Goal: Task Accomplishment & Management: Complete application form

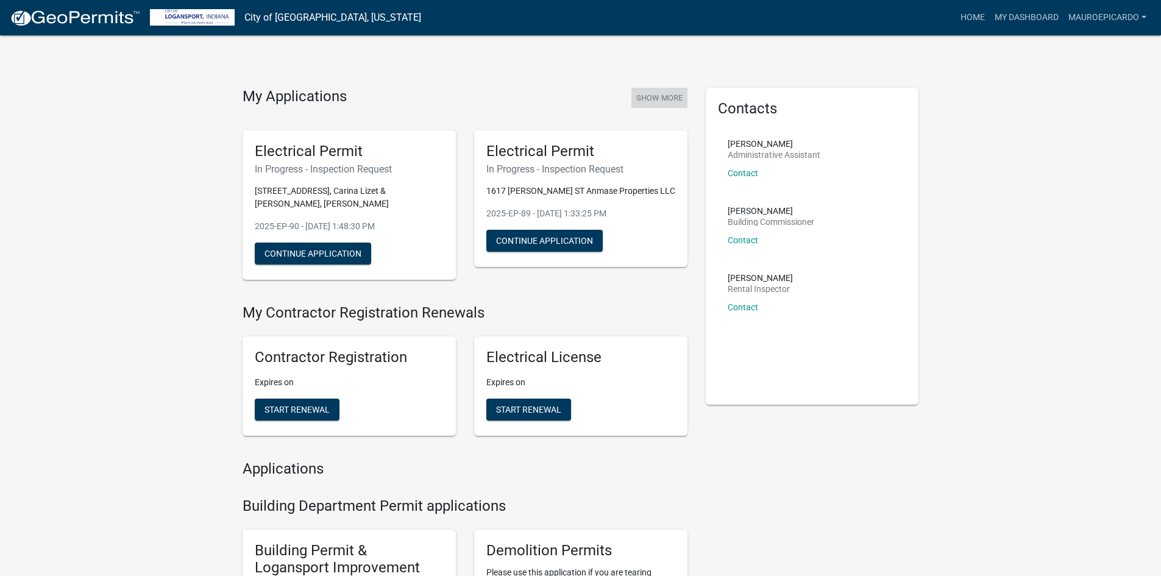
click at [658, 93] on button "Show More" at bounding box center [659, 98] width 56 height 20
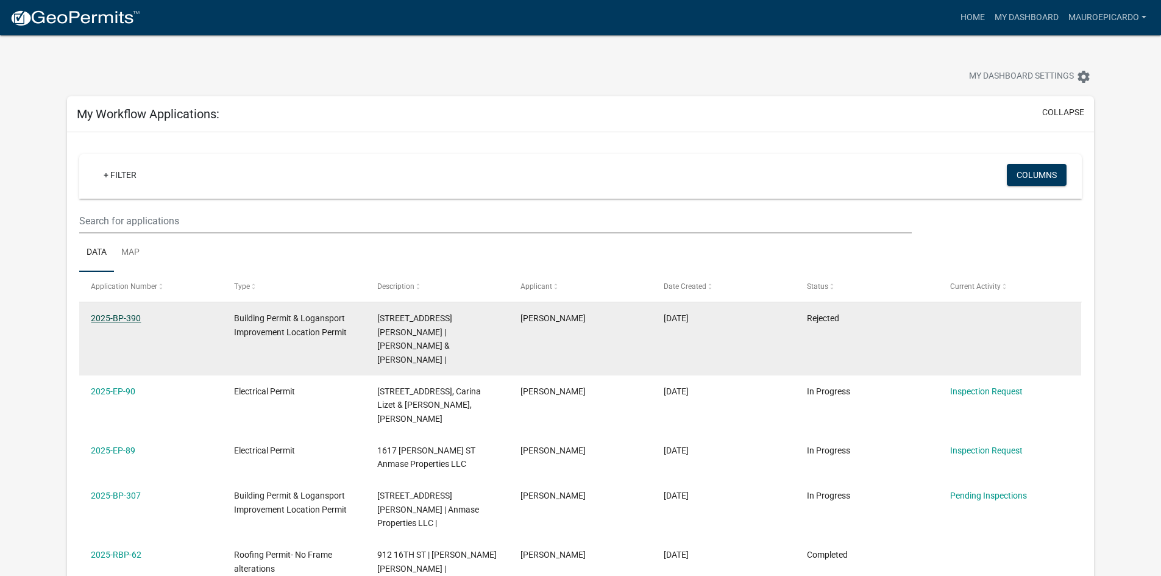
click at [107, 316] on link "2025-BP-390" at bounding box center [116, 318] width 50 height 10
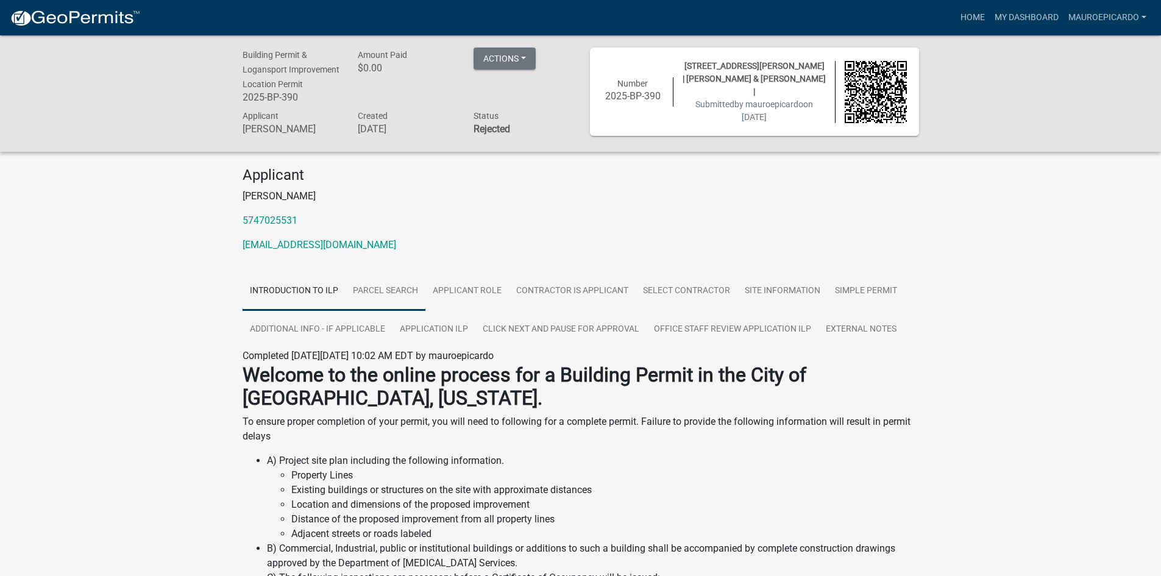
click at [388, 291] on link "Parcel search" at bounding box center [386, 291] width 80 height 39
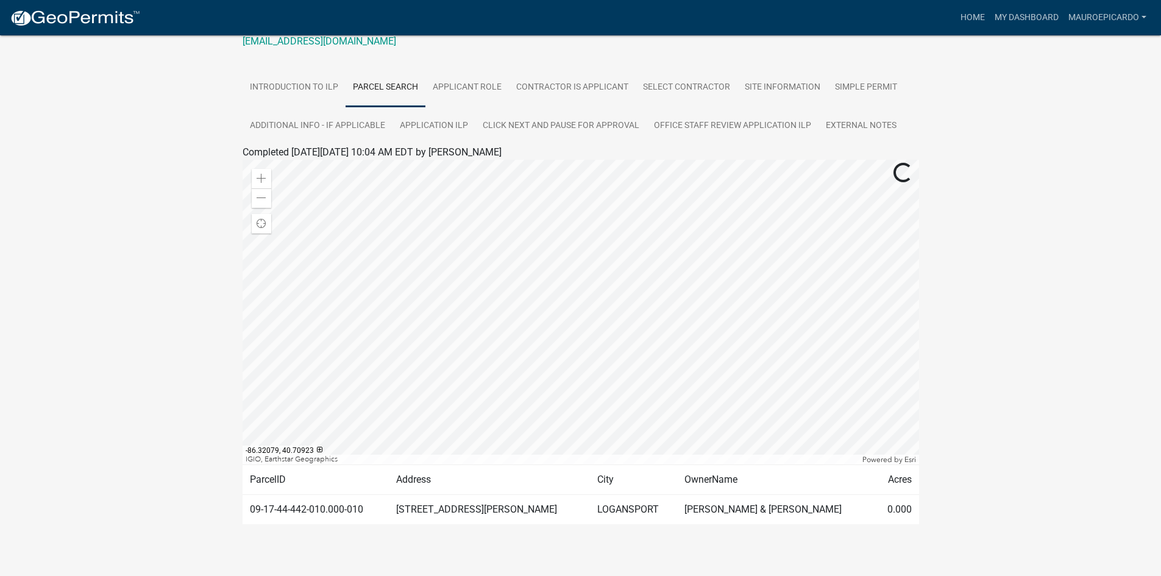
scroll to position [213, 0]
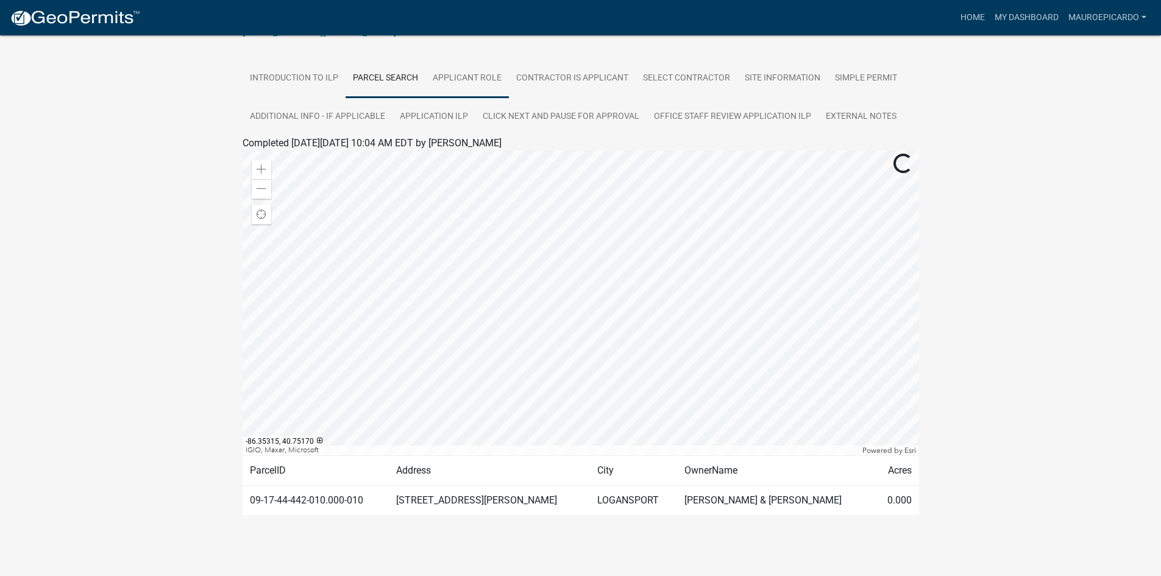
click at [467, 78] on link "Applicant Role" at bounding box center [467, 78] width 84 height 39
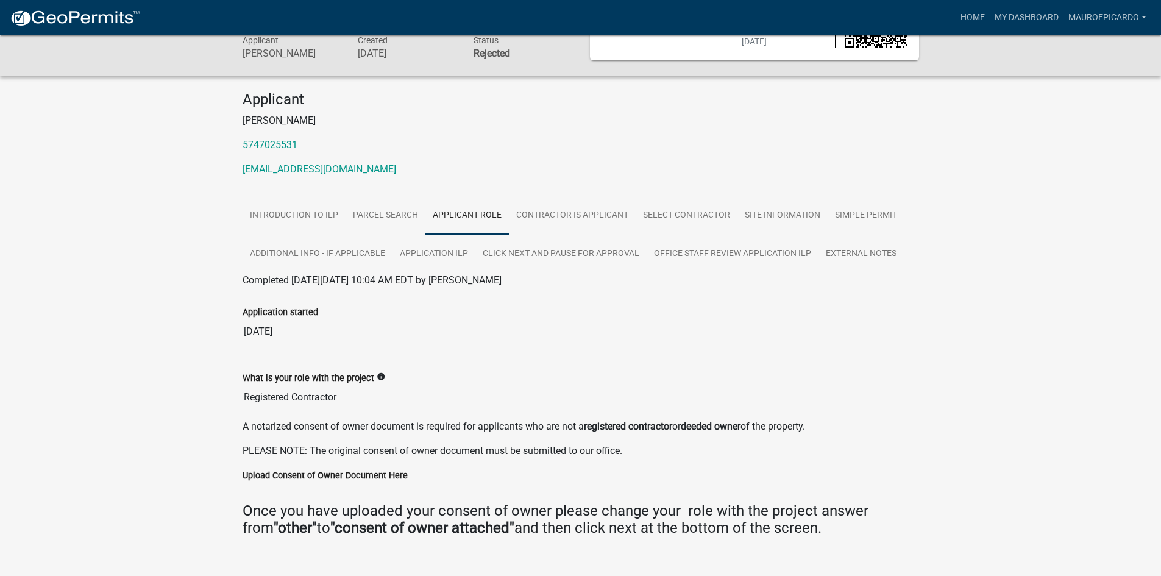
scroll to position [96, 0]
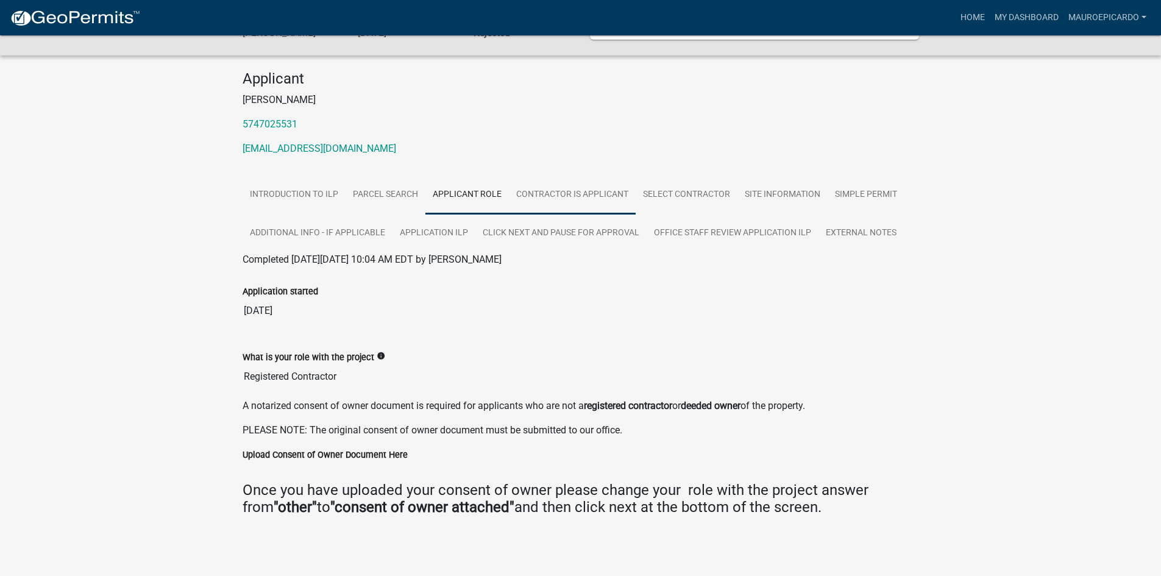
click at [557, 196] on link "Contractor is Applicant" at bounding box center [572, 195] width 127 height 39
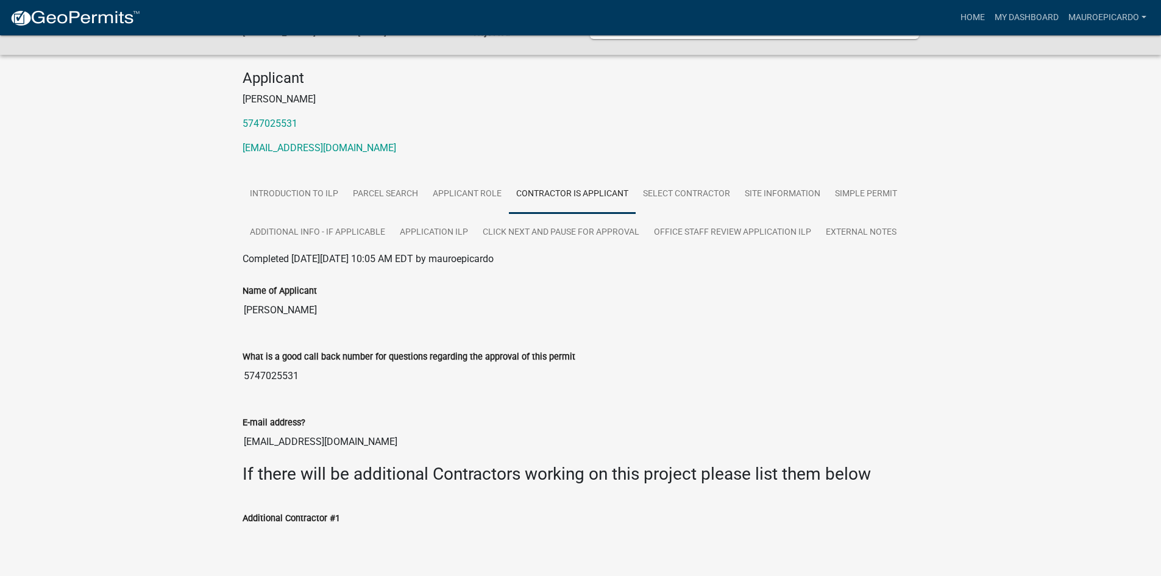
scroll to position [80, 0]
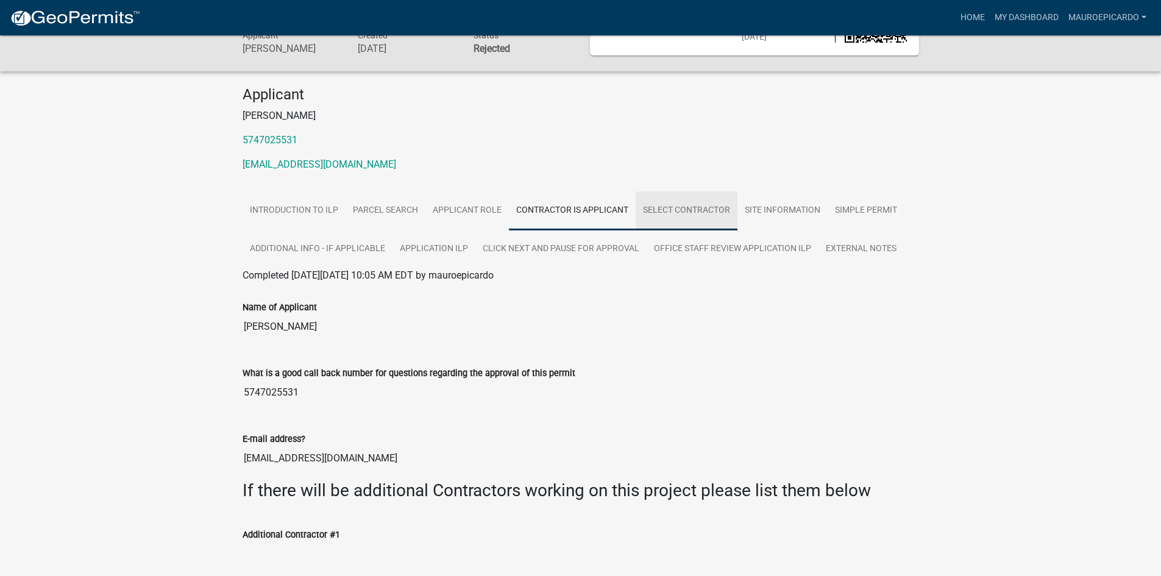
click at [686, 215] on link "Select Contractor" at bounding box center [687, 210] width 102 height 39
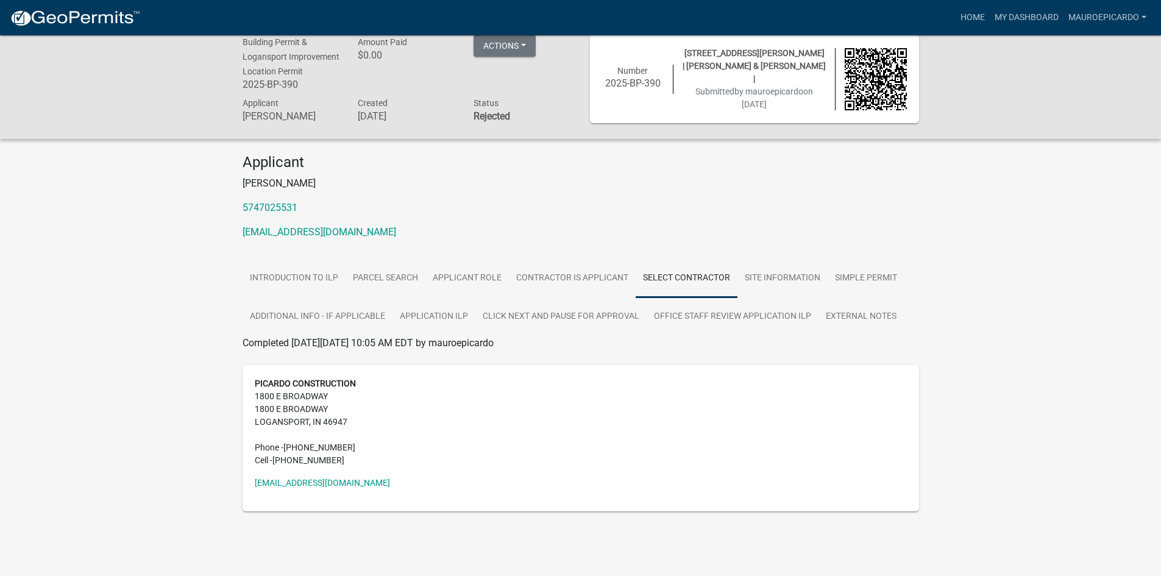
scroll to position [0, 0]
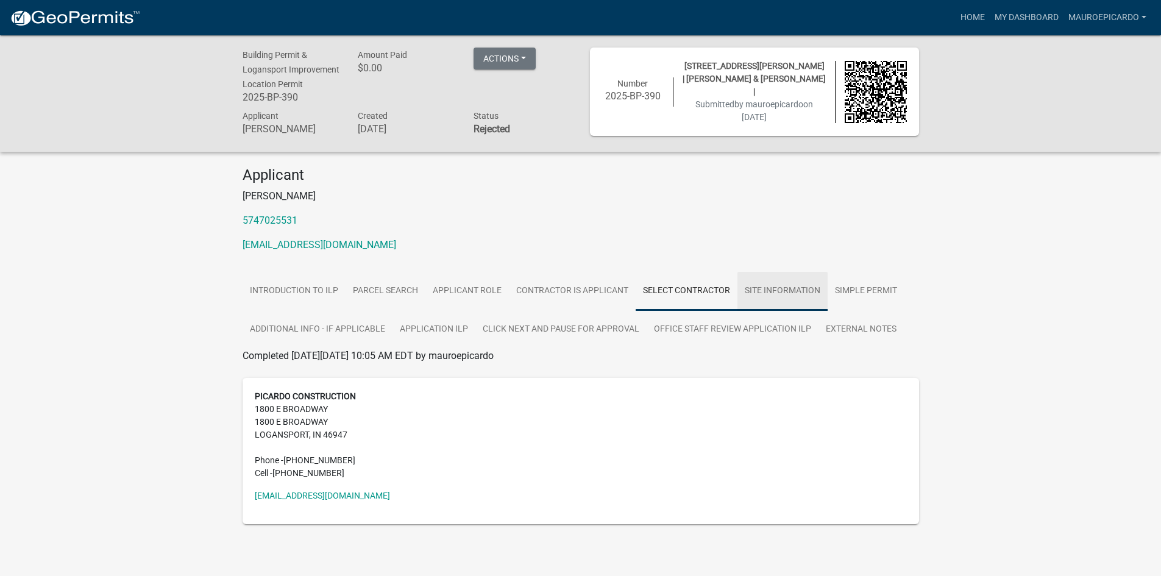
click at [781, 290] on link "Site Information" at bounding box center [783, 291] width 90 height 39
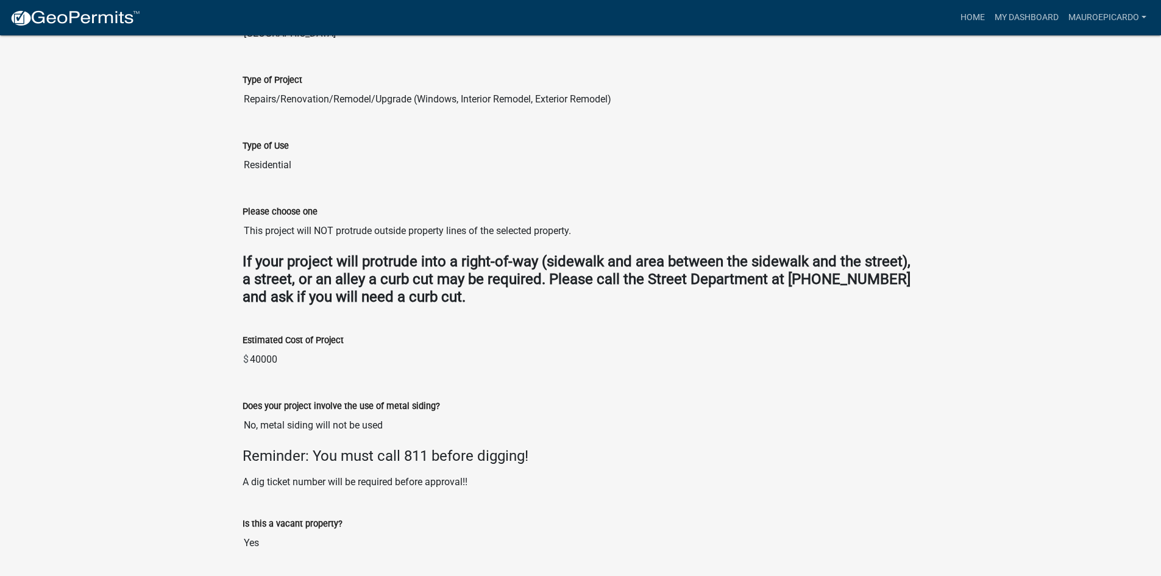
scroll to position [488, 0]
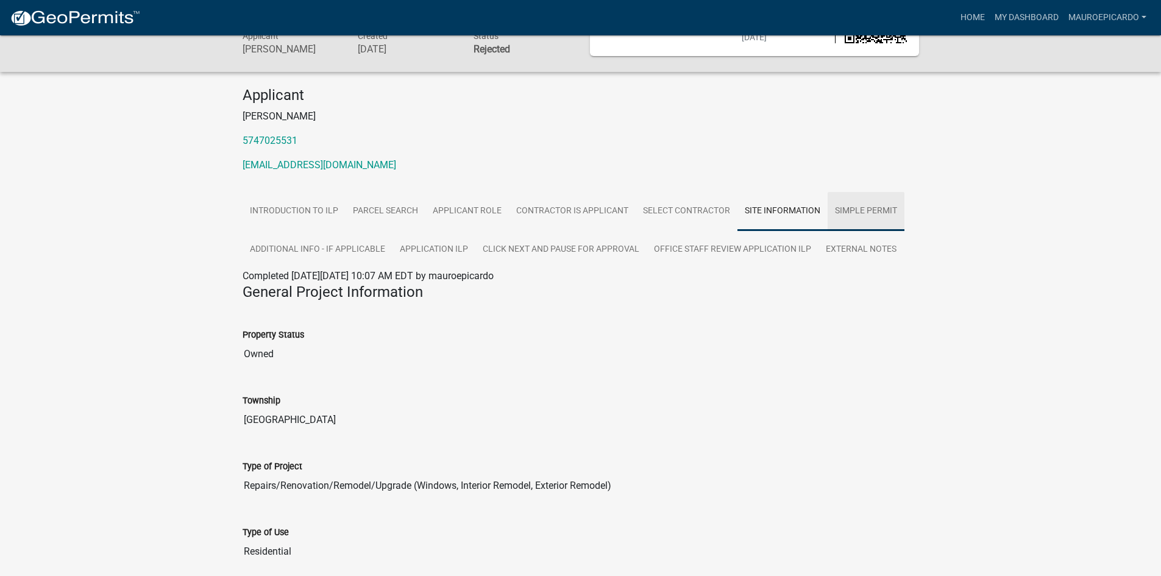
click at [855, 212] on link "Simple Permit" at bounding box center [866, 211] width 77 height 39
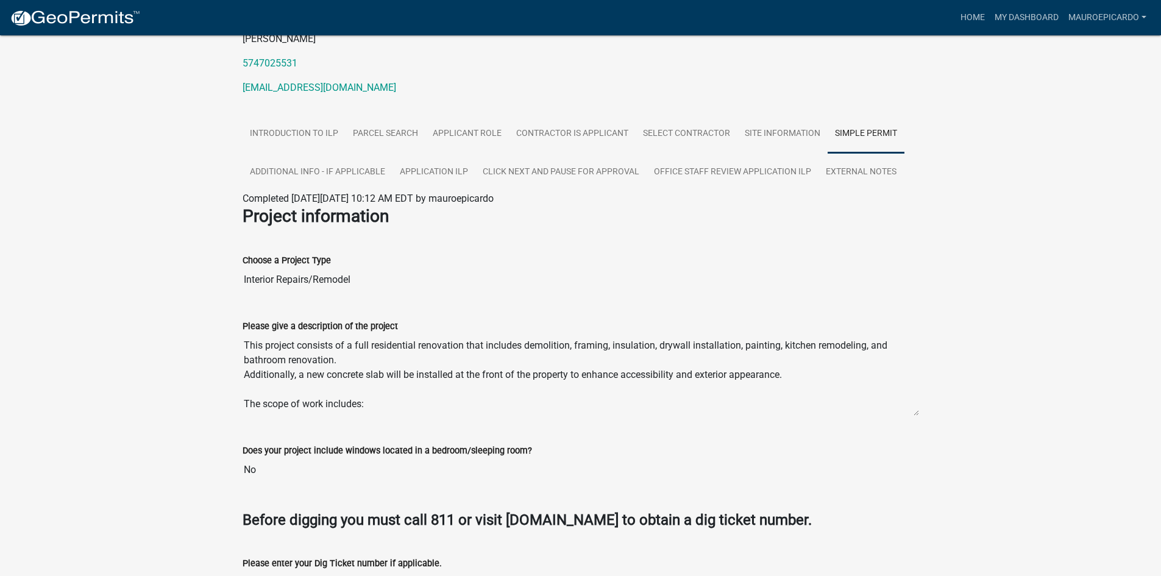
scroll to position [234, 0]
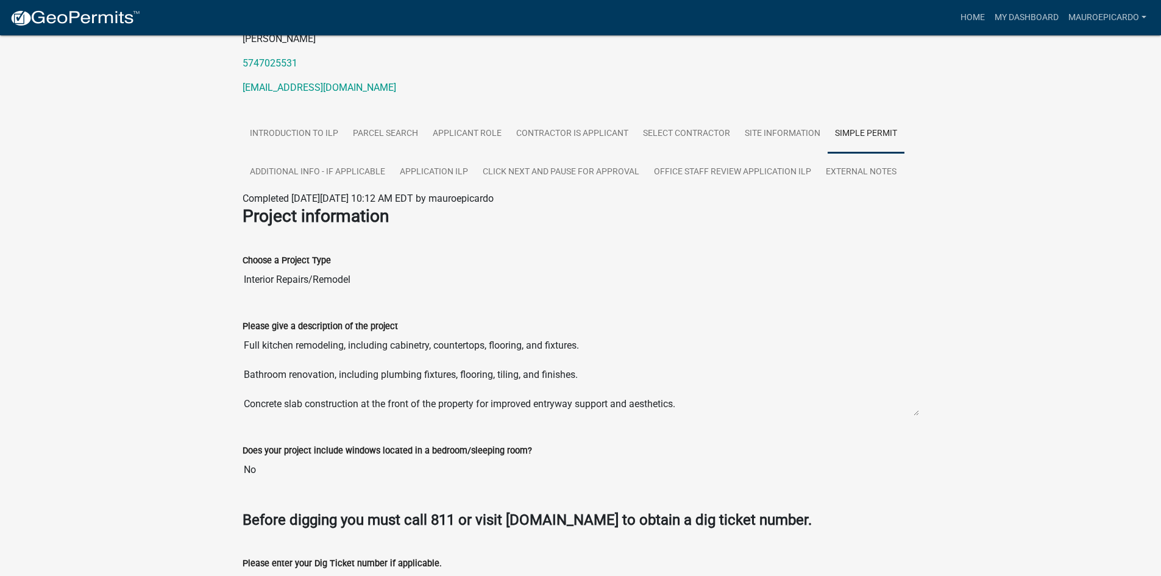
drag, startPoint x: 243, startPoint y: 344, endPoint x: 690, endPoint y: 426, distance: 454.3
click at [690, 426] on wm-data-entity-view-list "Project information Choose a Project Type Interior Repairs/Remodel Please give …" at bounding box center [581, 540] width 677 height 668
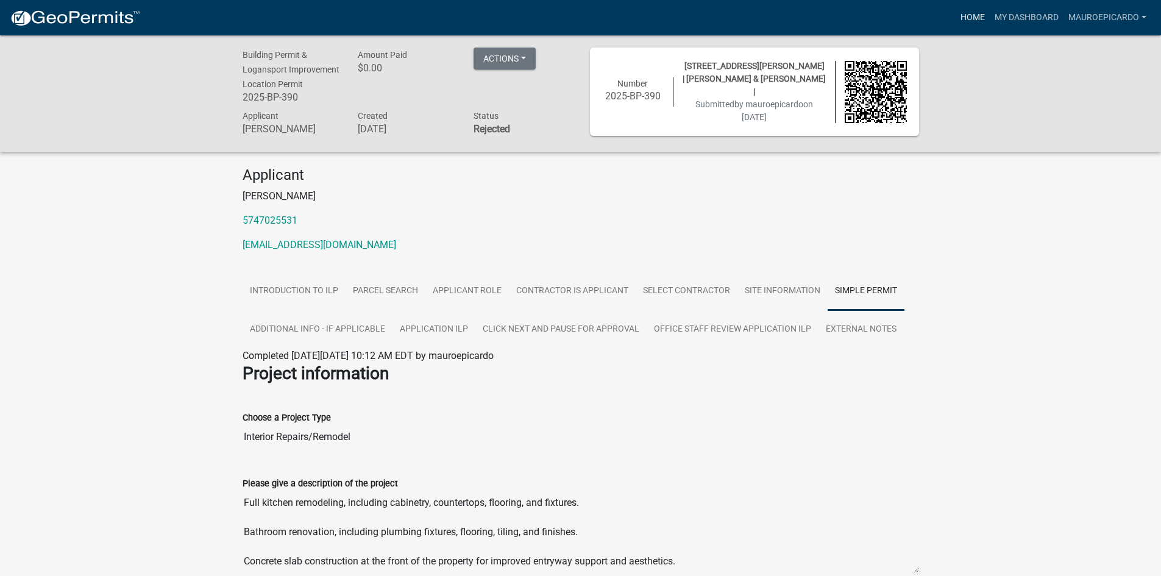
click at [968, 17] on link "Home" at bounding box center [973, 17] width 34 height 23
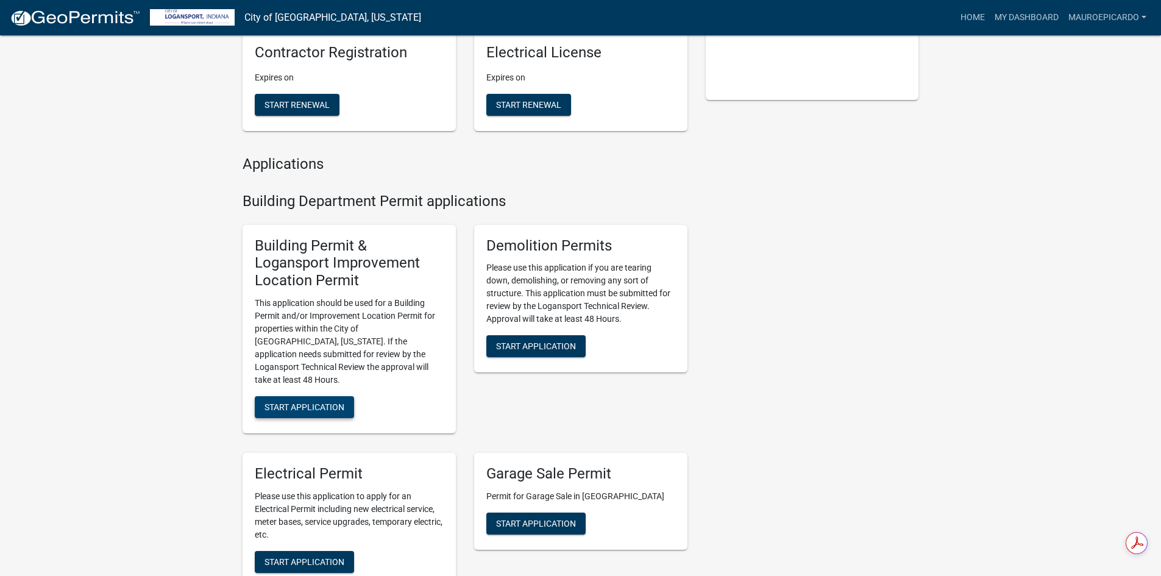
click at [299, 402] on span "Start Application" at bounding box center [305, 407] width 80 height 10
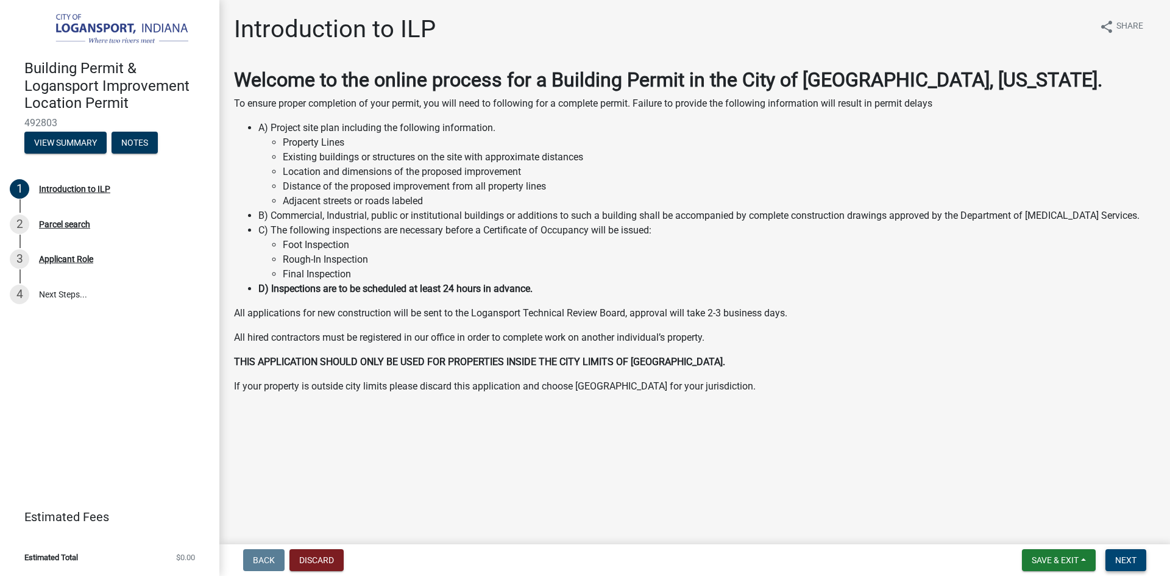
click at [1126, 559] on span "Next" at bounding box center [1125, 560] width 21 height 10
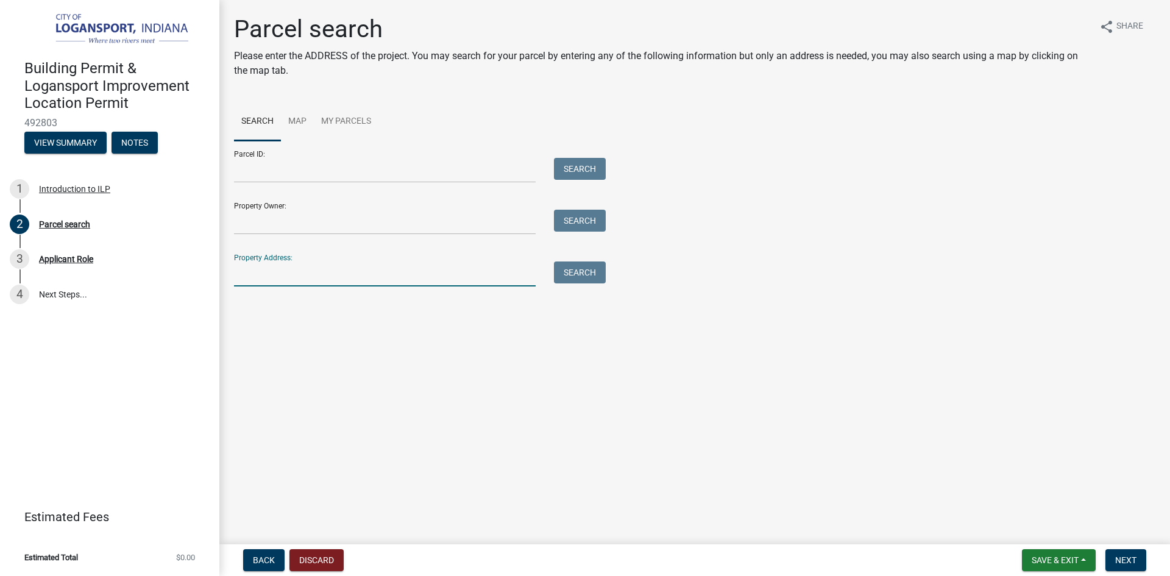
click at [268, 277] on input "Property Address:" at bounding box center [385, 273] width 302 height 25
click at [307, 274] on input "1217 [PERSON_NAME]" at bounding box center [385, 273] width 302 height 25
type input "[STREET_ADDRESS][PERSON_NAME]"
click at [577, 274] on button "Search" at bounding box center [580, 272] width 52 height 22
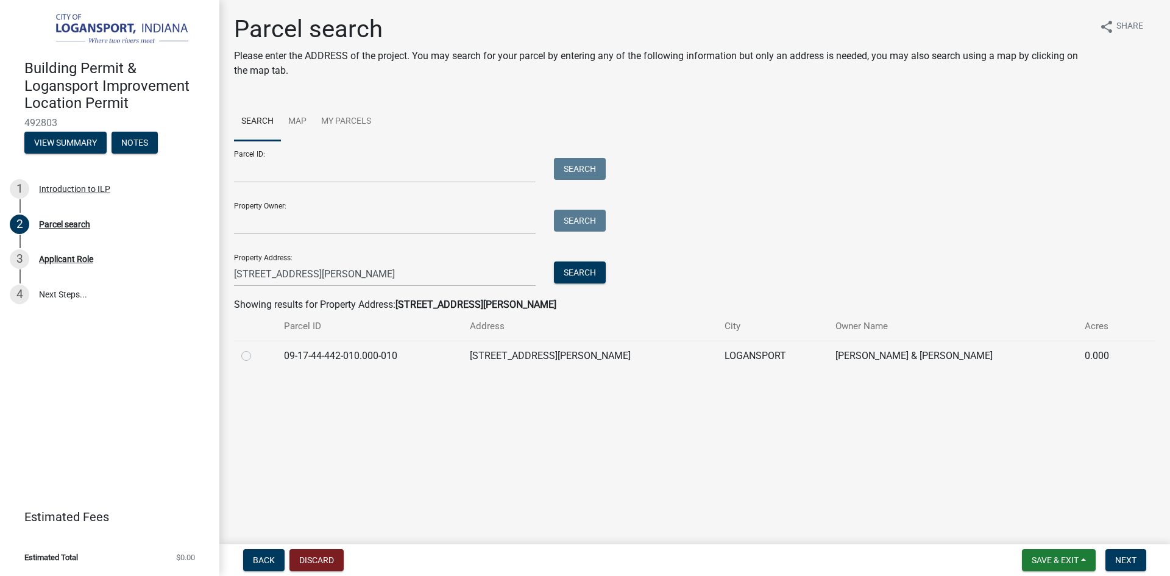
click at [256, 349] on label at bounding box center [256, 349] width 0 height 0
click at [256, 357] on input "radio" at bounding box center [260, 353] width 8 height 8
radio input "true"
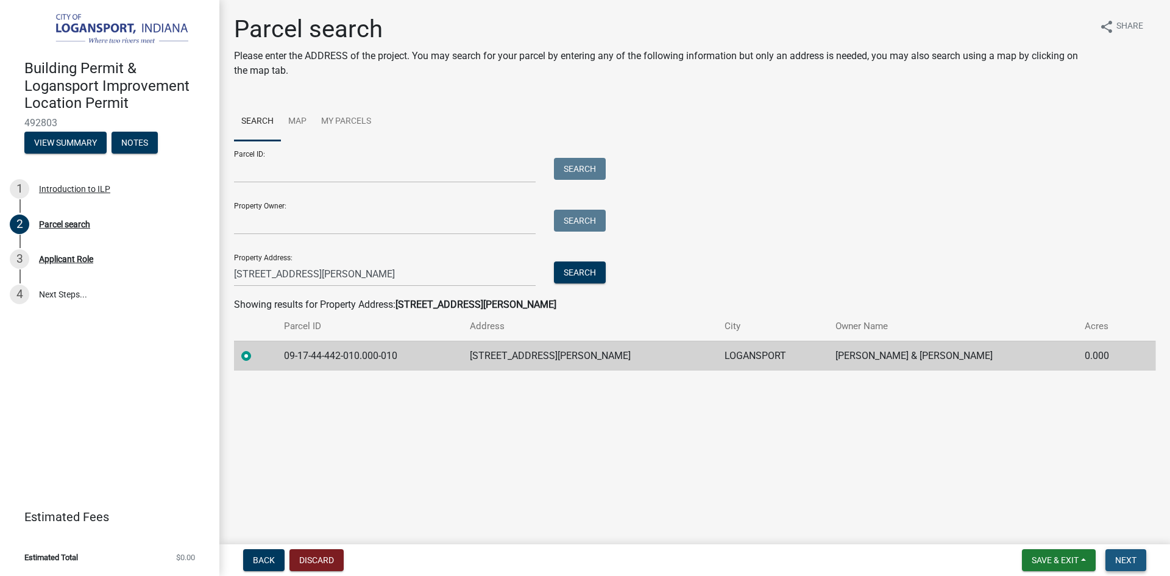
click at [1131, 555] on span "Next" at bounding box center [1125, 560] width 21 height 10
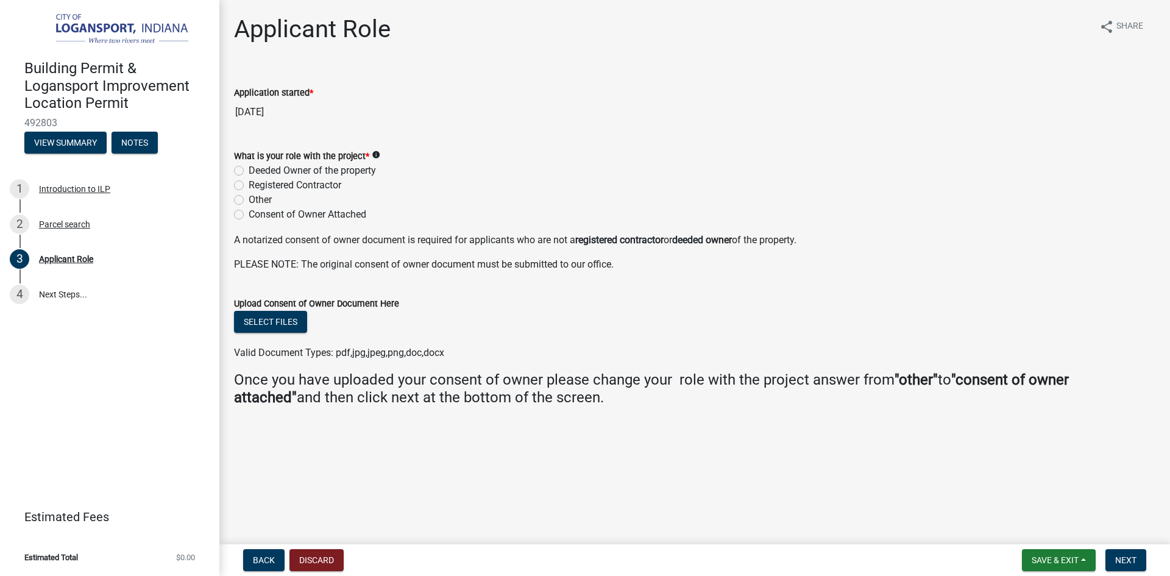
click at [249, 185] on label "Registered Contractor" at bounding box center [295, 185] width 93 height 15
click at [249, 185] on input "Registered Contractor" at bounding box center [253, 182] width 8 height 8
radio input "true"
click at [1137, 562] on span "Next" at bounding box center [1125, 560] width 21 height 10
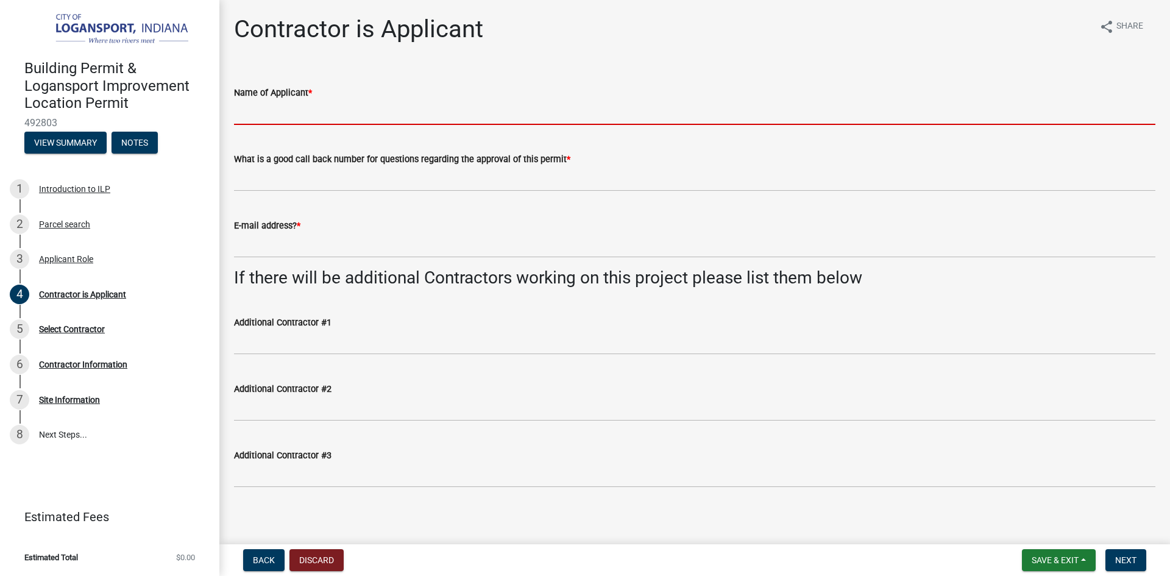
click at [283, 118] on input "Name of Applicant *" at bounding box center [695, 112] width 922 height 25
type input "[PERSON_NAME]"
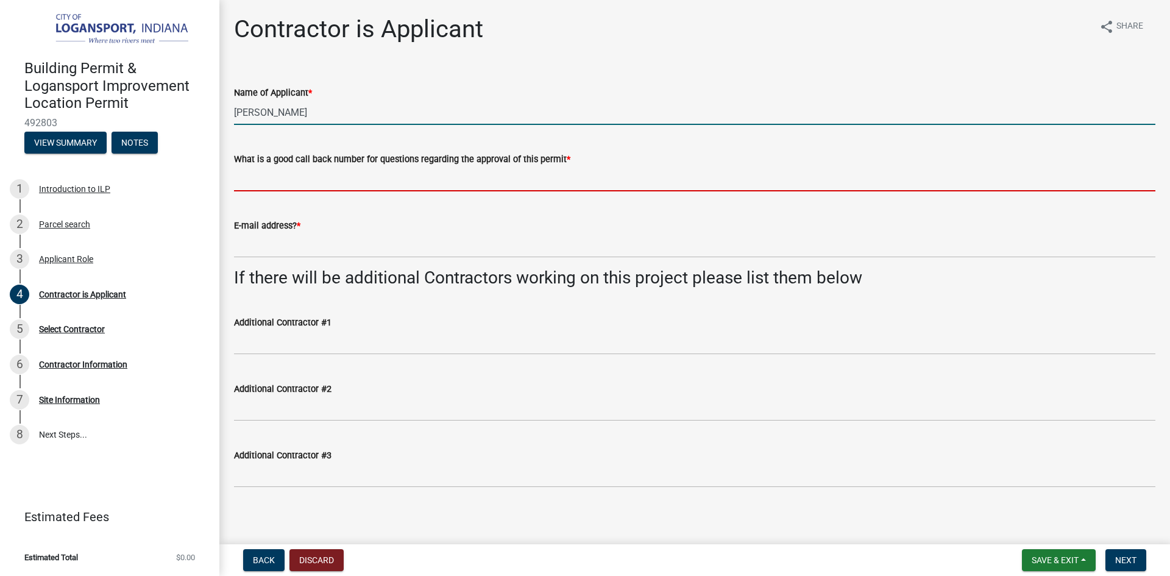
type input "5747025531"
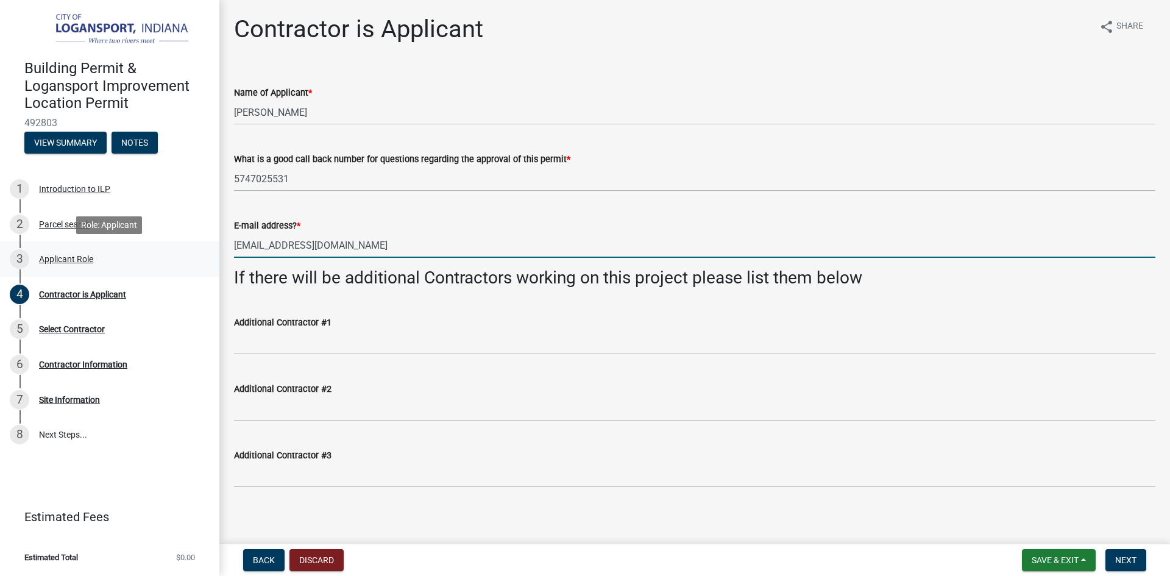
drag, startPoint x: 376, startPoint y: 249, endPoint x: 216, endPoint y: 249, distance: 159.7
click at [216, 249] on div "Building Permit & Logansport Improvement Location Permit 492803 View Summary No…" at bounding box center [585, 288] width 1170 height 576
type input "[EMAIL_ADDRESS][DOMAIN_NAME]"
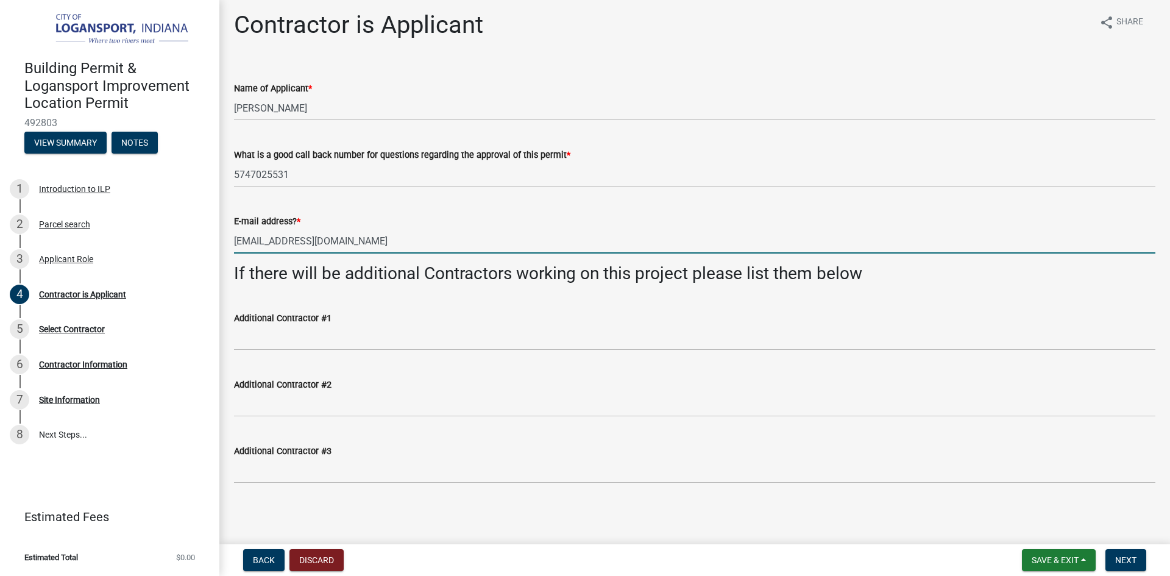
scroll to position [5, 0]
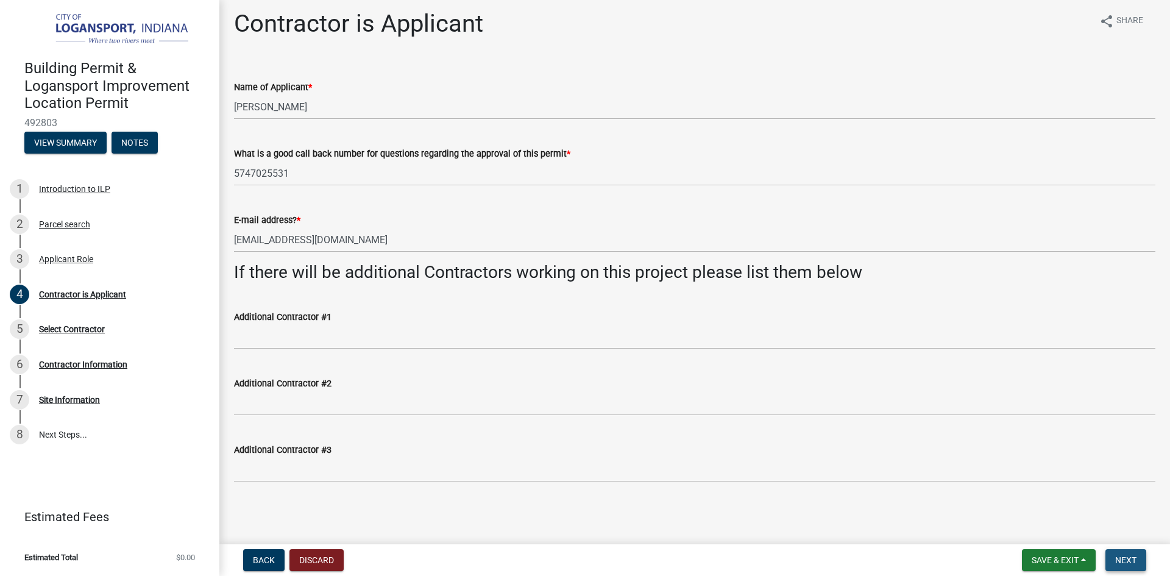
click at [1128, 562] on span "Next" at bounding box center [1125, 560] width 21 height 10
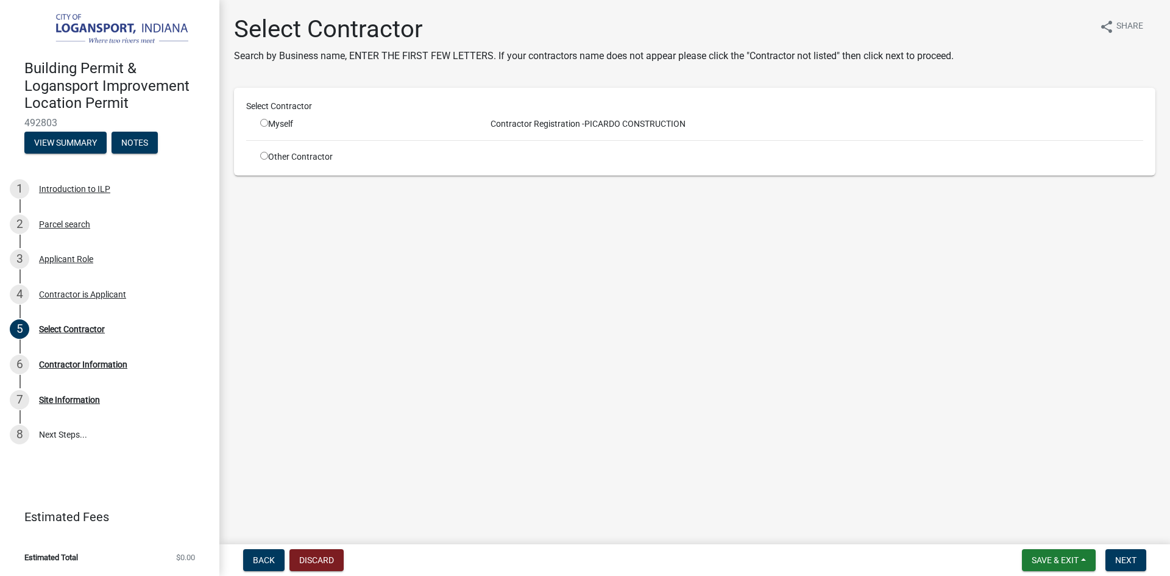
click at [264, 123] on input "radio" at bounding box center [264, 123] width 8 height 8
radio input "true"
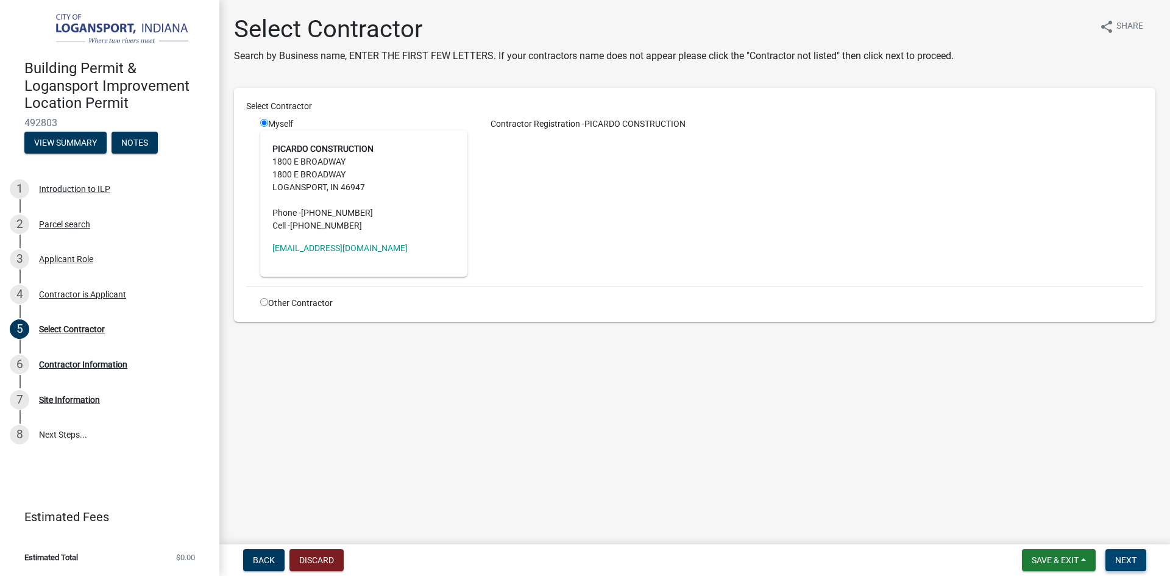
click at [1131, 559] on span "Next" at bounding box center [1125, 560] width 21 height 10
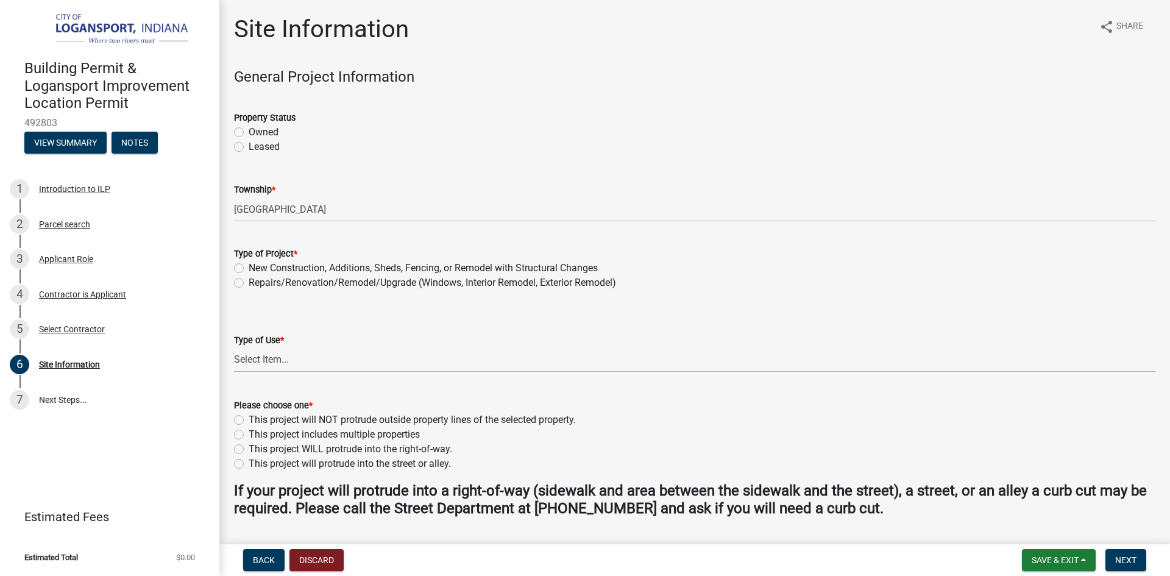
click at [249, 133] on label "Owned" at bounding box center [264, 132] width 30 height 15
click at [249, 133] on input "Owned" at bounding box center [253, 129] width 8 height 8
radio input "true"
click at [249, 268] on label "New Construction, Additions, Sheds, Fencing, or Remodel with Structural Changes" at bounding box center [423, 268] width 349 height 15
click at [249, 268] on input "New Construction, Additions, Sheds, Fencing, or Remodel with Structural Changes" at bounding box center [253, 265] width 8 height 8
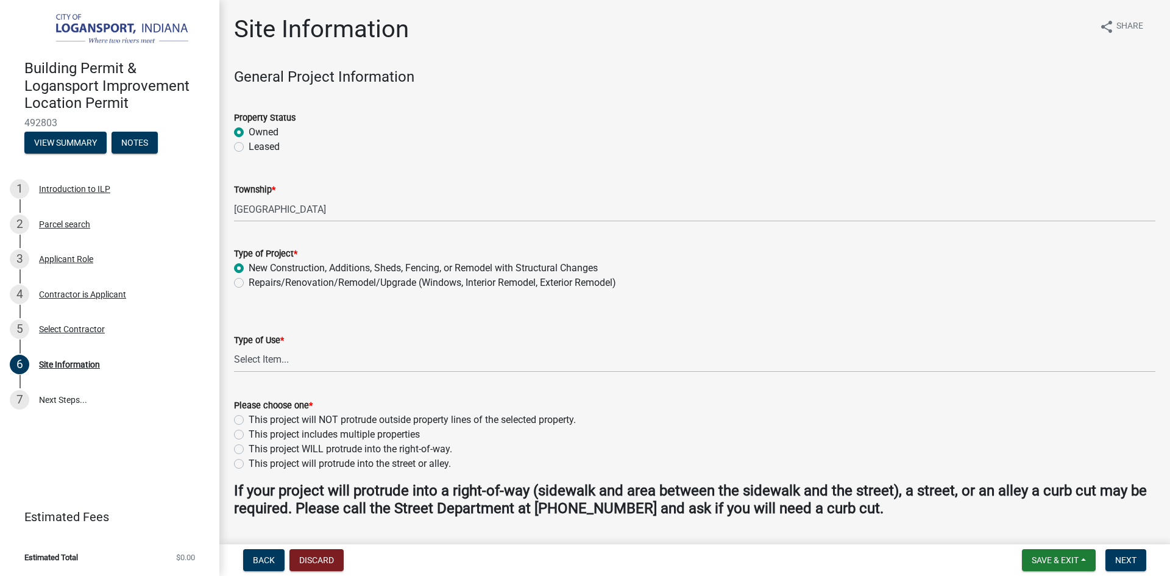
radio input "true"
click at [289, 355] on select "Select Item... Residential Commercial/Industrial Agricultural Public/Semi Public" at bounding box center [695, 359] width 922 height 25
click at [234, 347] on select "Select Item... Residential Commercial/Industrial Agricultural Public/Semi Public" at bounding box center [695, 359] width 922 height 25
select select "62802869-e470-474a-8a4c-8dbe1ccdd5ac"
click at [249, 421] on label "This project will NOT protrude outside property lines of the selected property." at bounding box center [412, 420] width 327 height 15
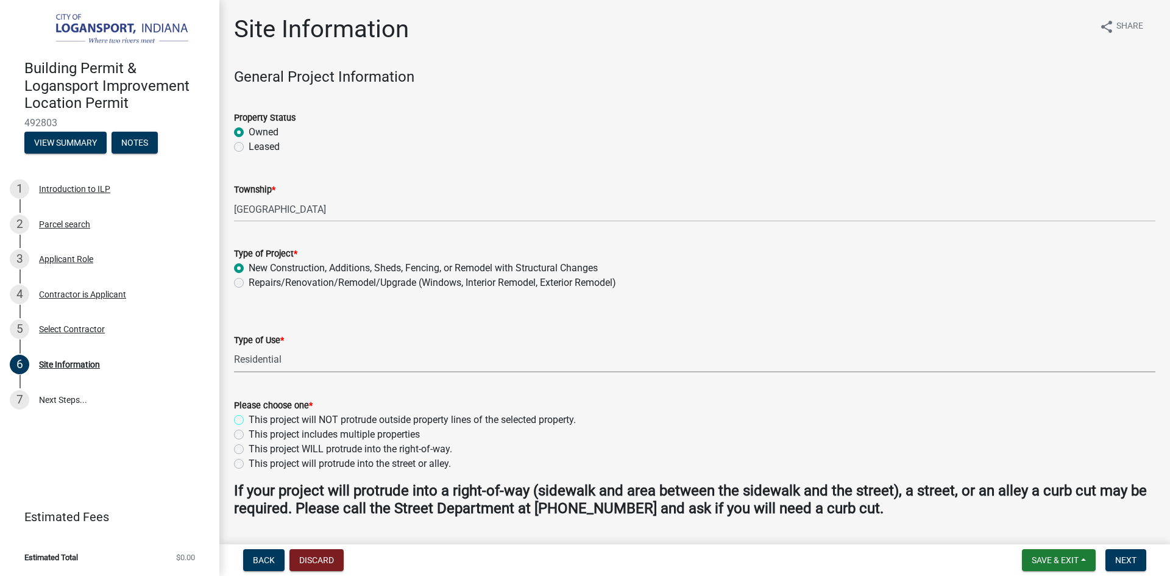
click at [249, 421] on input "This project will NOT protrude outside property lines of the selected property." at bounding box center [253, 417] width 8 height 8
radio input "true"
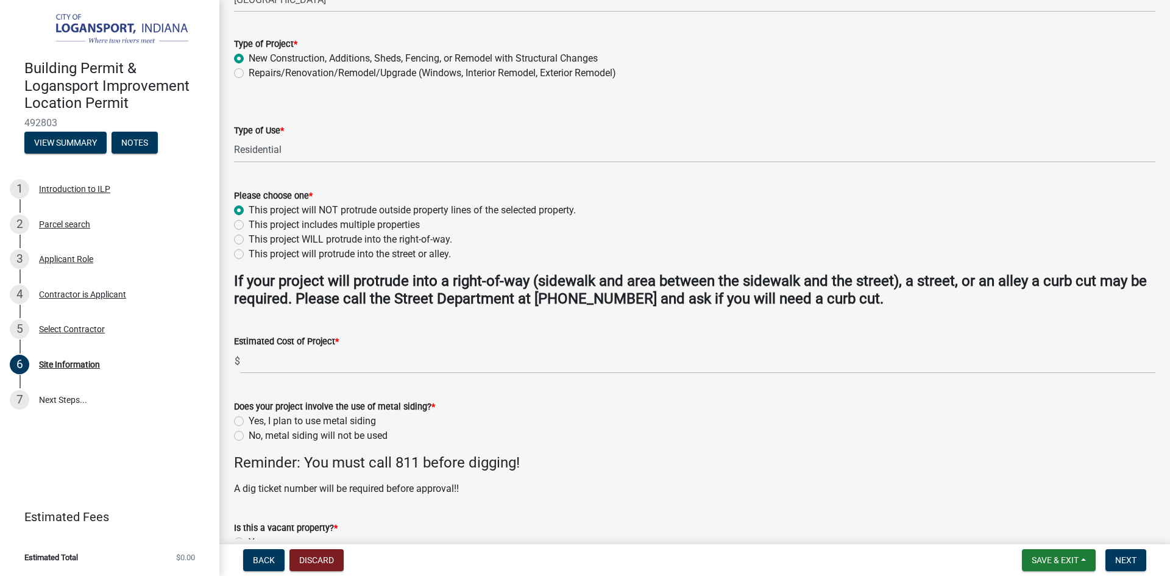
scroll to position [244, 0]
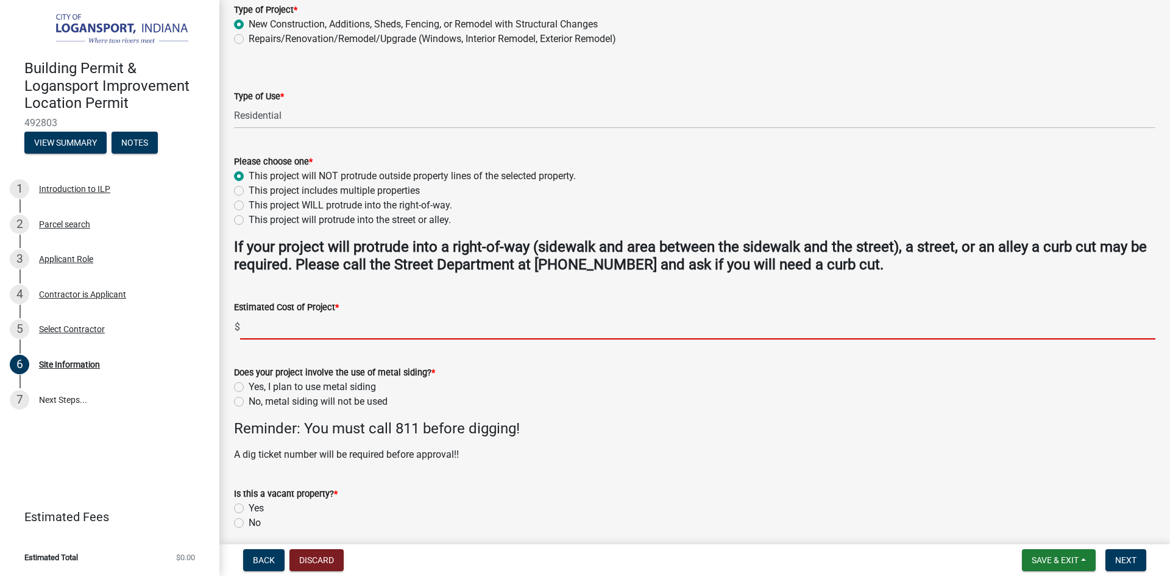
click at [276, 330] on input "text" at bounding box center [698, 327] width 916 height 25
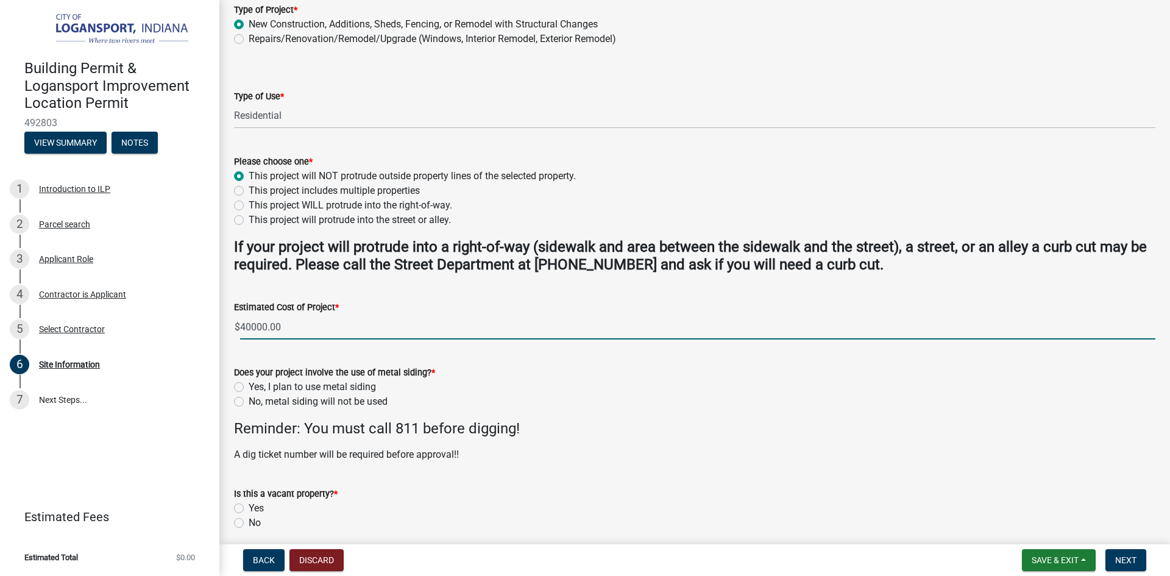
type input "40000"
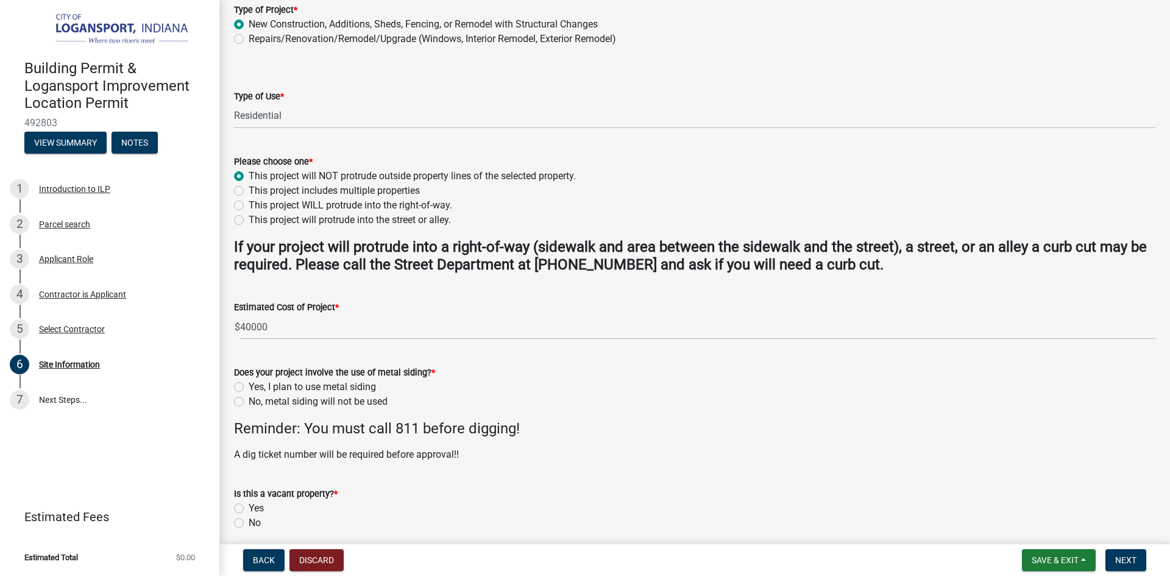
click at [249, 402] on label "No, metal siding will not be used" at bounding box center [318, 401] width 139 height 15
click at [249, 402] on input "No, metal siding will not be used" at bounding box center [253, 398] width 8 height 8
radio input "true"
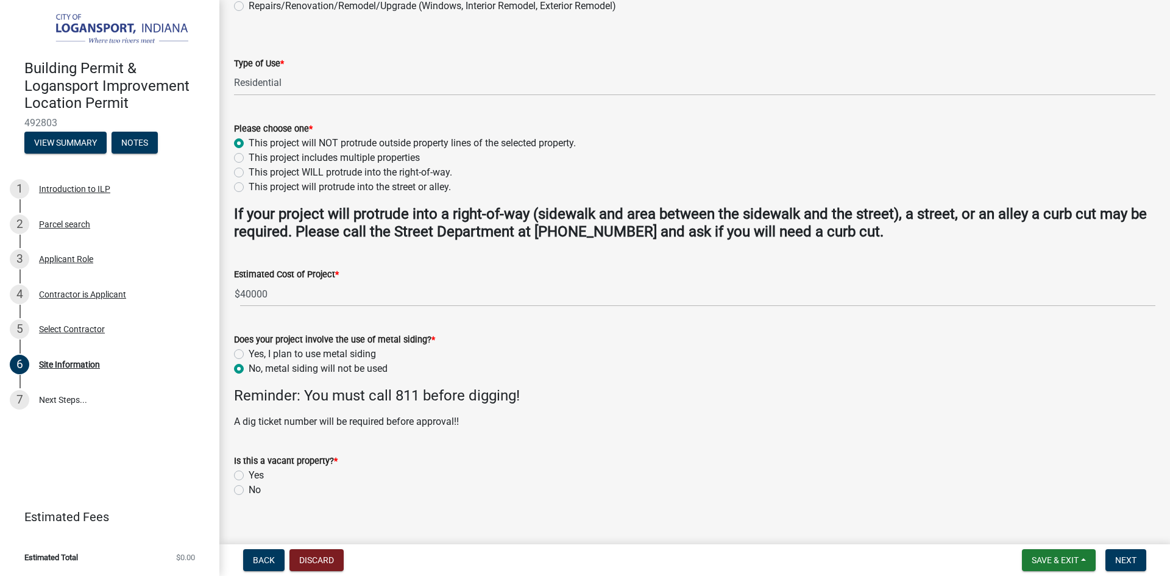
scroll to position [293, 0]
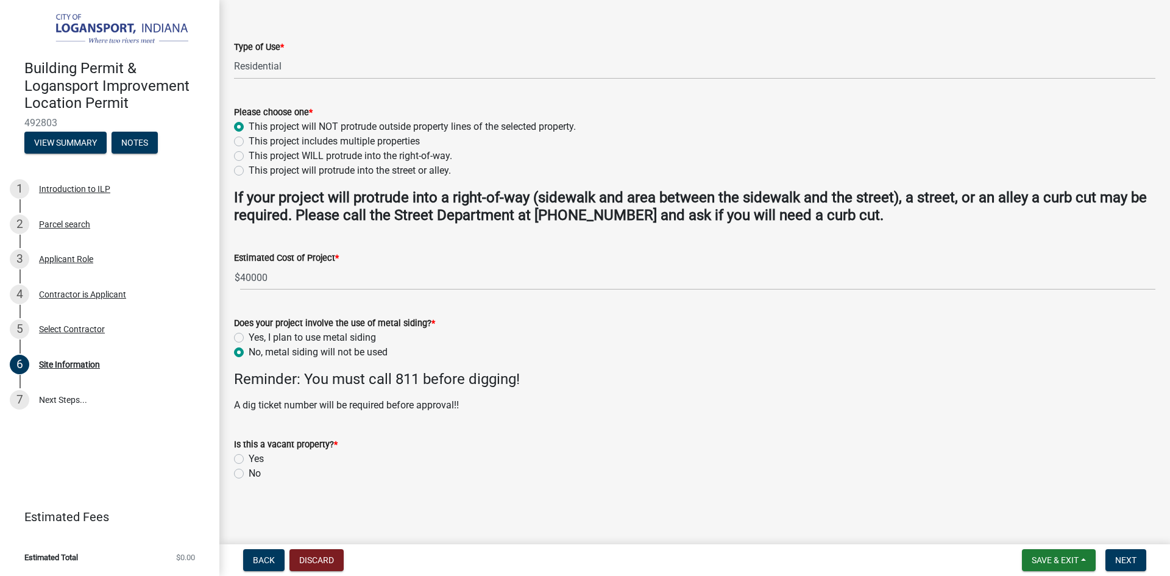
click at [249, 455] on label "Yes" at bounding box center [256, 459] width 15 height 15
click at [249, 455] on input "Yes" at bounding box center [253, 456] width 8 height 8
radio input "true"
click at [1135, 563] on span "Next" at bounding box center [1125, 560] width 21 height 10
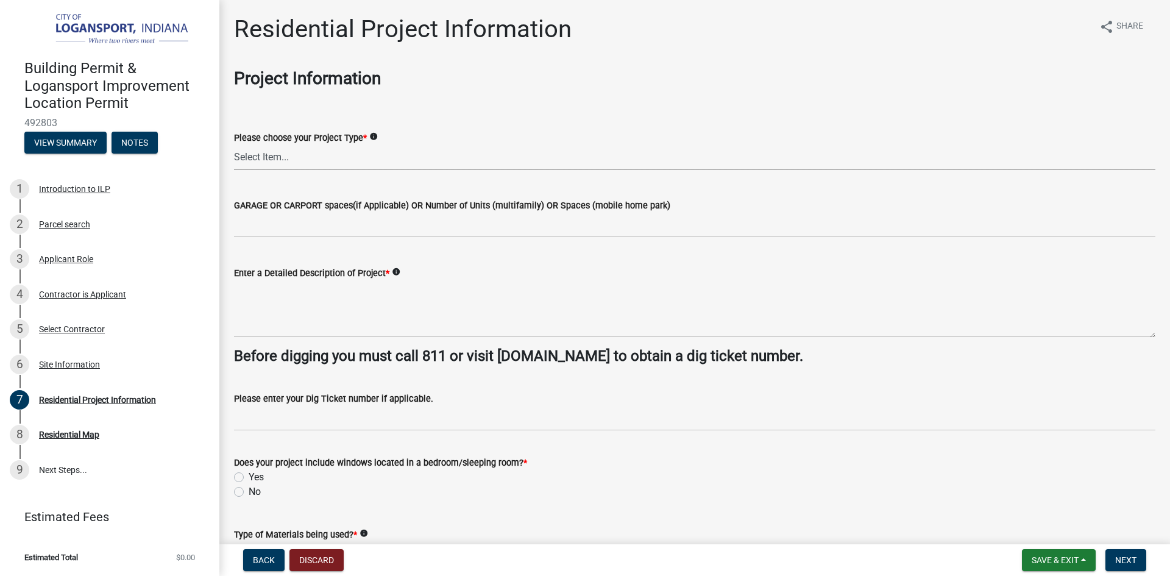
click at [294, 159] on select "Select Item... Single Family Pole Barn Home Multi Family Addition to Dwelling(a…" at bounding box center [695, 157] width 922 height 25
click at [234, 145] on select "Select Item... Single Family Pole Barn Home Multi Family Addition to Dwelling(a…" at bounding box center [695, 157] width 922 height 25
select select "4fb1abe8-82c5-48ba-b391-f470f9f0d204"
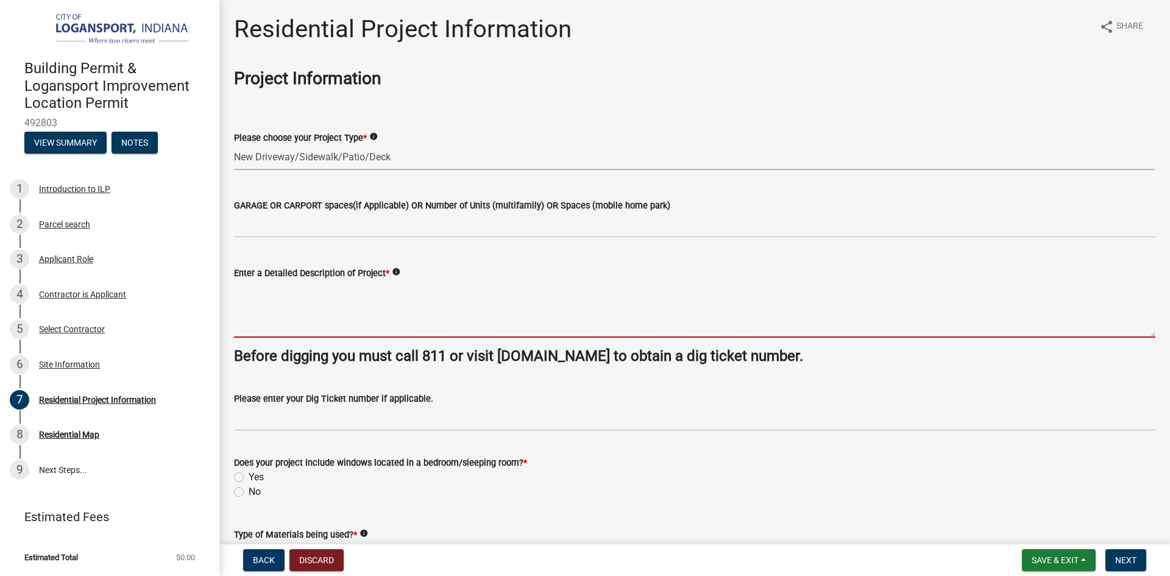
click at [263, 307] on textarea "Enter a Detailed Description of Project *" at bounding box center [695, 308] width 922 height 57
paste textarea "This project consists of a full residential renovation that includes demolition…"
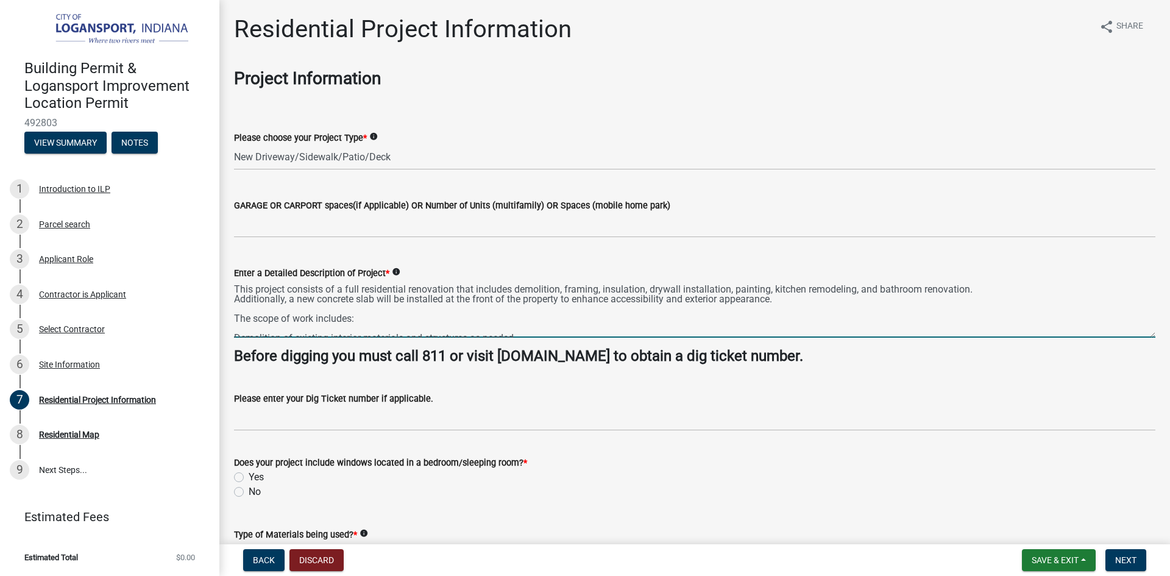
click at [561, 288] on textarea "This project consists of a full residential renovation that includes demolition…" at bounding box center [695, 308] width 922 height 57
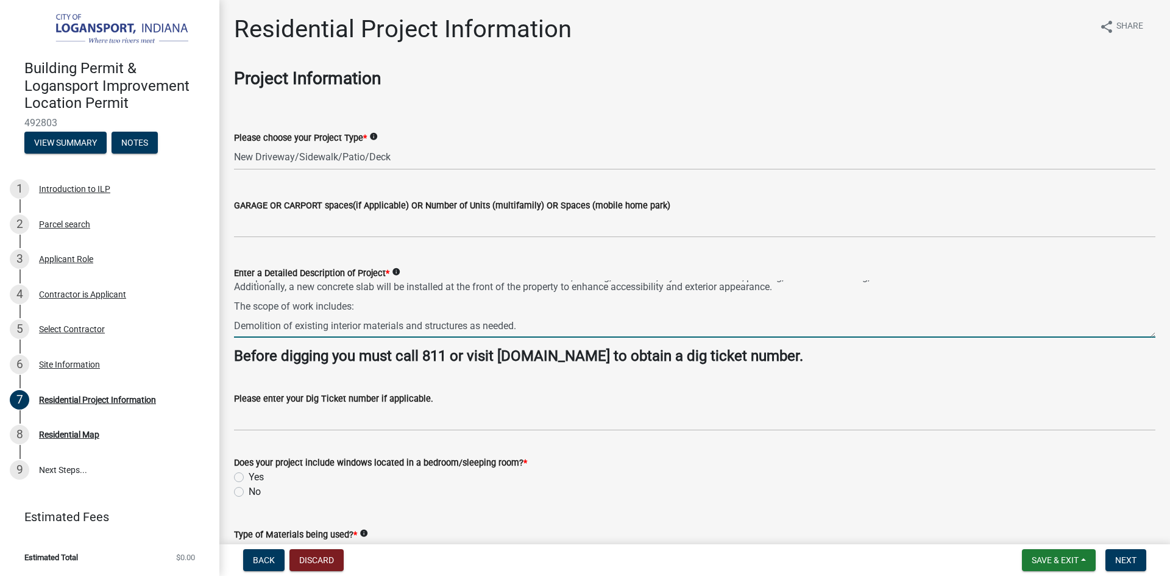
scroll to position [24, 0]
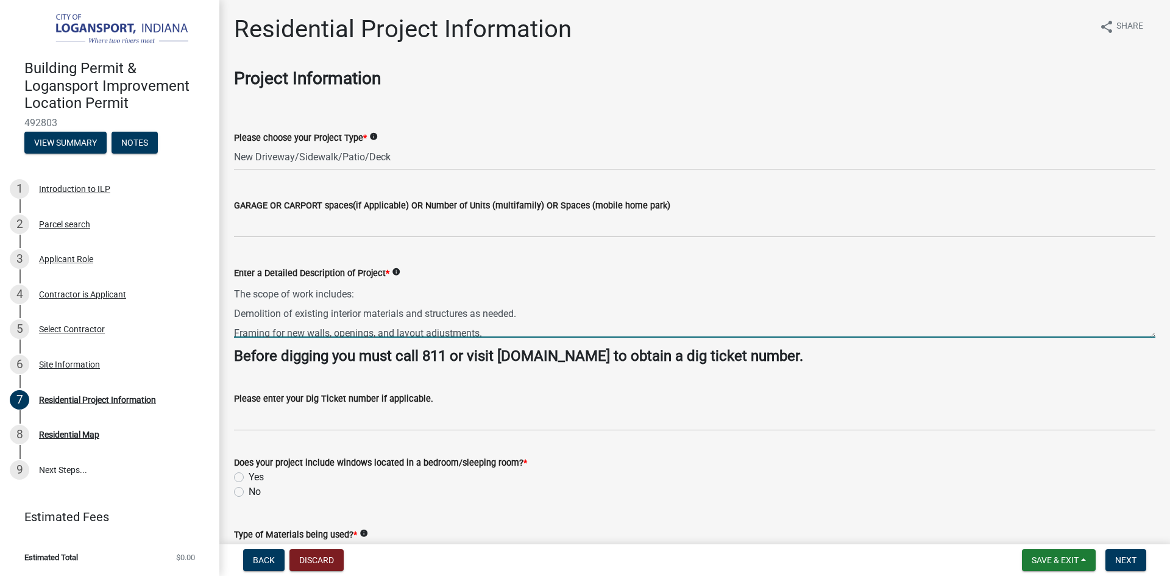
drag, startPoint x: 522, startPoint y: 311, endPoint x: 250, endPoint y: 315, distance: 271.9
click at [229, 314] on div "Enter a Detailed Description of Project * info This project consists of a full …" at bounding box center [695, 293] width 940 height 89
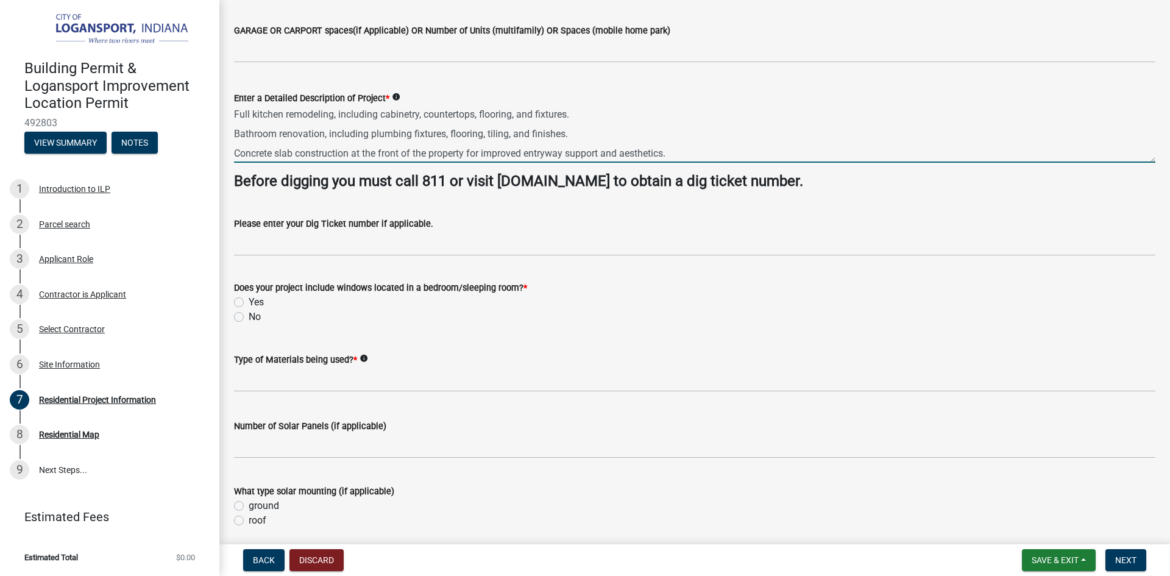
scroll to position [183, 0]
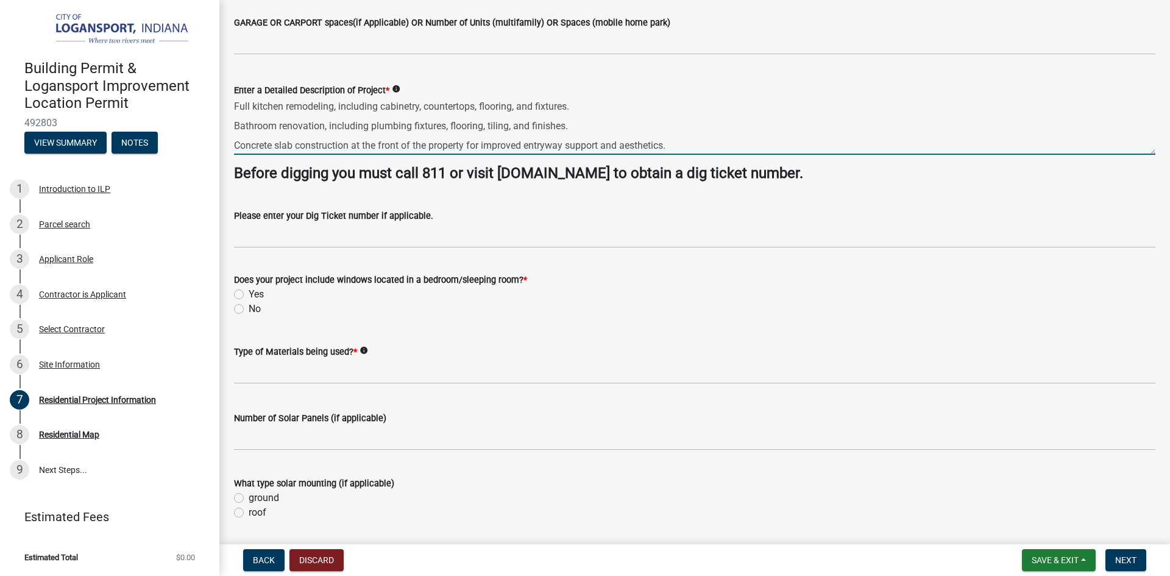
type textarea "This project consists of a full residential renovation that includes move 4 wal…"
click at [249, 308] on label "No" at bounding box center [255, 309] width 12 height 15
click at [249, 308] on input "No" at bounding box center [253, 306] width 8 height 8
radio input "true"
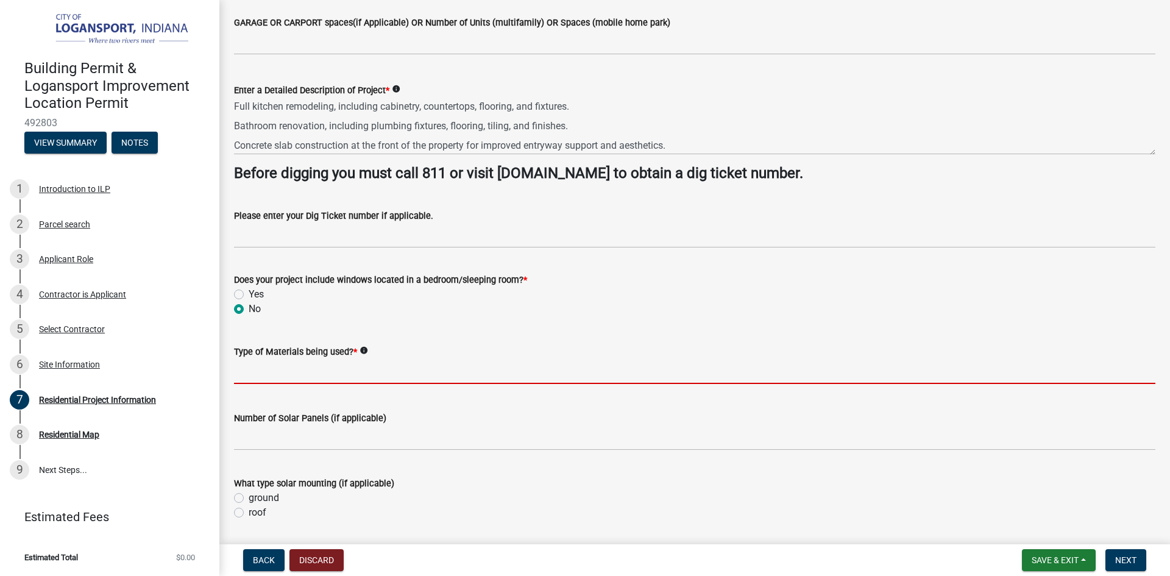
click at [281, 368] on input "Type of Materials being used? *" at bounding box center [695, 371] width 922 height 25
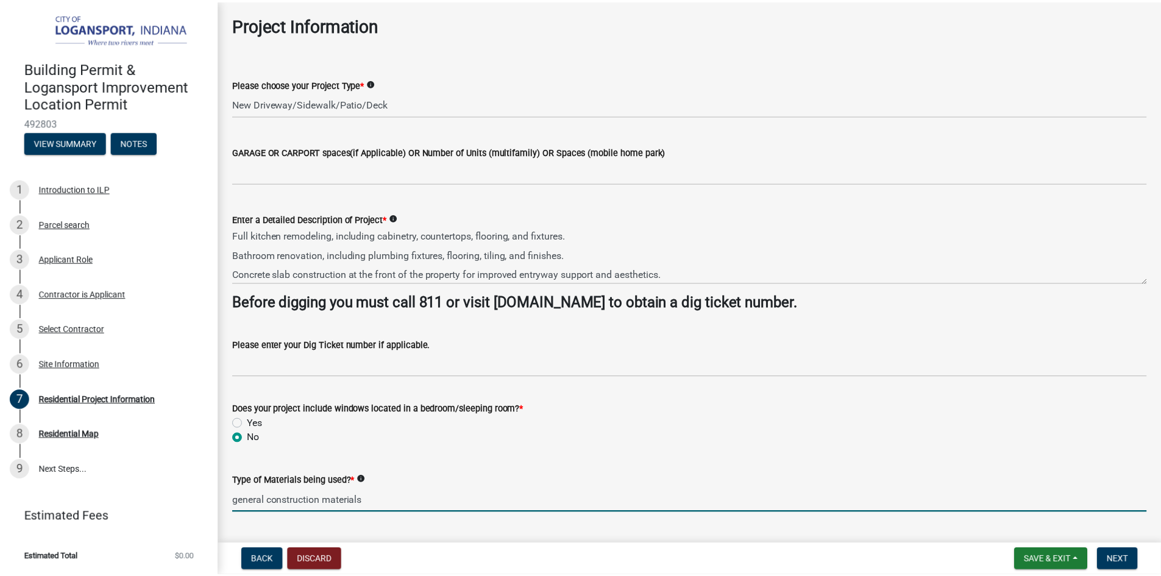
scroll to position [0, 0]
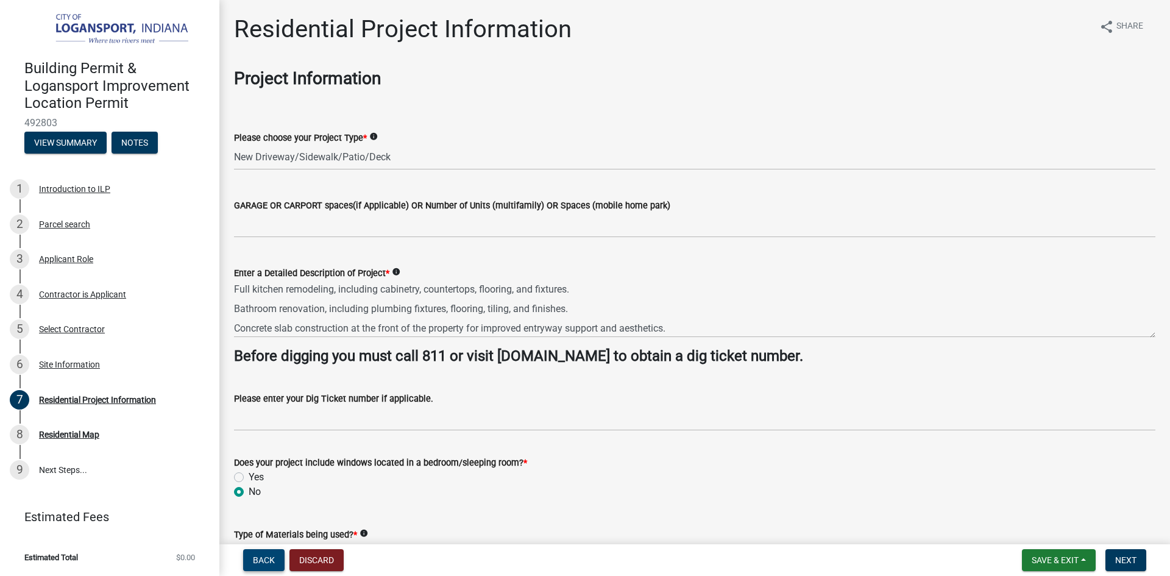
type input "general construction materials"
click at [267, 558] on span "Back" at bounding box center [264, 560] width 22 height 10
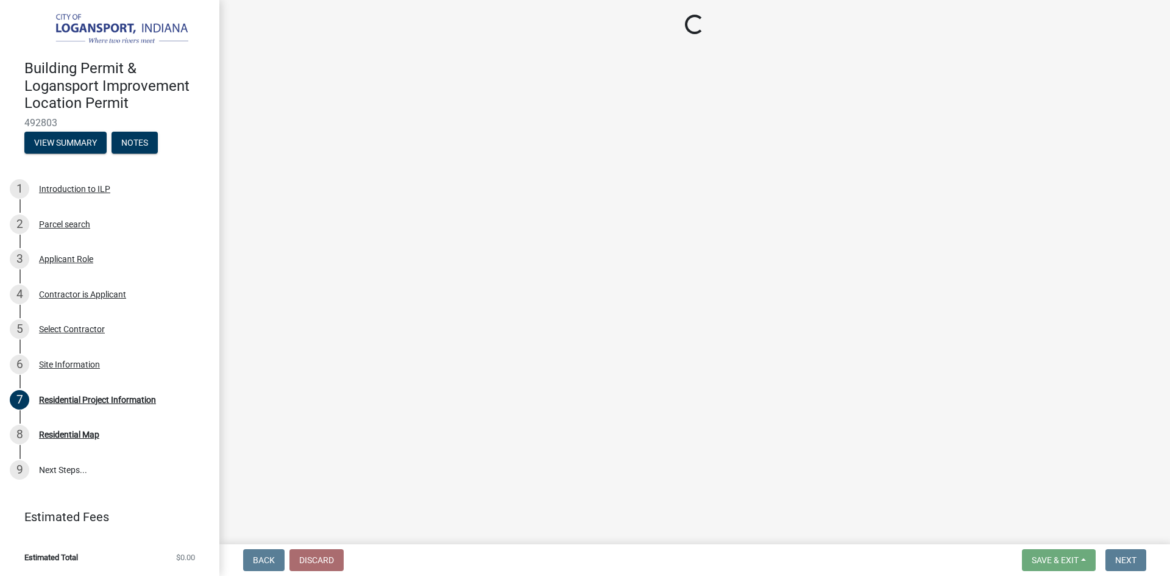
select select "62802869-e470-474a-8a4c-8dbe1ccdd5ac"
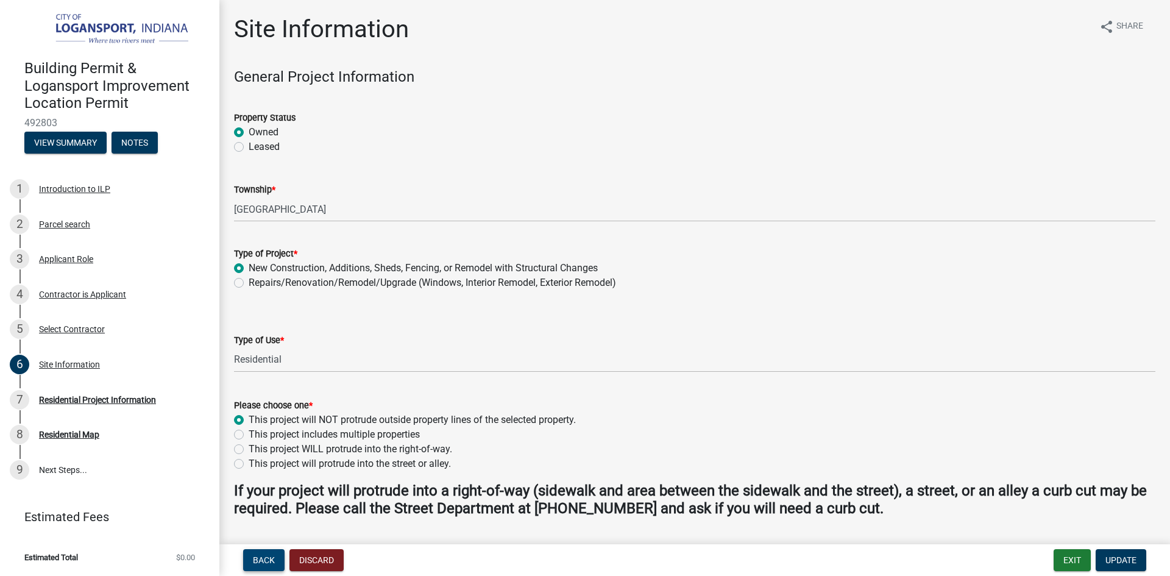
click at [261, 556] on span "Back" at bounding box center [264, 560] width 22 height 10
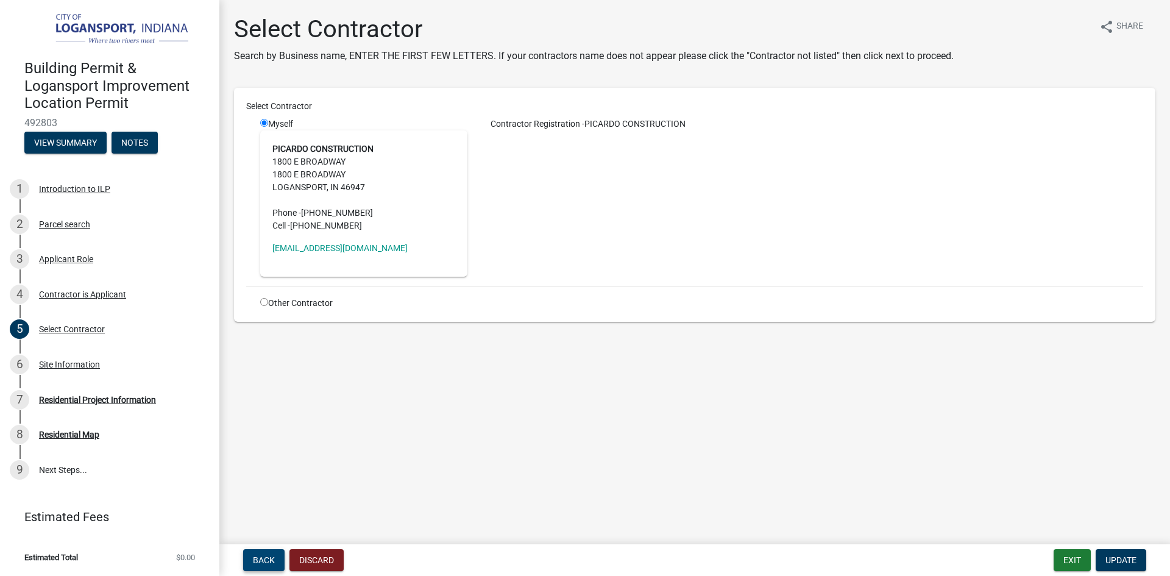
click at [261, 559] on span "Back" at bounding box center [264, 560] width 22 height 10
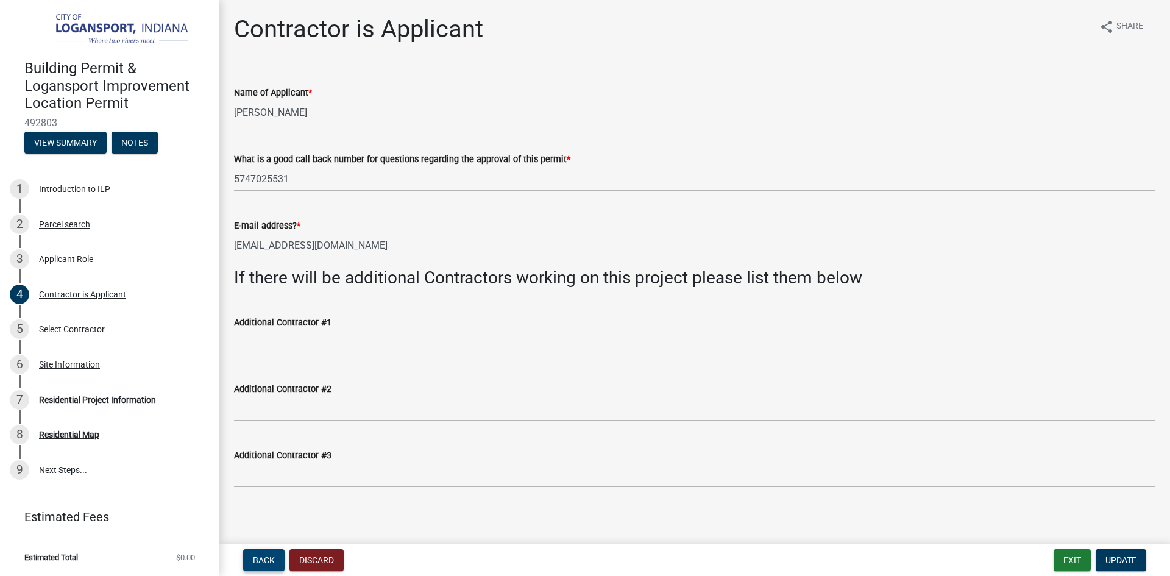
click at [264, 559] on span "Back" at bounding box center [264, 560] width 22 height 10
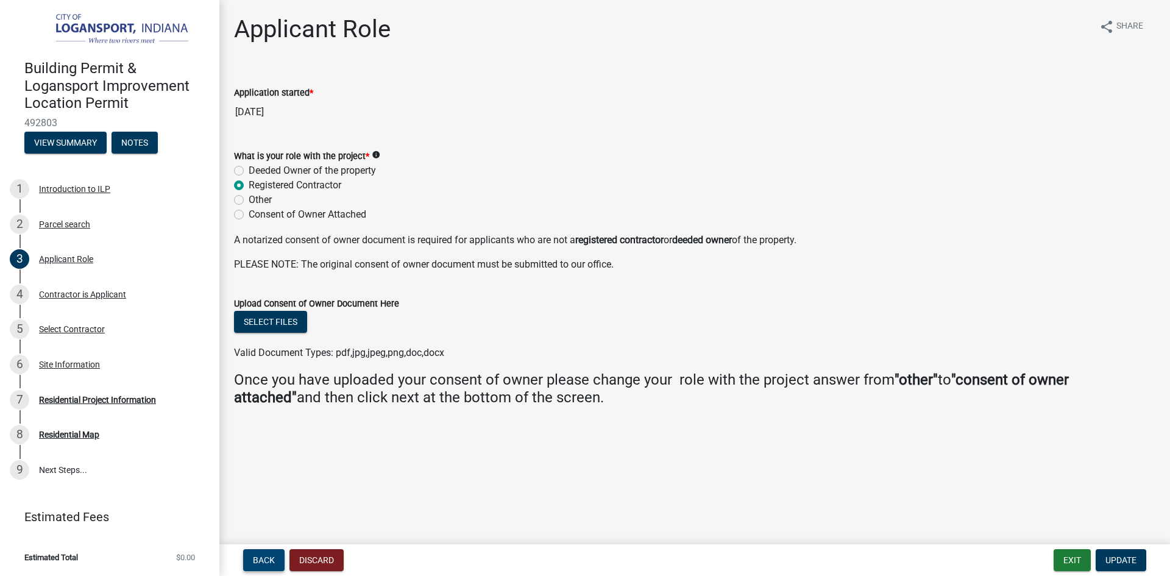
click at [257, 555] on span "Back" at bounding box center [264, 560] width 22 height 10
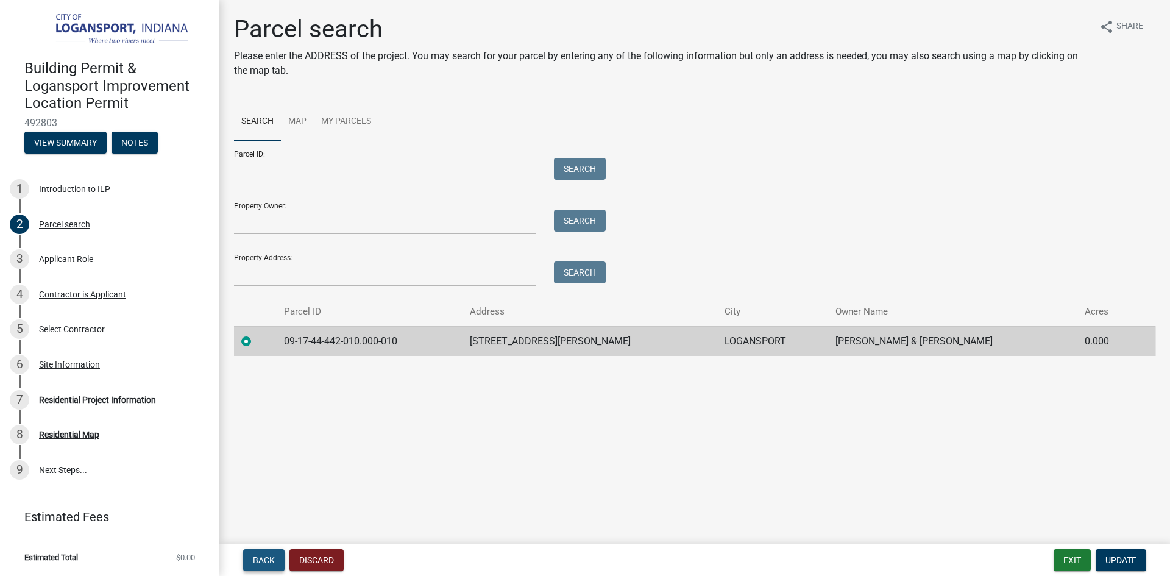
click at [265, 555] on span "Back" at bounding box center [264, 560] width 22 height 10
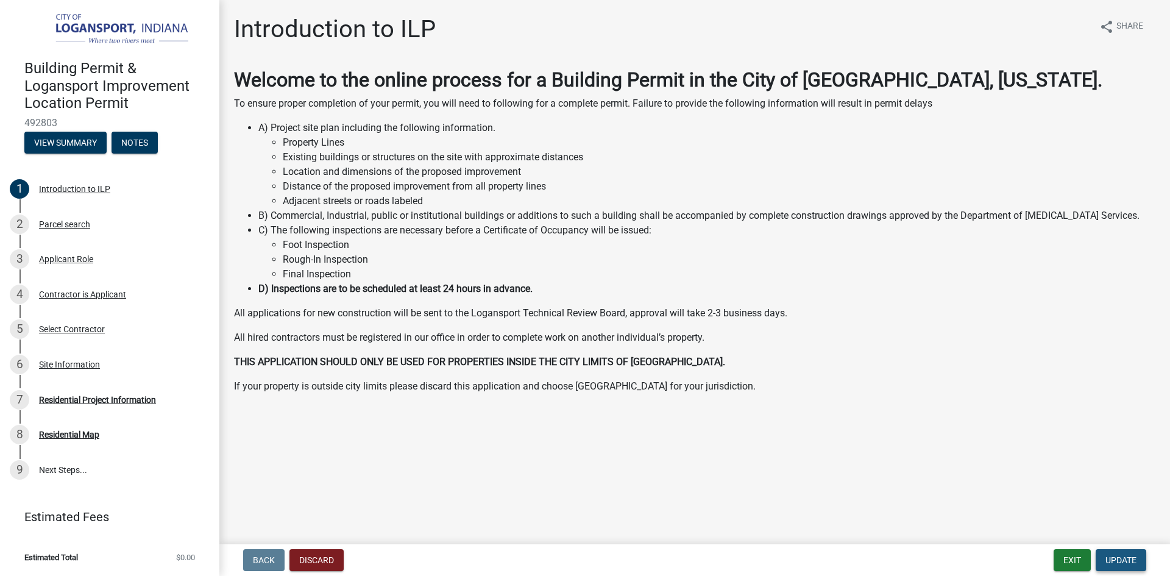
click at [1133, 561] on span "Update" at bounding box center [1121, 560] width 31 height 10
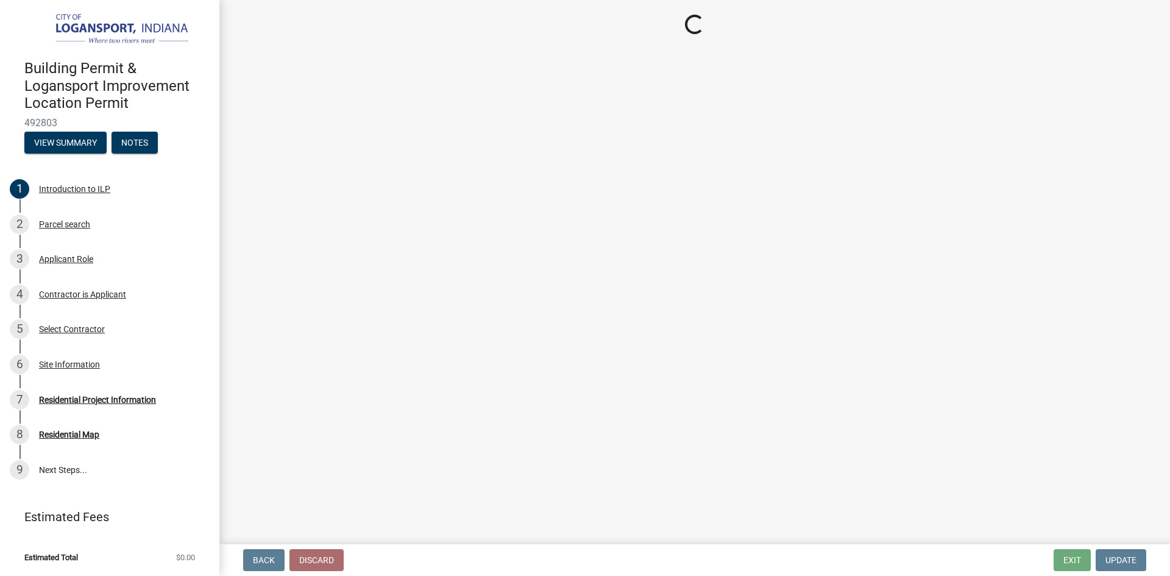
select select "4fb1abe8-82c5-48ba-b391-f470f9f0d204"
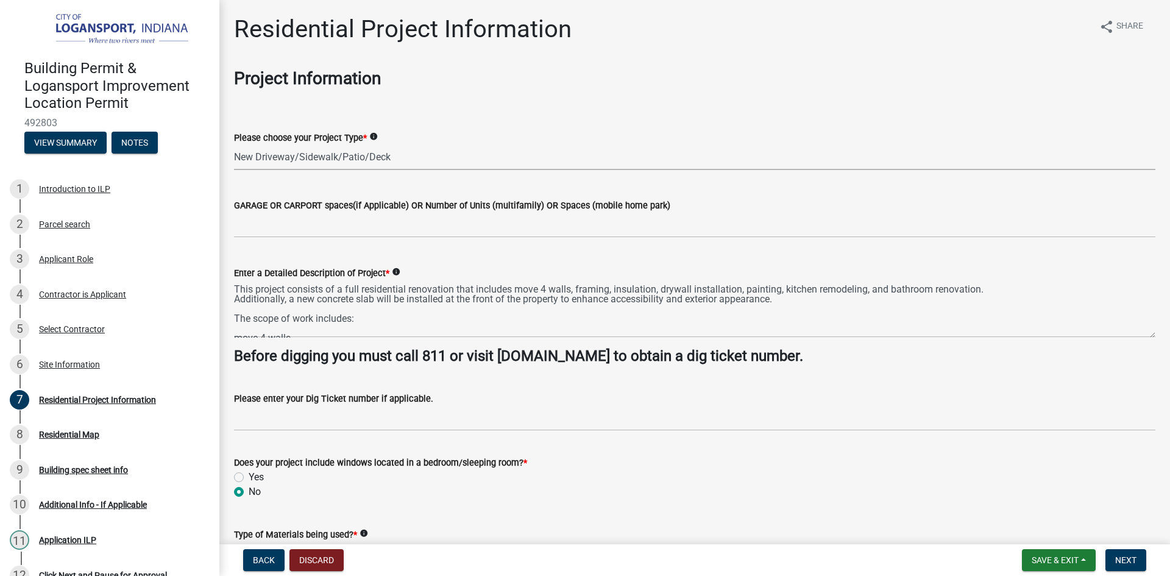
click at [417, 151] on select "Select Item... Single Family Pole Barn Home Multi Family Addition to Dwelling(a…" at bounding box center [695, 157] width 922 height 25
click at [261, 560] on span "Back" at bounding box center [264, 560] width 22 height 10
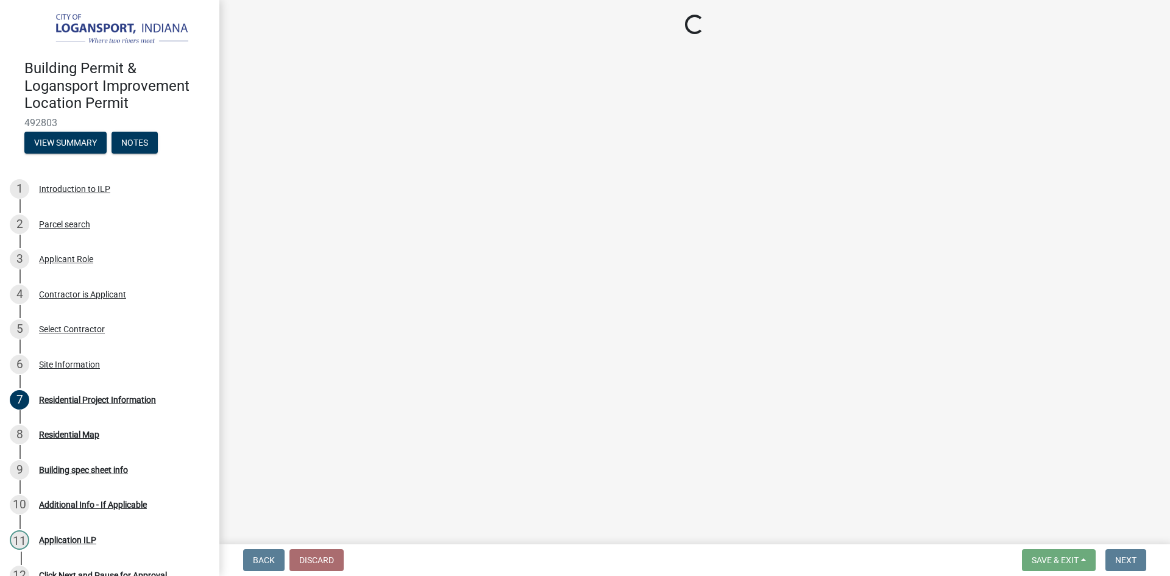
select select "62802869-e470-474a-8a4c-8dbe1ccdd5ac"
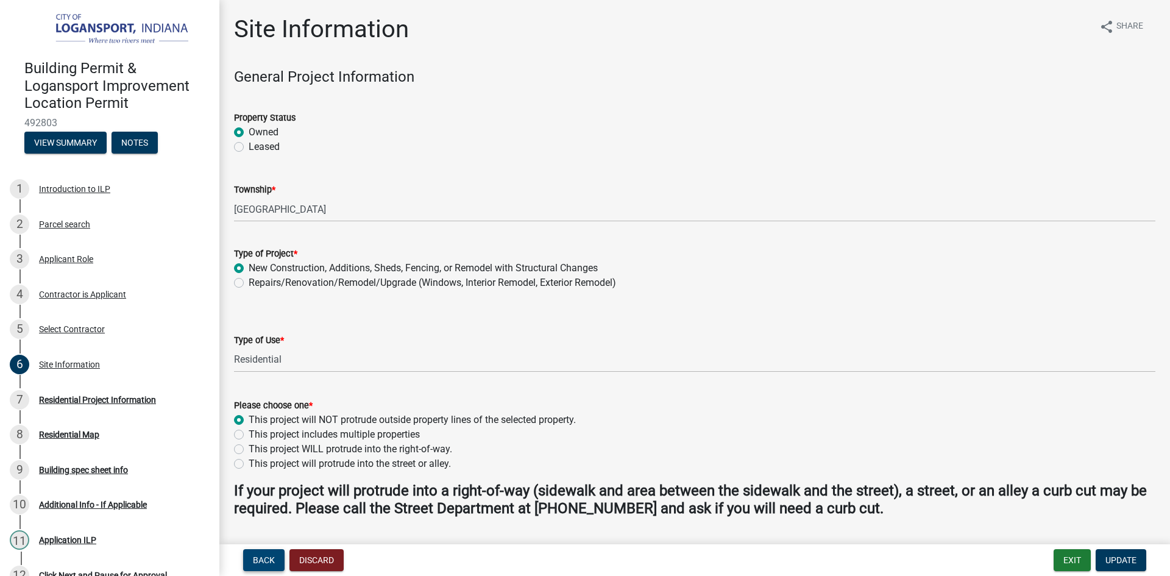
click at [261, 560] on span "Back" at bounding box center [264, 560] width 22 height 10
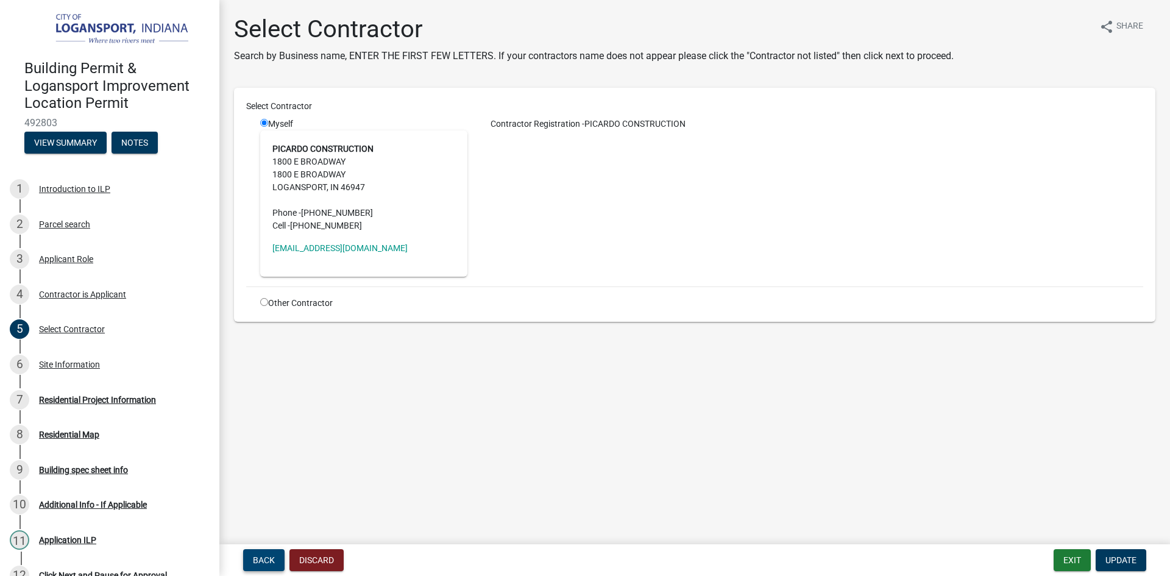
click at [261, 560] on span "Back" at bounding box center [264, 560] width 22 height 10
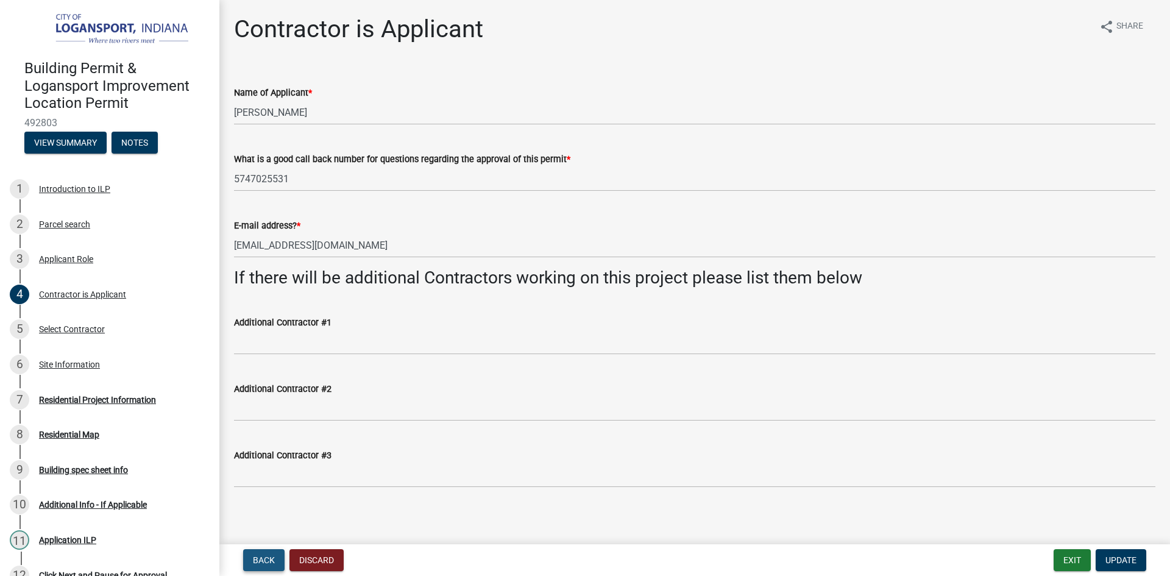
click at [261, 560] on span "Back" at bounding box center [264, 560] width 22 height 10
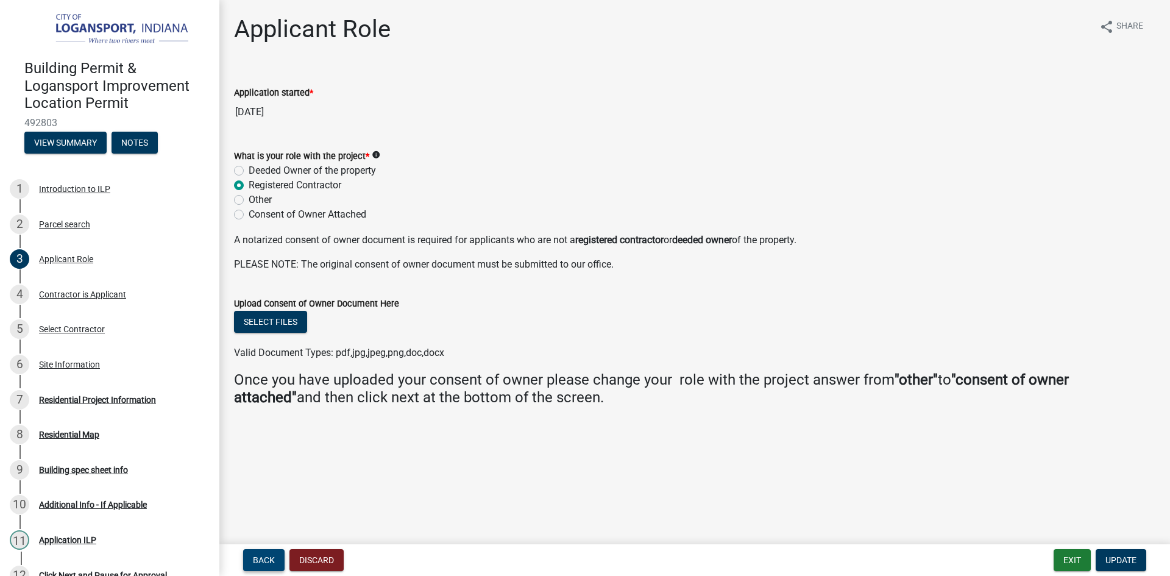
click at [261, 560] on span "Back" at bounding box center [264, 560] width 22 height 10
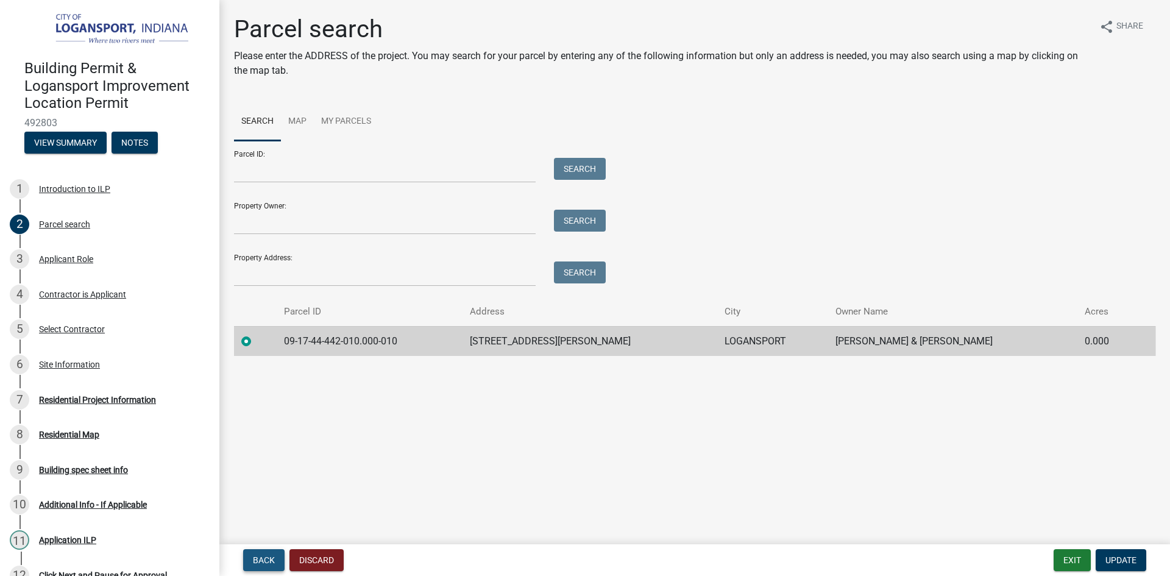
click at [261, 560] on span "Back" at bounding box center [264, 560] width 22 height 10
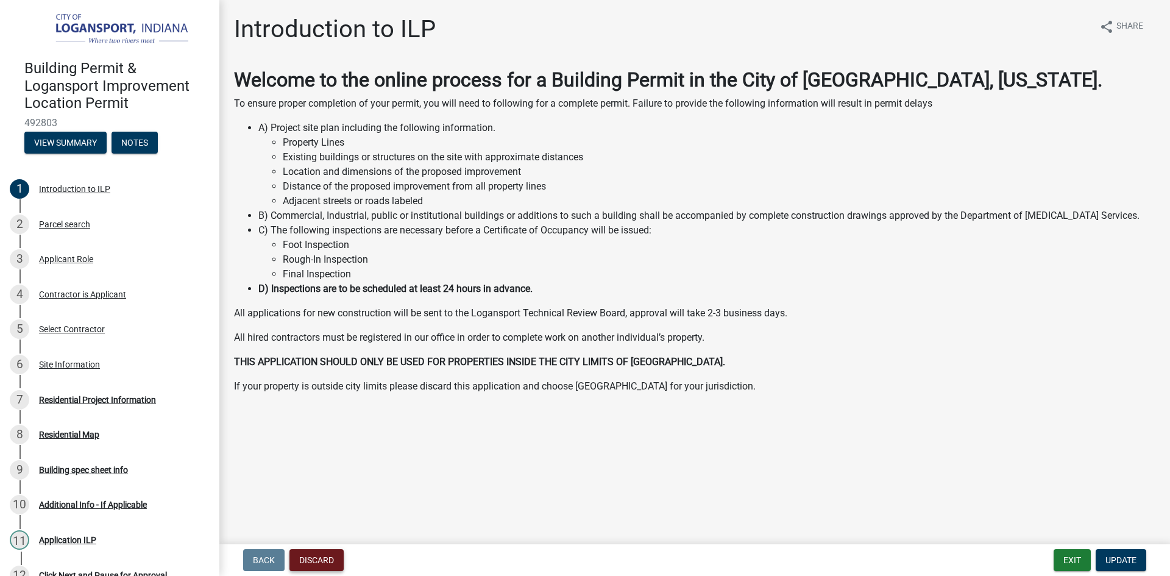
click at [332, 562] on button "Discard" at bounding box center [317, 560] width 54 height 22
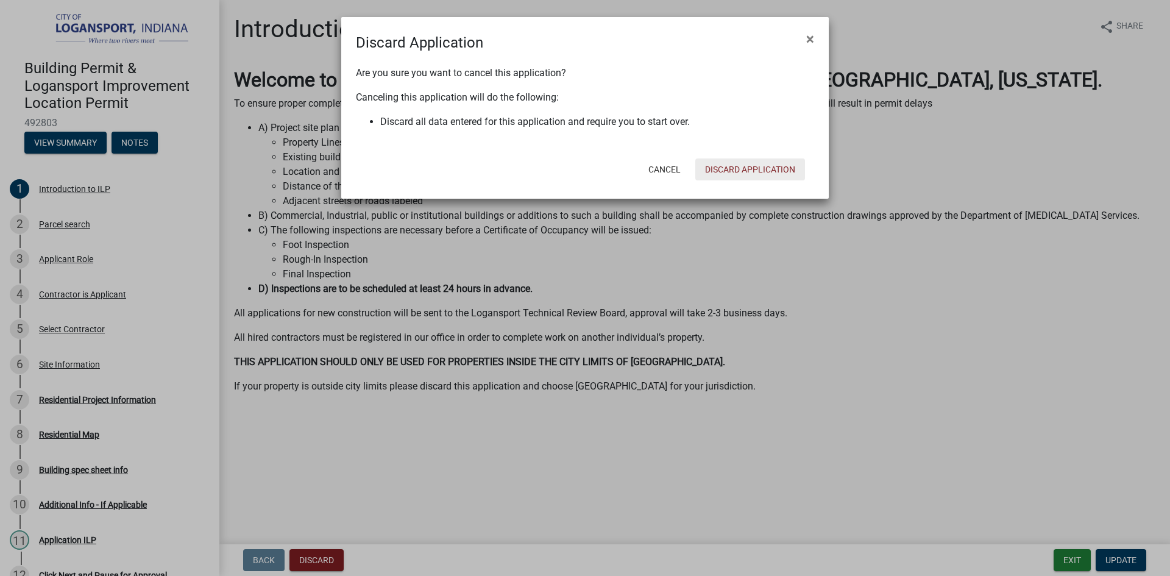
click at [758, 166] on button "Discard Application" at bounding box center [750, 169] width 110 height 22
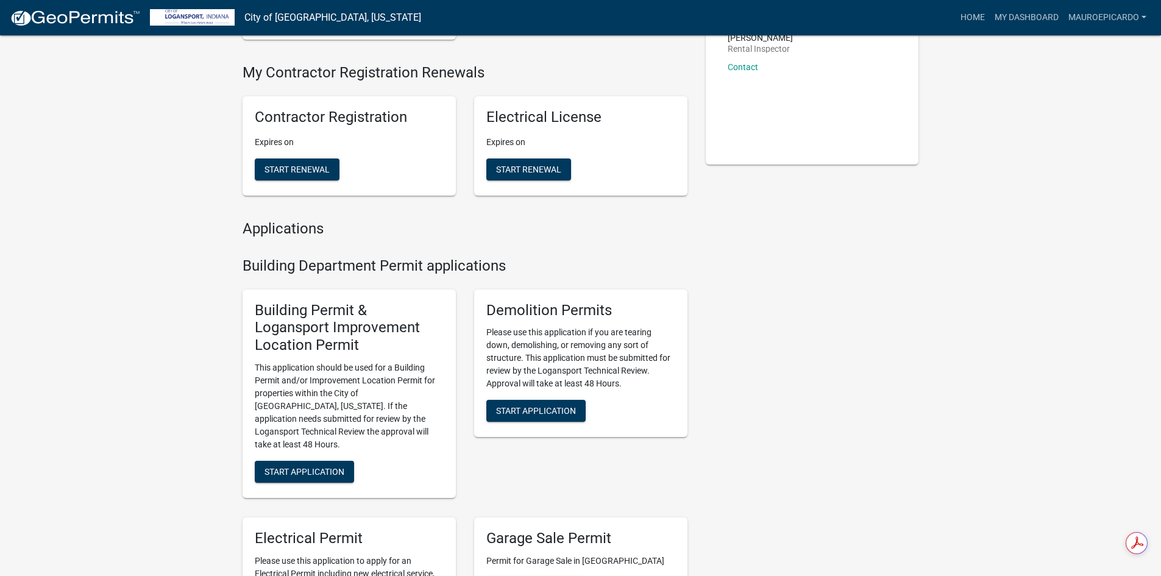
scroll to position [244, 0]
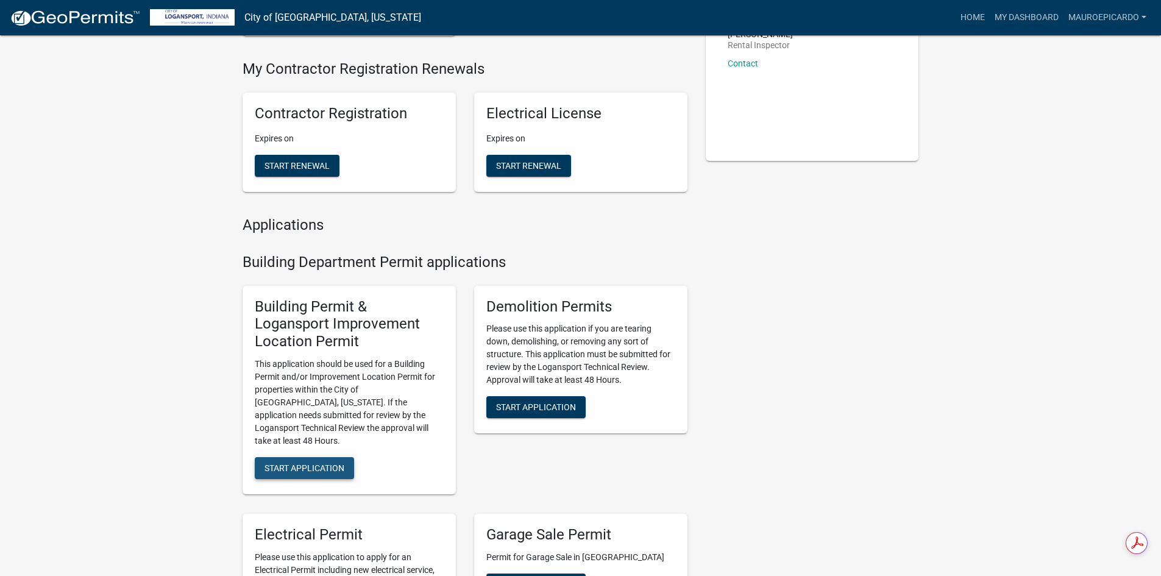
click at [299, 463] on span "Start Application" at bounding box center [305, 468] width 80 height 10
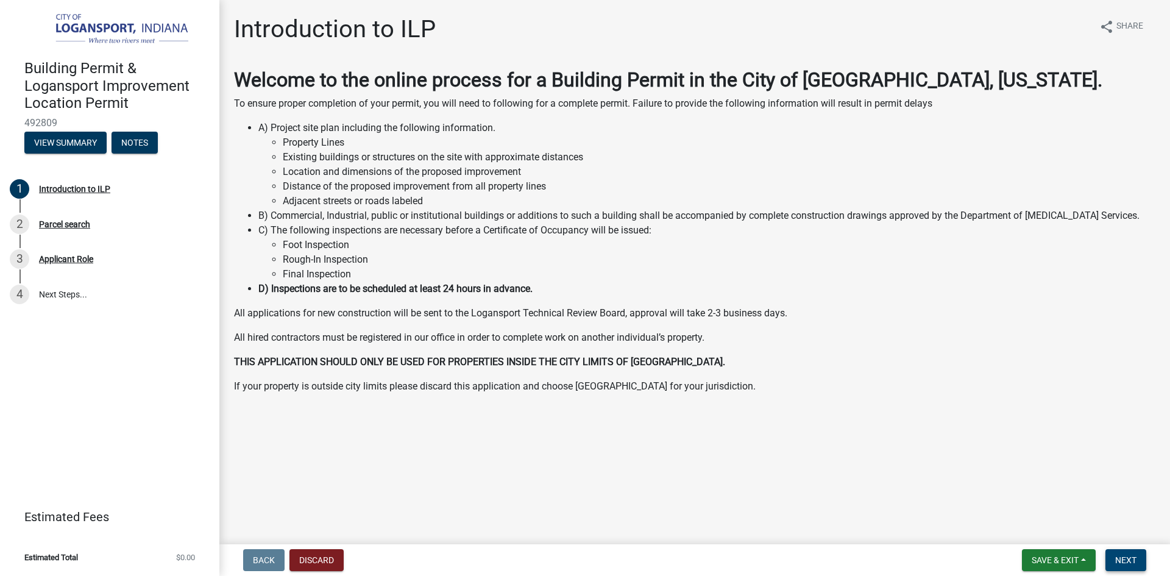
click at [1123, 562] on span "Next" at bounding box center [1125, 560] width 21 height 10
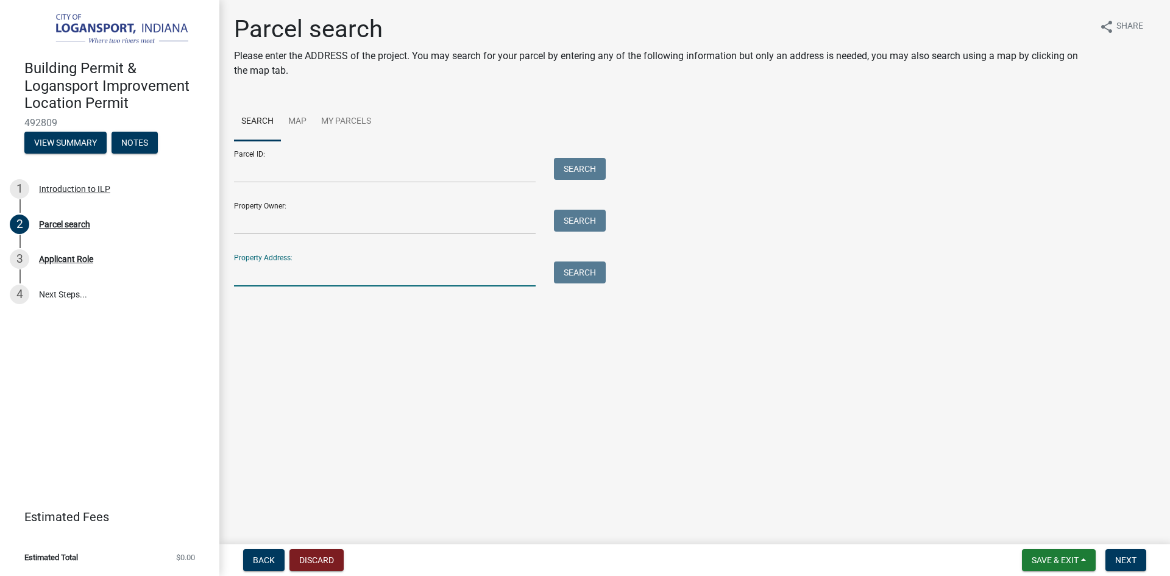
click at [276, 274] on input "Property Address:" at bounding box center [385, 273] width 302 height 25
type input "[STREET_ADDRESS][PERSON_NAME]"
click at [580, 276] on button "Search" at bounding box center [580, 272] width 52 height 22
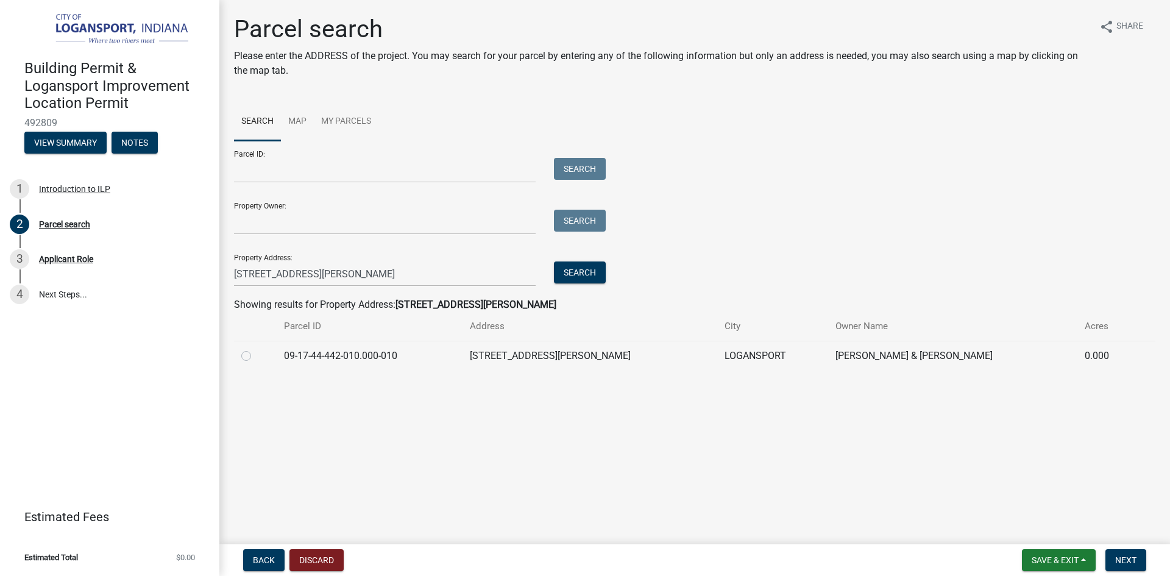
click at [256, 349] on label at bounding box center [256, 349] width 0 height 0
click at [256, 354] on input "radio" at bounding box center [260, 353] width 8 height 8
radio input "true"
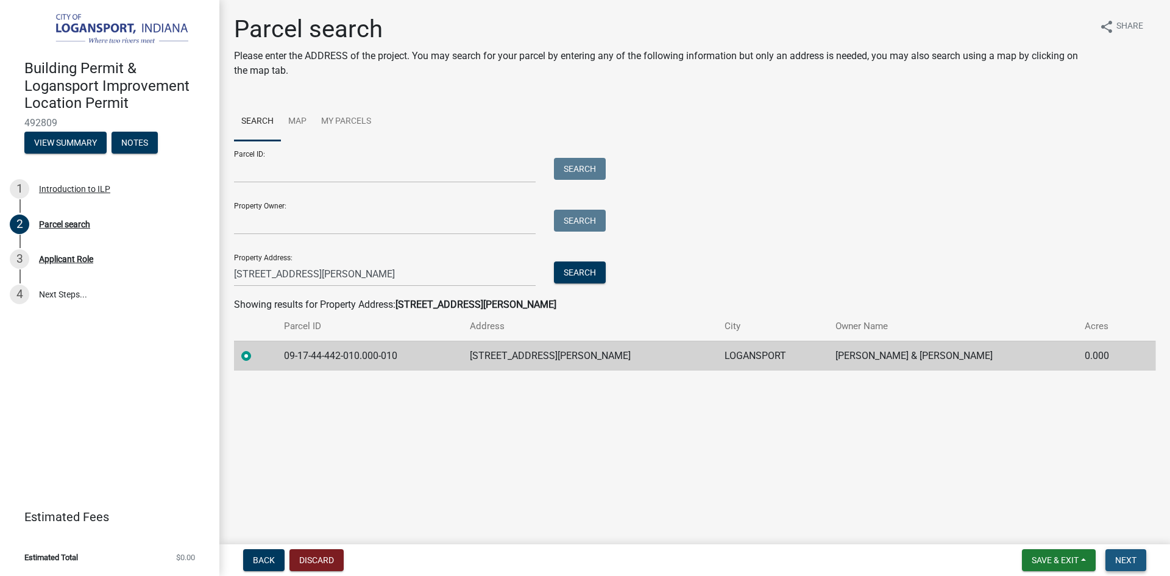
click at [1137, 561] on span "Next" at bounding box center [1125, 560] width 21 height 10
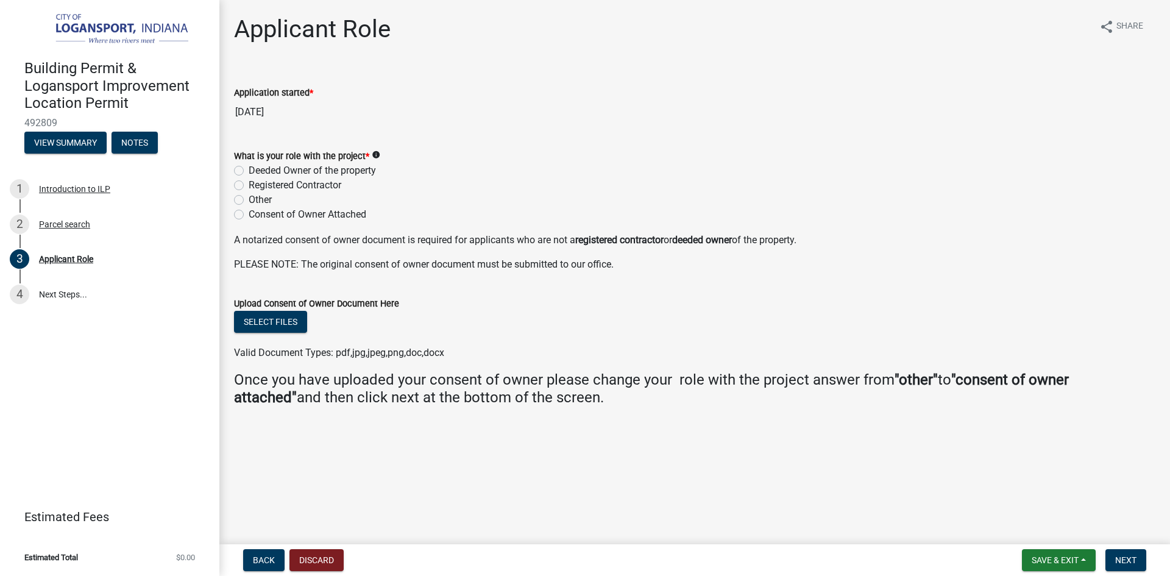
click at [249, 185] on label "Registered Contractor" at bounding box center [295, 185] width 93 height 15
click at [249, 185] on input "Registered Contractor" at bounding box center [253, 182] width 8 height 8
radio input "true"
click at [1131, 561] on span "Next" at bounding box center [1125, 560] width 21 height 10
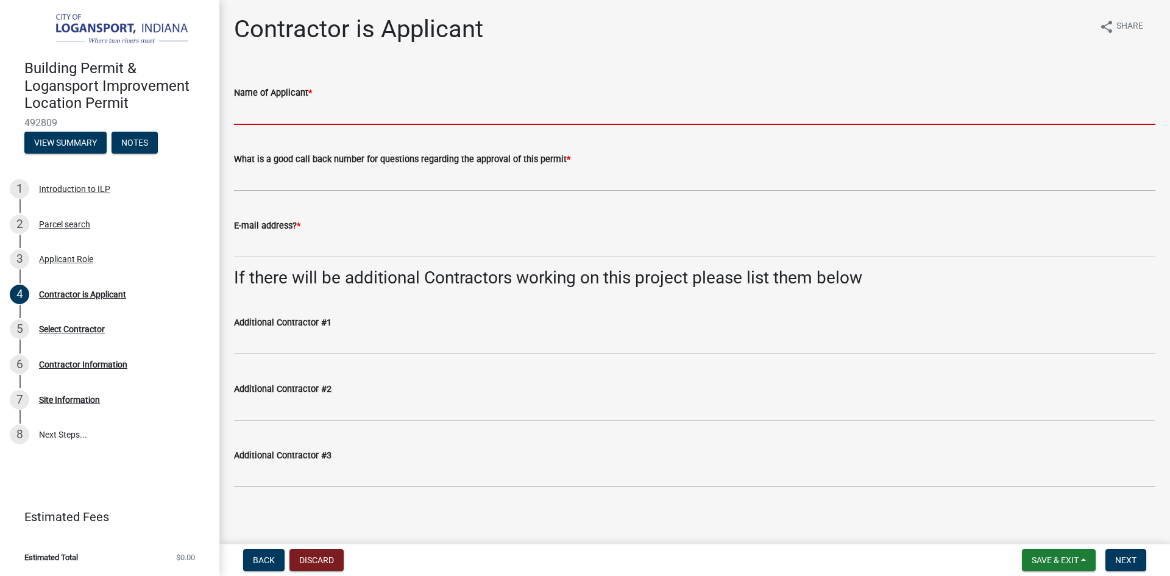
click at [295, 113] on input "Name of Applicant *" at bounding box center [695, 112] width 922 height 25
type input "[PERSON_NAME]"
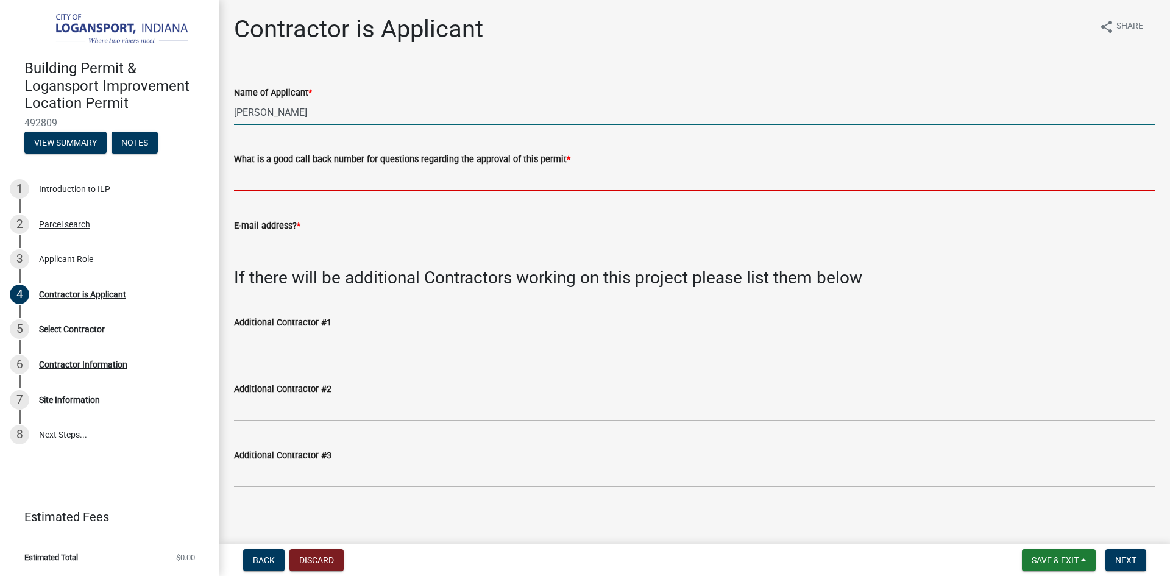
type input "5747025531"
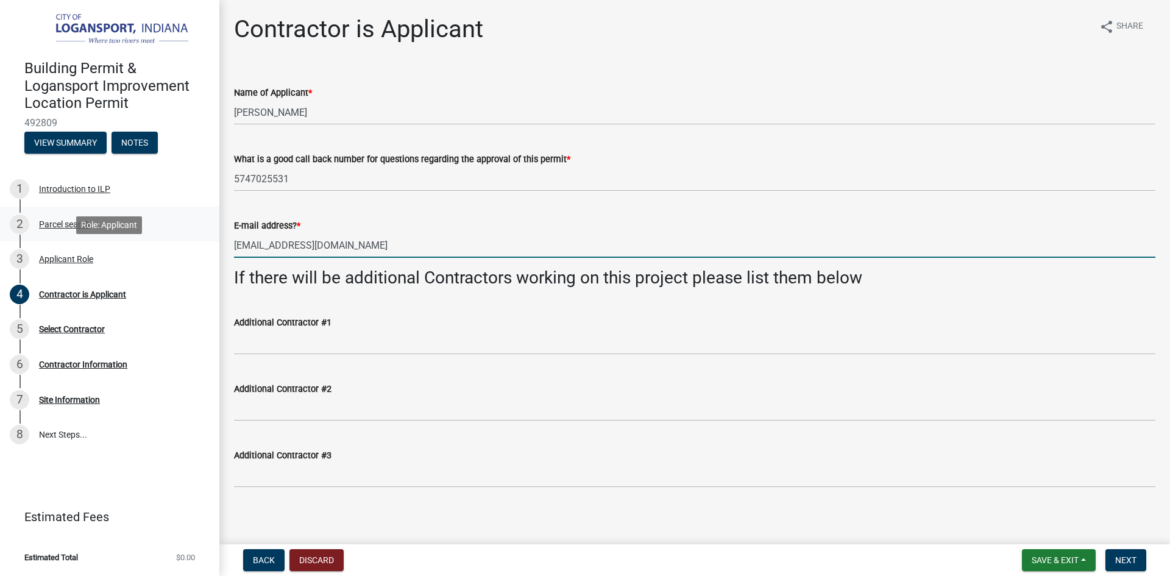
drag, startPoint x: 383, startPoint y: 251, endPoint x: 258, endPoint y: 269, distance: 126.8
click at [194, 240] on div "Building Permit & Logansport Improvement Location Permit 492809 View Summary No…" at bounding box center [585, 288] width 1170 height 576
type input "[EMAIL_ADDRESS][DOMAIN_NAME]"
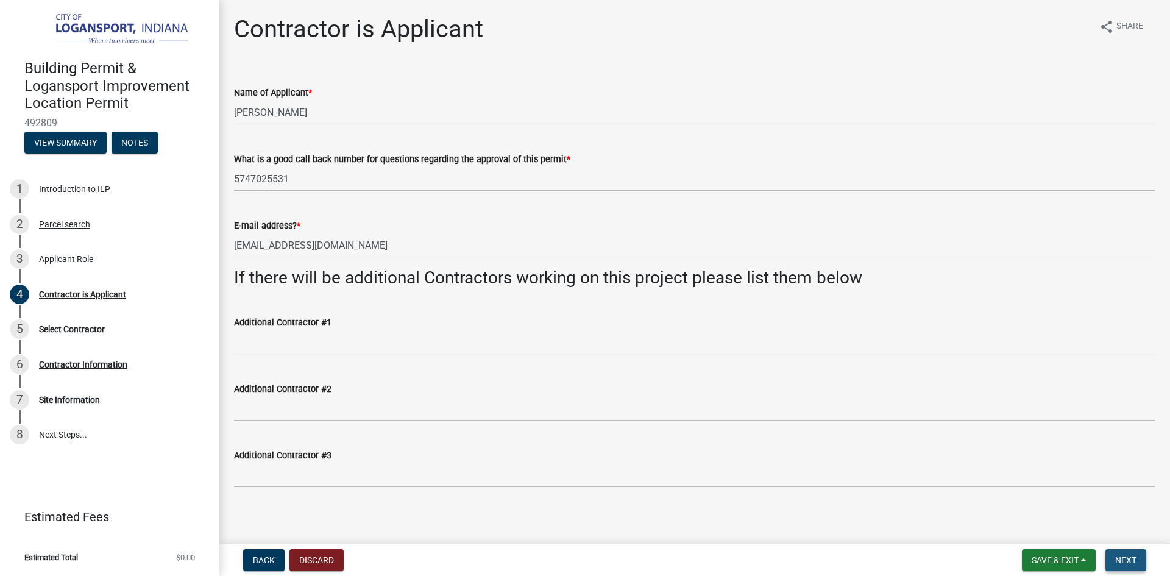
click at [1133, 559] on span "Next" at bounding box center [1125, 560] width 21 height 10
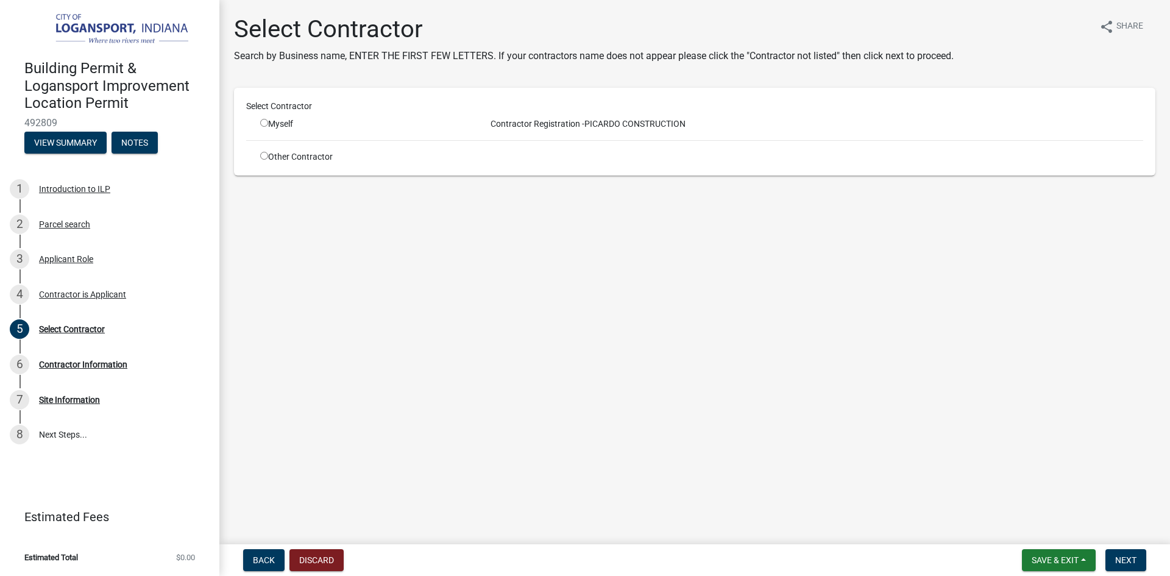
click at [261, 121] on input "radio" at bounding box center [264, 123] width 8 height 8
radio input "true"
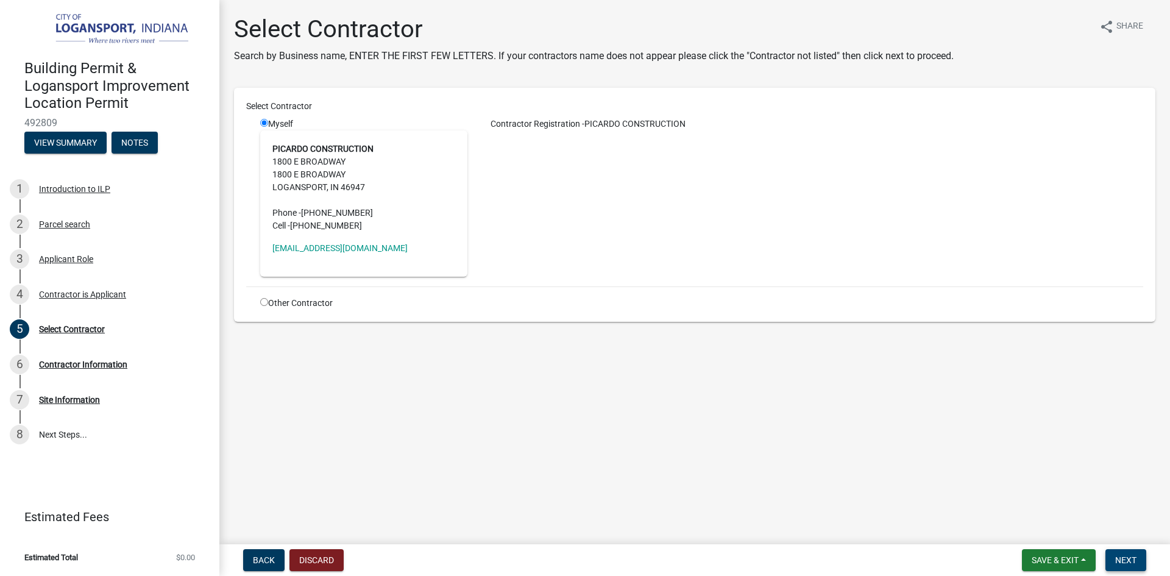
click at [1131, 558] on span "Next" at bounding box center [1125, 560] width 21 height 10
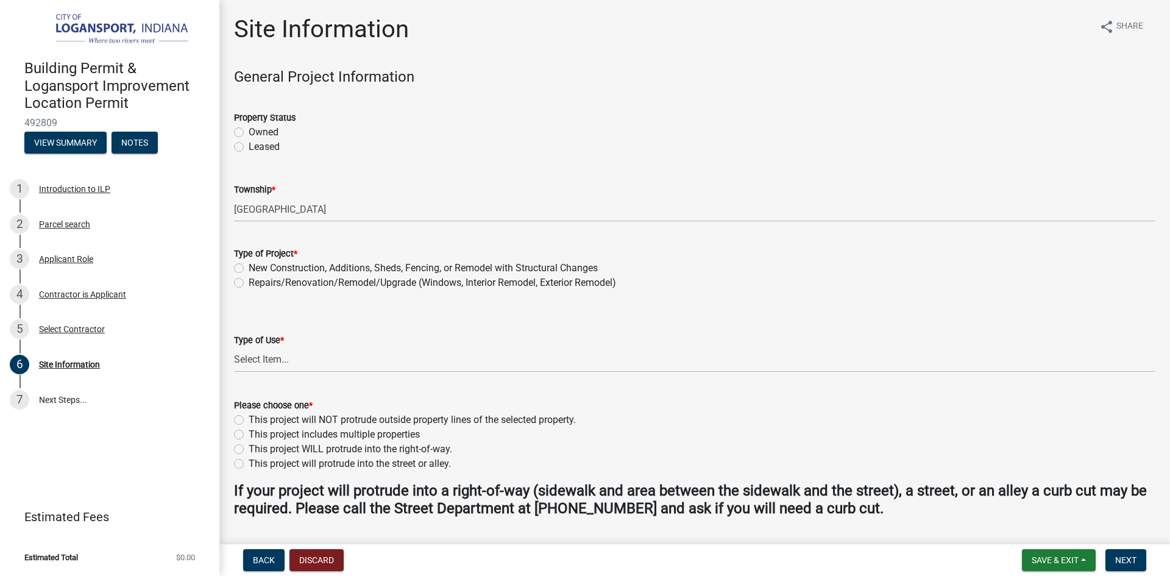
click at [249, 127] on label "Owned" at bounding box center [264, 132] width 30 height 15
click at [249, 127] on input "Owned" at bounding box center [253, 129] width 8 height 8
radio input "true"
click at [249, 269] on label "New Construction, Additions, Sheds, Fencing, or Remodel with Structural Changes" at bounding box center [423, 268] width 349 height 15
click at [249, 269] on input "New Construction, Additions, Sheds, Fencing, or Remodel with Structural Changes" at bounding box center [253, 265] width 8 height 8
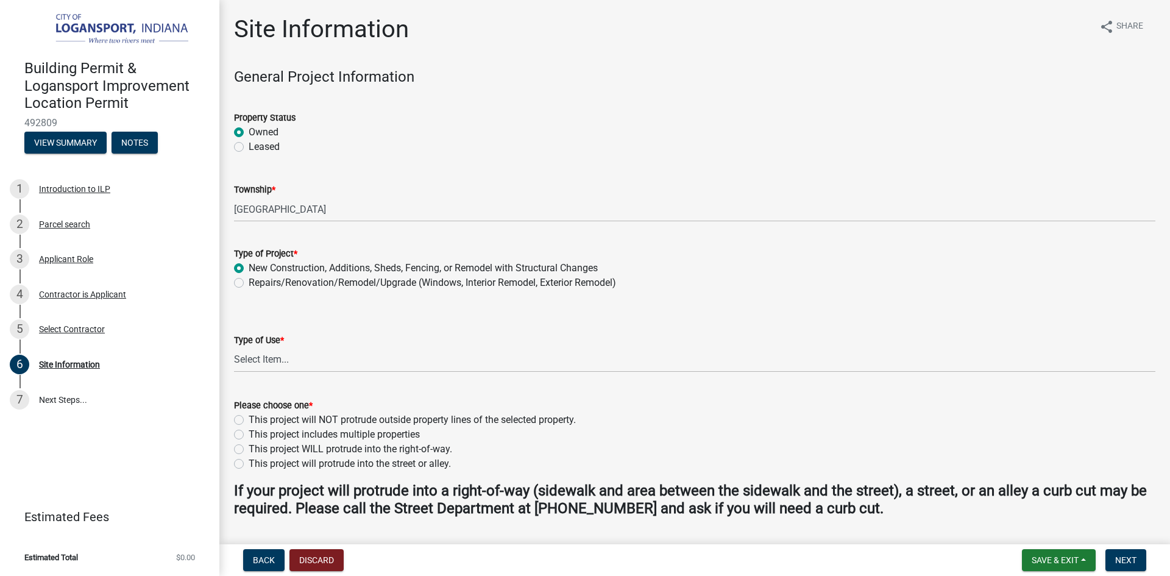
radio input "true"
click at [287, 361] on select "Select Item... Residential Commercial/Industrial Agricultural Public/Semi Public" at bounding box center [695, 359] width 922 height 25
click at [234, 347] on select "Select Item... Residential Commercial/Industrial Agricultural Public/Semi Public" at bounding box center [695, 359] width 922 height 25
select select "62802869-e470-474a-8a4c-8dbe1ccdd5ac"
click at [249, 286] on label "Repairs/Renovation/Remodel/Upgrade (Windows, Interior Remodel, Exterior Remodel)" at bounding box center [433, 283] width 368 height 15
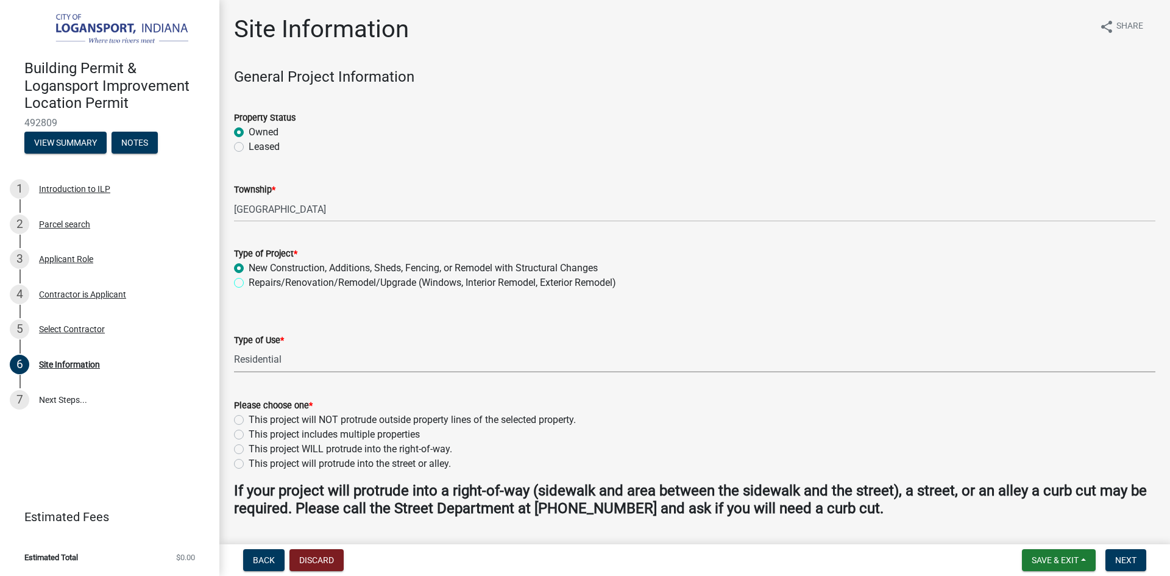
click at [249, 283] on input "Repairs/Renovation/Remodel/Upgrade (Windows, Interior Remodel, Exterior Remodel)" at bounding box center [253, 280] width 8 height 8
radio input "true"
click at [249, 419] on label "This project will NOT protrude outside property lines of the selected property." at bounding box center [412, 420] width 327 height 15
click at [249, 419] on input "This project will NOT protrude outside property lines of the selected property." at bounding box center [253, 417] width 8 height 8
radio input "true"
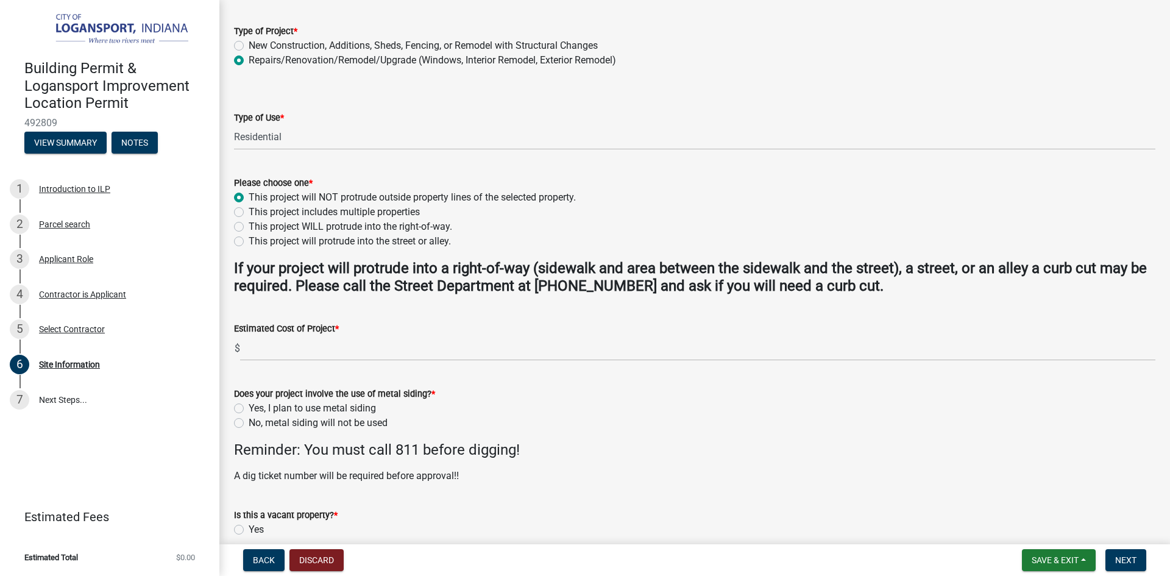
scroll to position [244, 0]
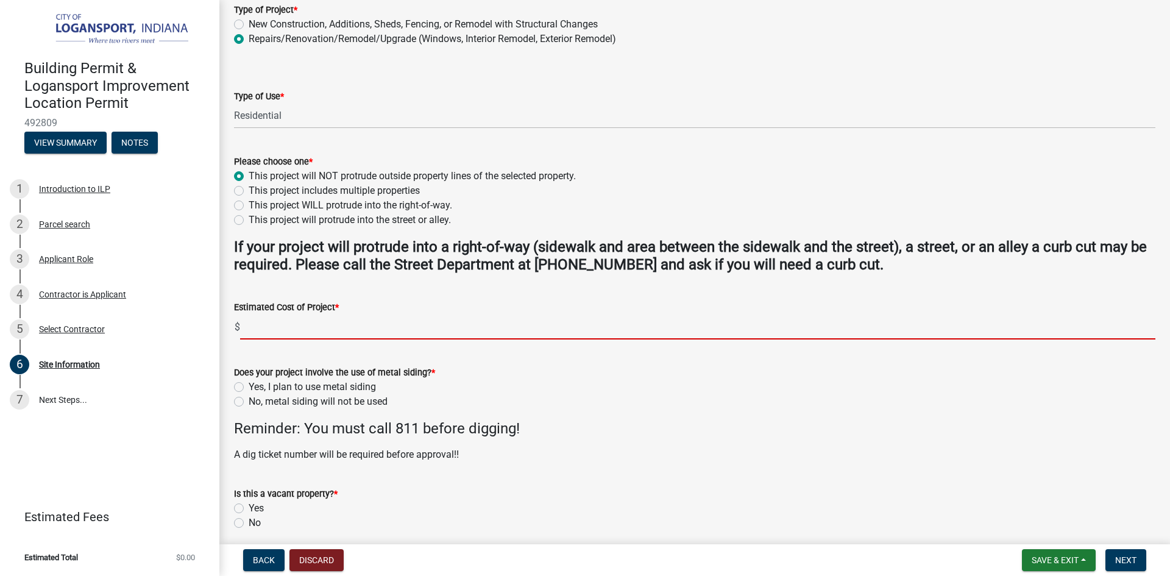
click at [280, 324] on input "text" at bounding box center [698, 327] width 916 height 25
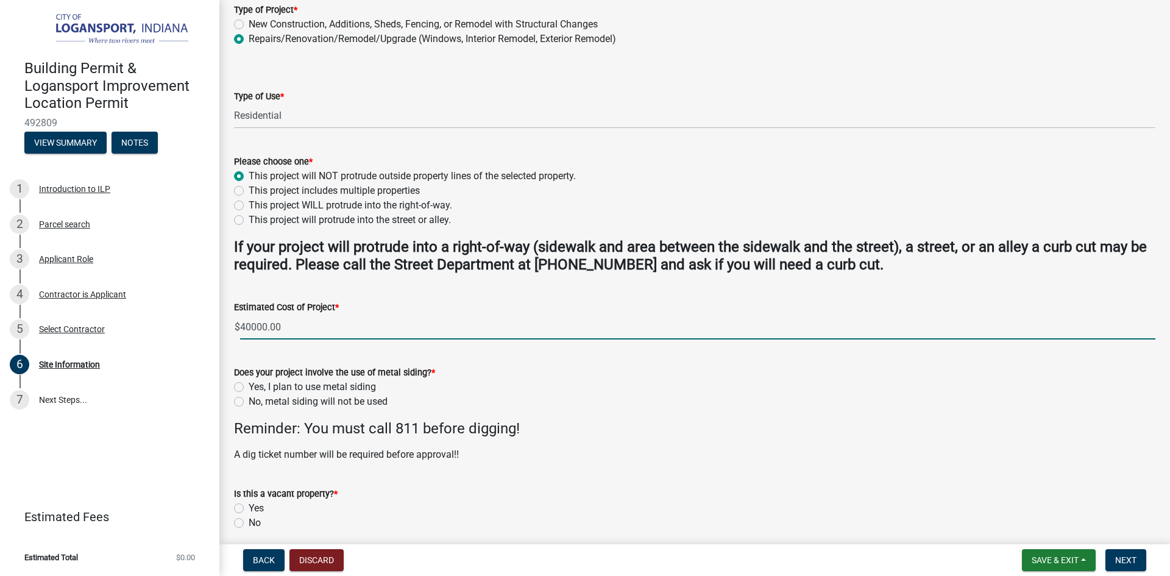
type input "40000"
click at [249, 401] on label "No, metal siding will not be used" at bounding box center [318, 401] width 139 height 15
click at [249, 401] on input "No, metal siding will not be used" at bounding box center [253, 398] width 8 height 8
radio input "true"
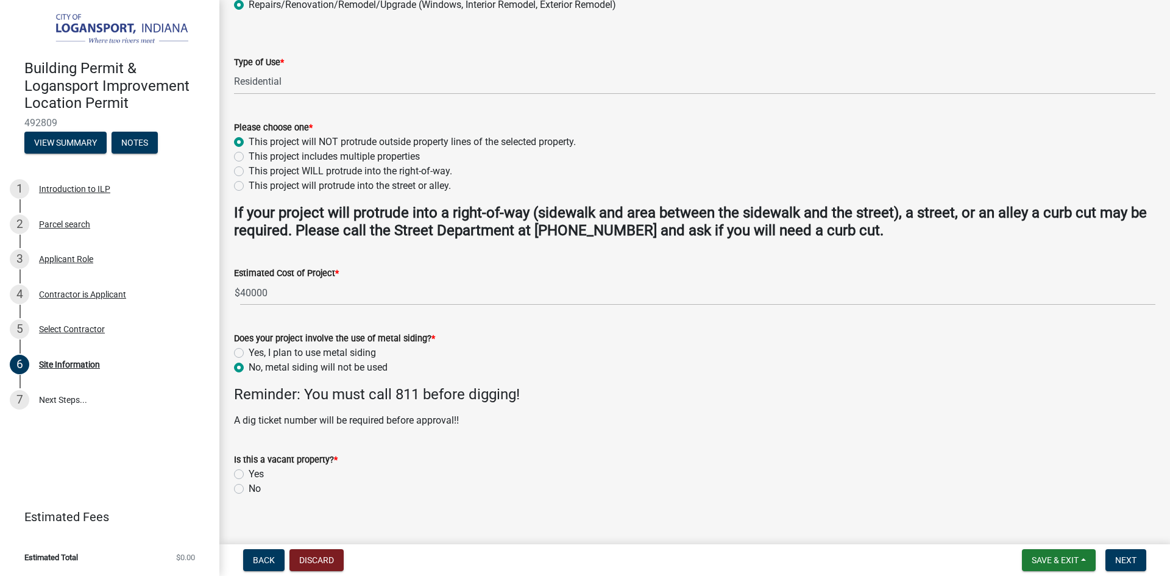
scroll to position [293, 0]
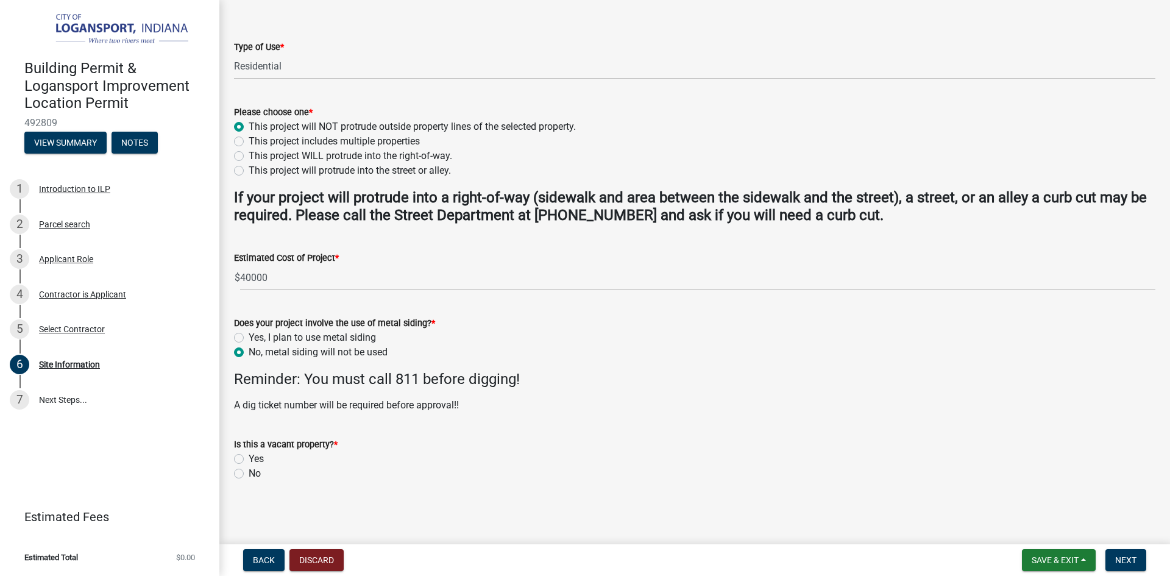
click at [249, 460] on label "Yes" at bounding box center [256, 459] width 15 height 15
click at [249, 460] on input "Yes" at bounding box center [253, 456] width 8 height 8
radio input "true"
click at [1134, 561] on span "Next" at bounding box center [1125, 560] width 21 height 10
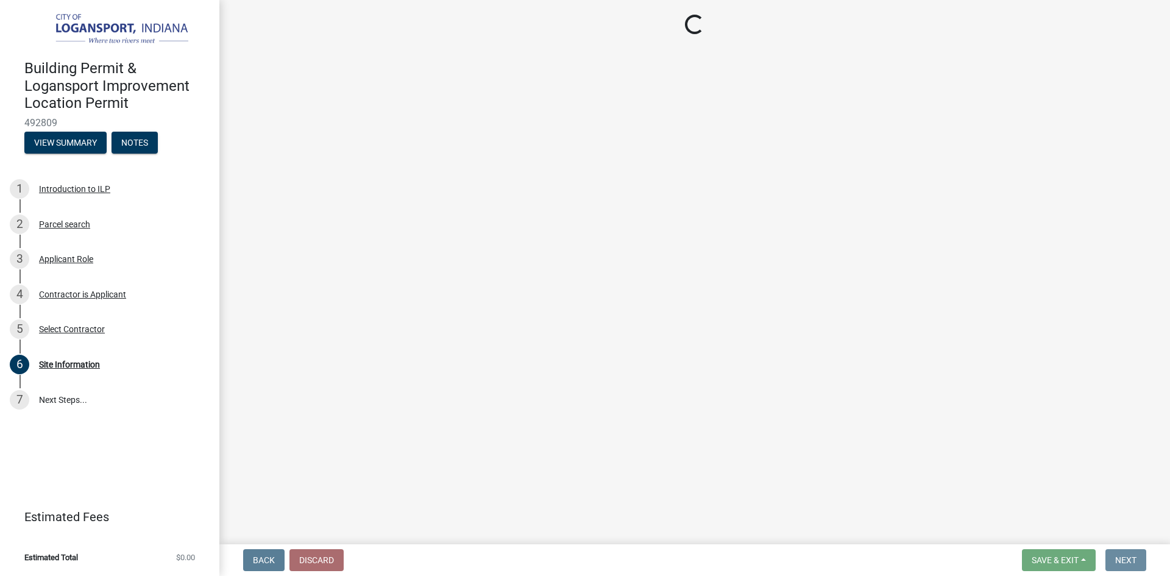
scroll to position [0, 0]
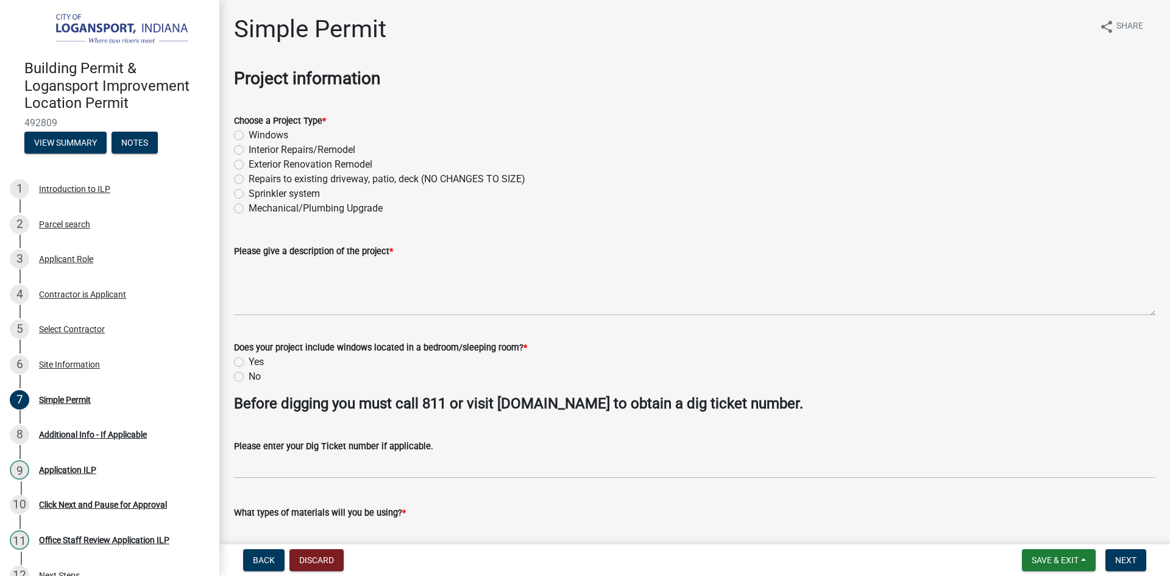
click at [249, 150] on label "Interior Repairs/Remodel" at bounding box center [302, 150] width 107 height 15
click at [249, 150] on input "Interior Repairs/Remodel" at bounding box center [253, 147] width 8 height 8
radio input "true"
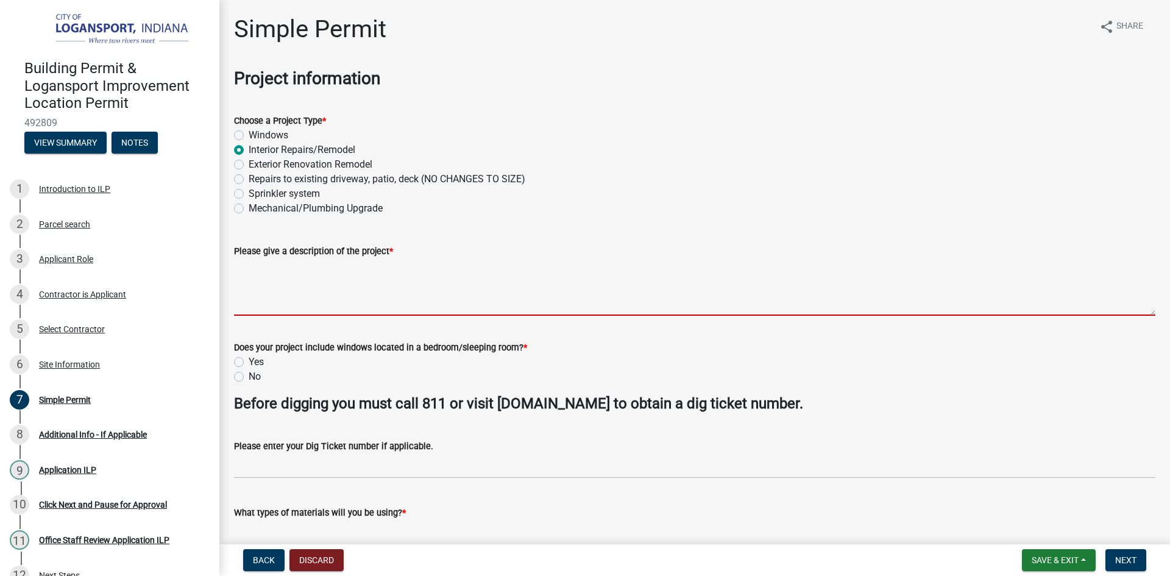
click at [261, 292] on textarea "Please give a description of the project *" at bounding box center [695, 286] width 922 height 57
paste textarea "This project consists of a full residential renovation that includes demolition…"
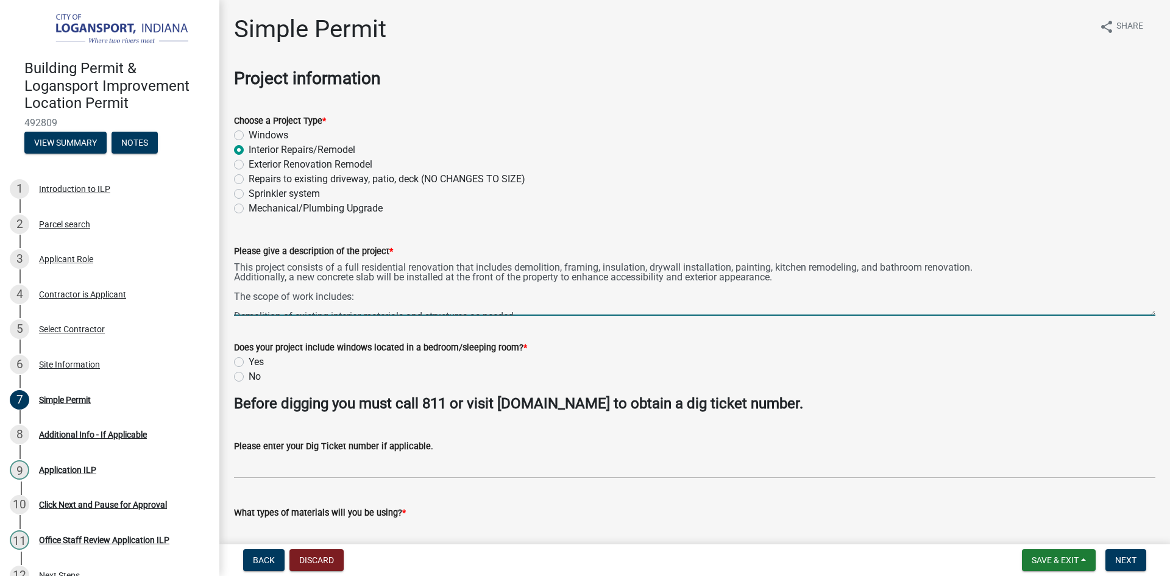
drag, startPoint x: 559, startPoint y: 265, endPoint x: 513, endPoint y: 267, distance: 46.4
click at [513, 267] on textarea "This project consists of a full residential renovation that includes demolition…" at bounding box center [695, 286] width 922 height 57
click at [775, 278] on textarea "This project consists of a full residential renovation that includes relocate 4…" at bounding box center [695, 286] width 922 height 57
drag, startPoint x: 774, startPoint y: 280, endPoint x: 229, endPoint y: 282, distance: 544.9
click at [229, 282] on div "Please give a description of the project * This project consists of a full resi…" at bounding box center [695, 271] width 940 height 89
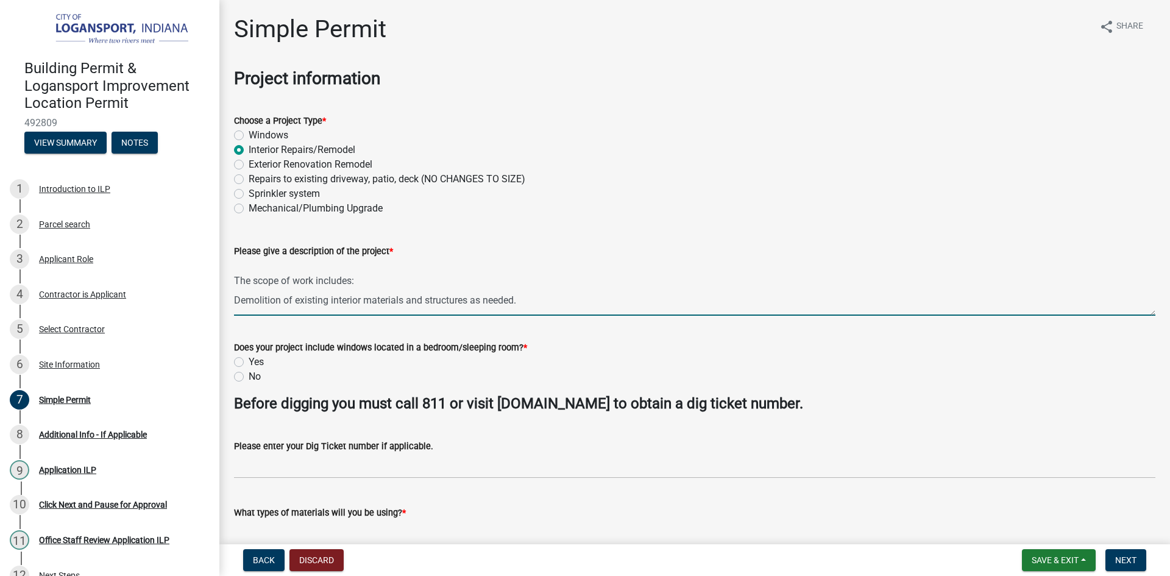
scroll to position [24, 0]
drag, startPoint x: 517, startPoint y: 291, endPoint x: 237, endPoint y: 292, distance: 280.4
click at [237, 292] on textarea "This project consists of a full residential renovation that includes relocate 4…" at bounding box center [695, 286] width 922 height 57
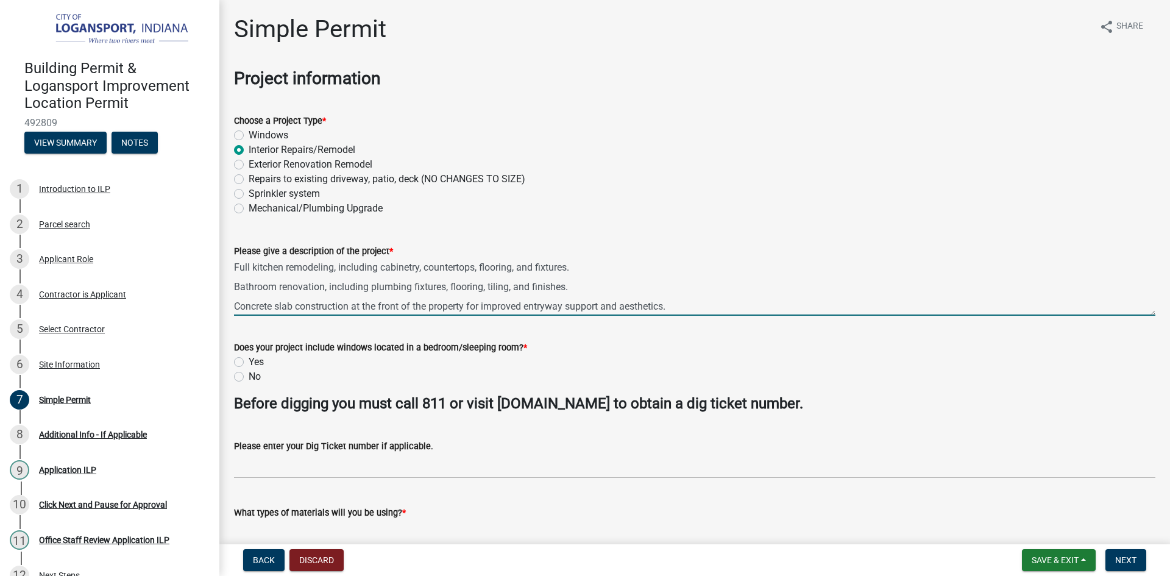
drag, startPoint x: 672, startPoint y: 306, endPoint x: 235, endPoint y: 306, distance: 437.0
click at [235, 306] on textarea "This project consists of a full residential renovation that includes relocate 4…" at bounding box center [695, 286] width 922 height 57
type textarea "This project consists of a full residential renovation that includes relocate 4…"
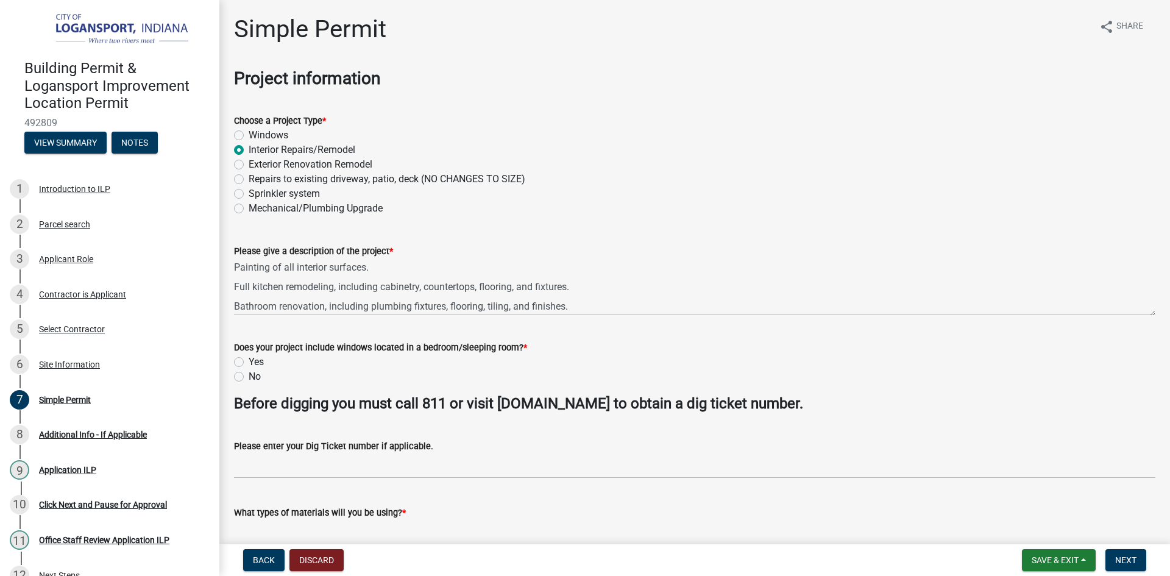
click at [249, 375] on label "No" at bounding box center [255, 376] width 12 height 15
click at [249, 375] on input "No" at bounding box center [253, 373] width 8 height 8
radio input "true"
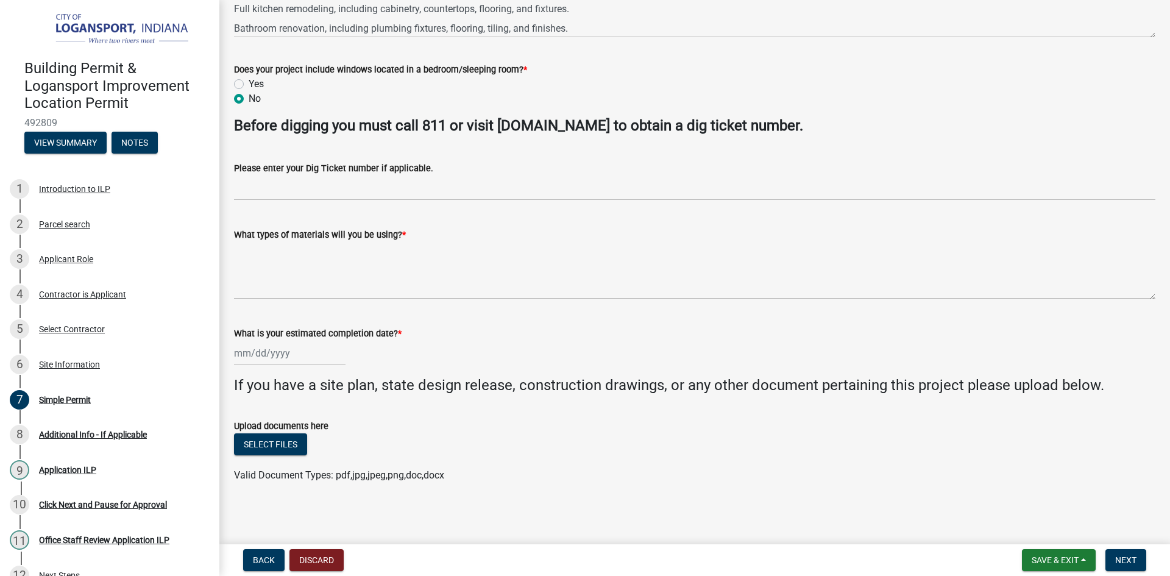
scroll to position [280, 0]
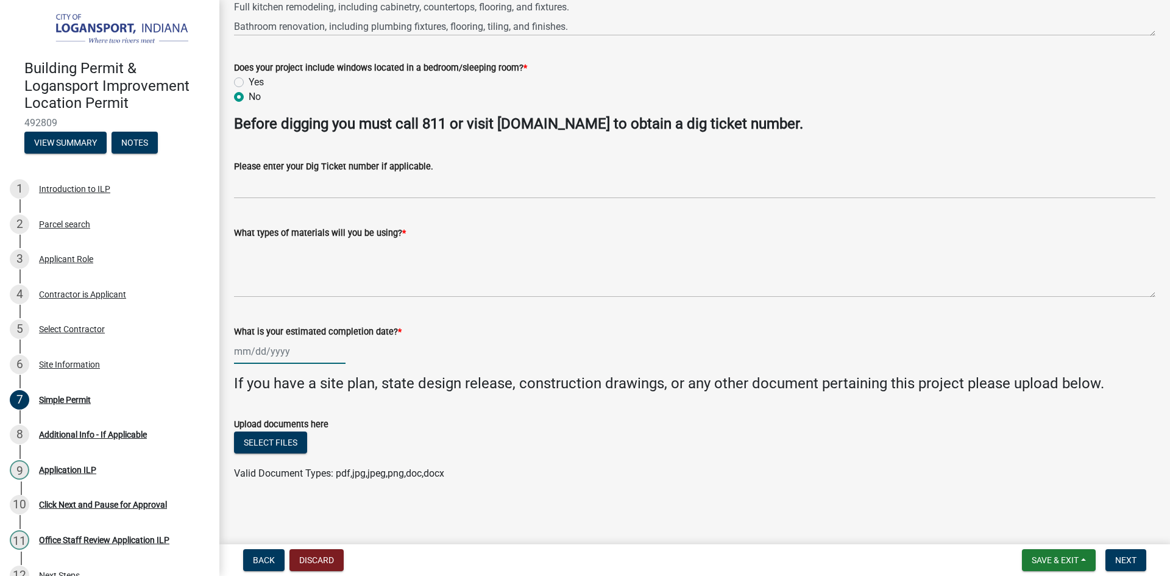
click at [259, 350] on div at bounding box center [290, 351] width 112 height 25
select select "10"
select select "2025"
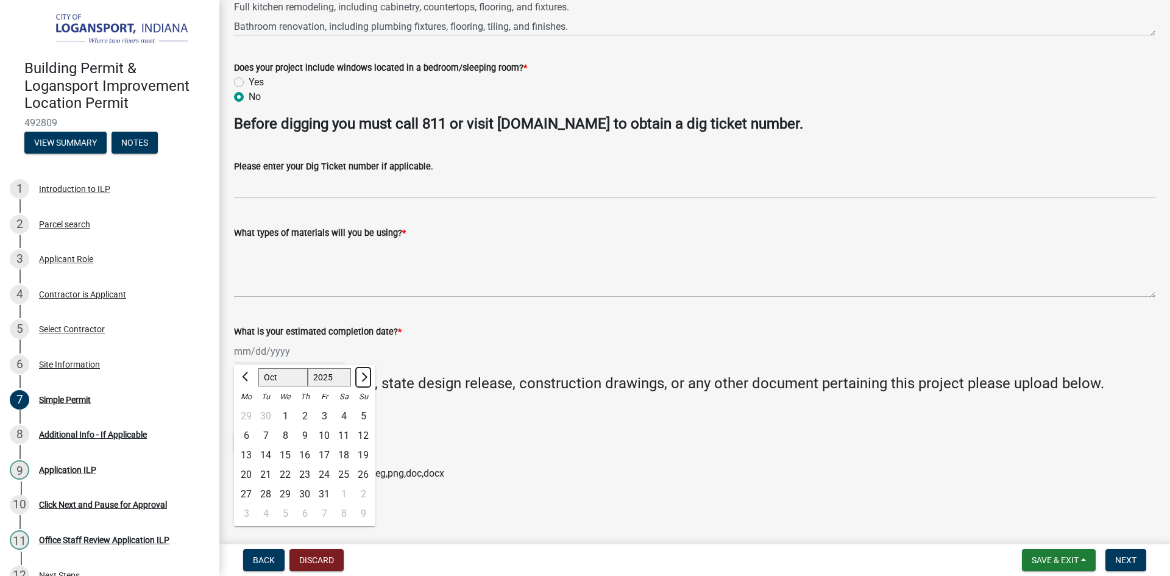
click at [366, 376] on span "Next month" at bounding box center [362, 376] width 9 height 9
select select "12"
click at [281, 491] on div "31" at bounding box center [286, 495] width 20 height 20
type input "[DATE]"
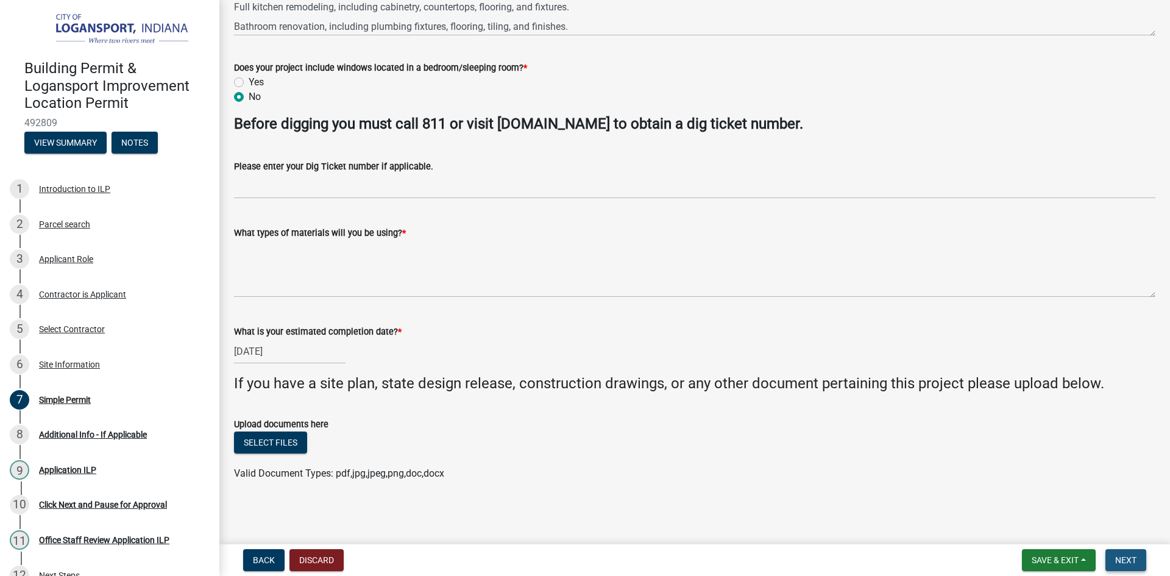
click at [1137, 563] on button "Next" at bounding box center [1126, 560] width 41 height 22
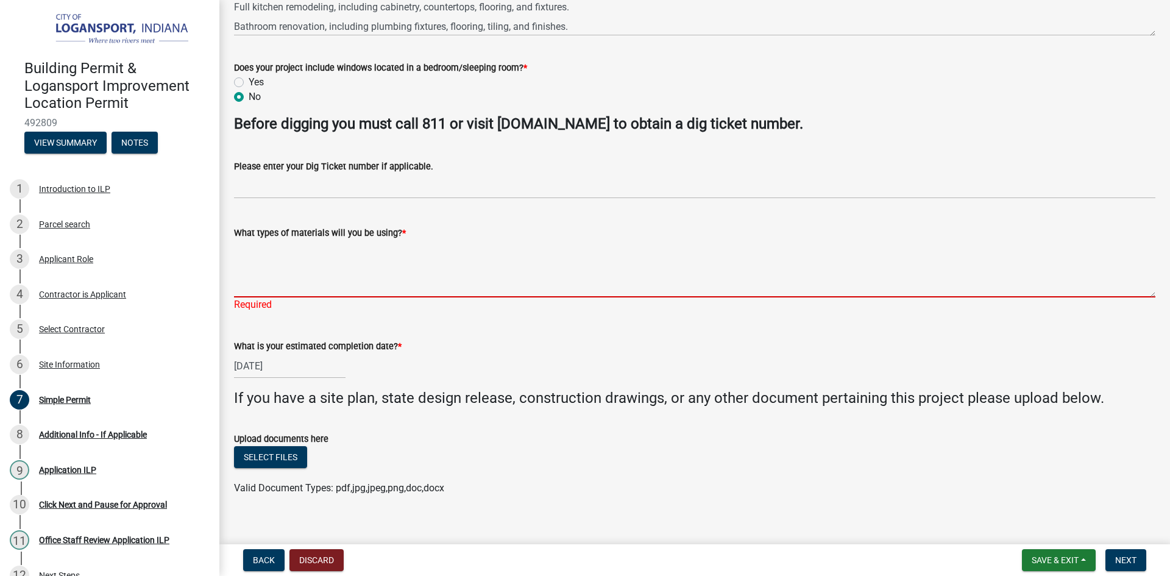
click at [280, 280] on textarea "What types of materials will you be using? *" at bounding box center [695, 268] width 922 height 57
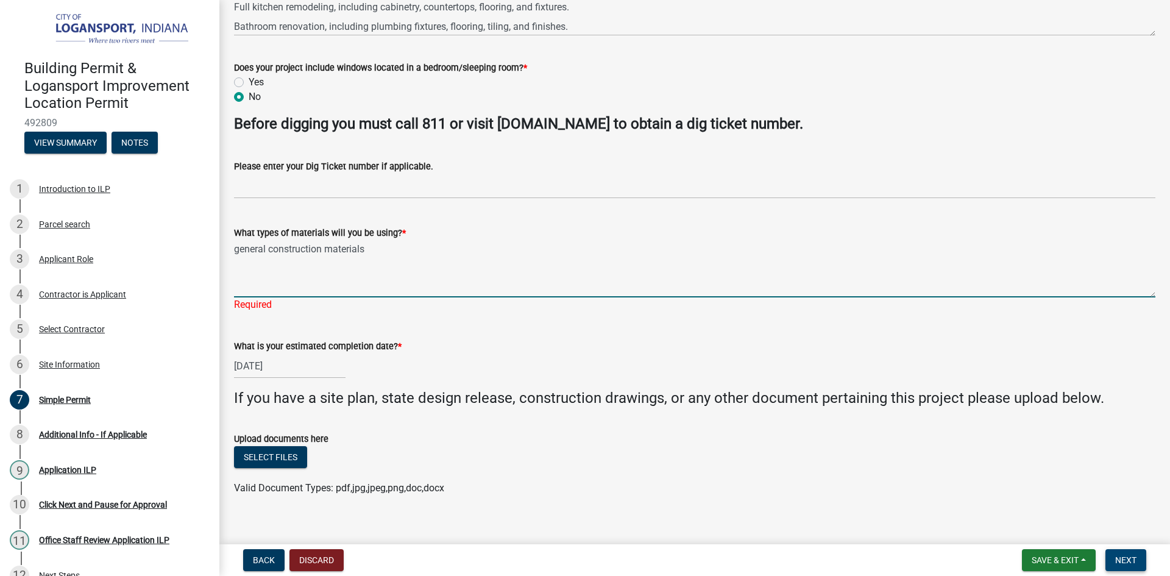
type textarea "general construction materials"
click at [1129, 560] on span "Next" at bounding box center [1125, 560] width 21 height 10
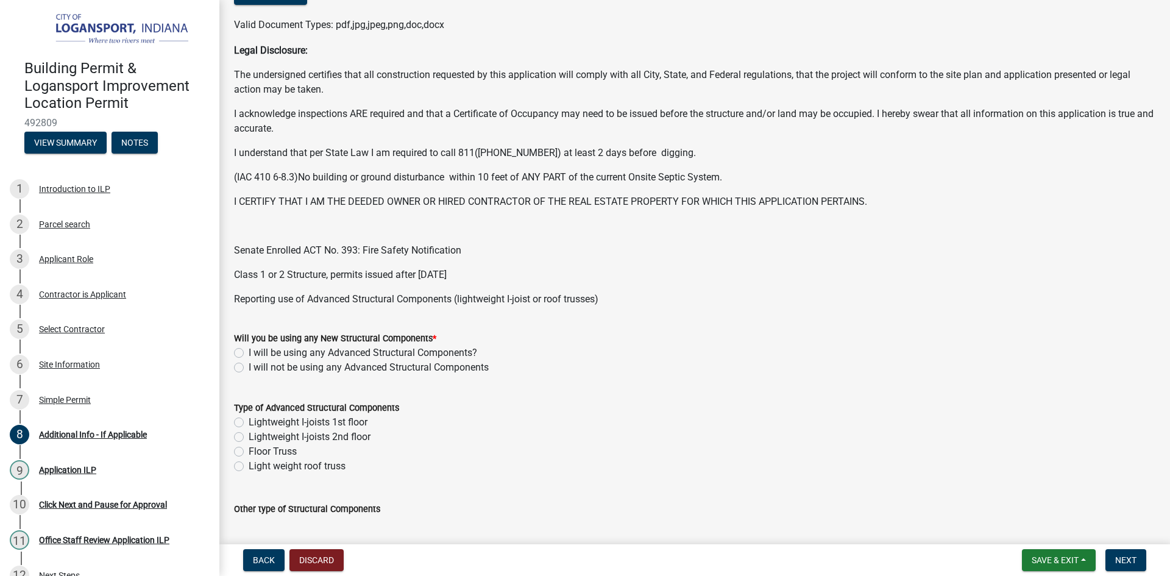
scroll to position [244, 0]
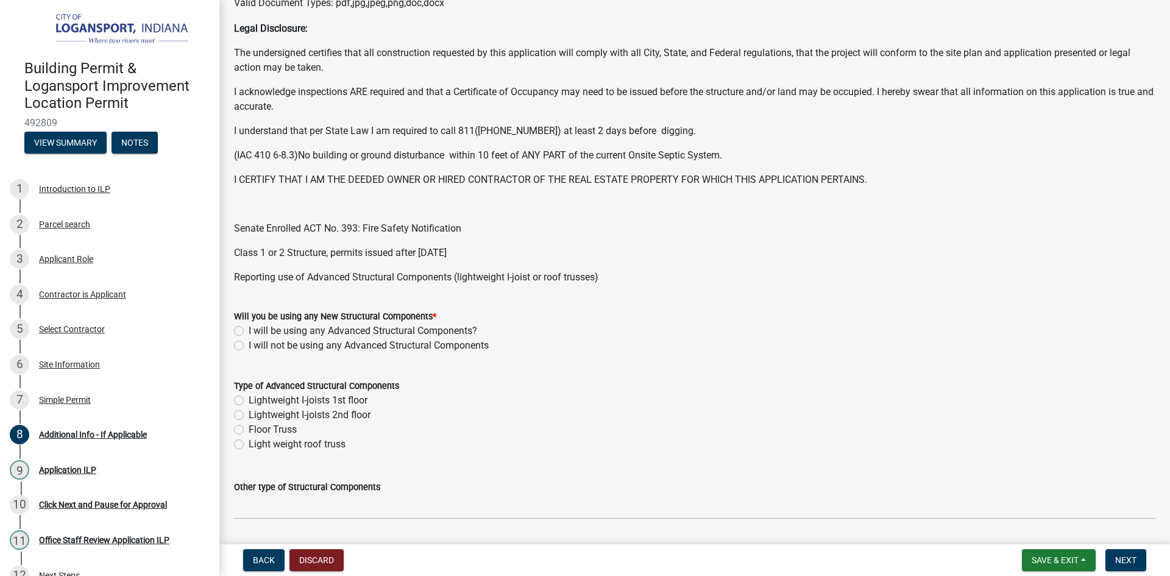
click at [249, 344] on label "I will not be using any Advanced Structural Components" at bounding box center [369, 345] width 240 height 15
click at [249, 344] on input "I will not be using any Advanced Structural Components" at bounding box center [253, 342] width 8 height 8
radio input "true"
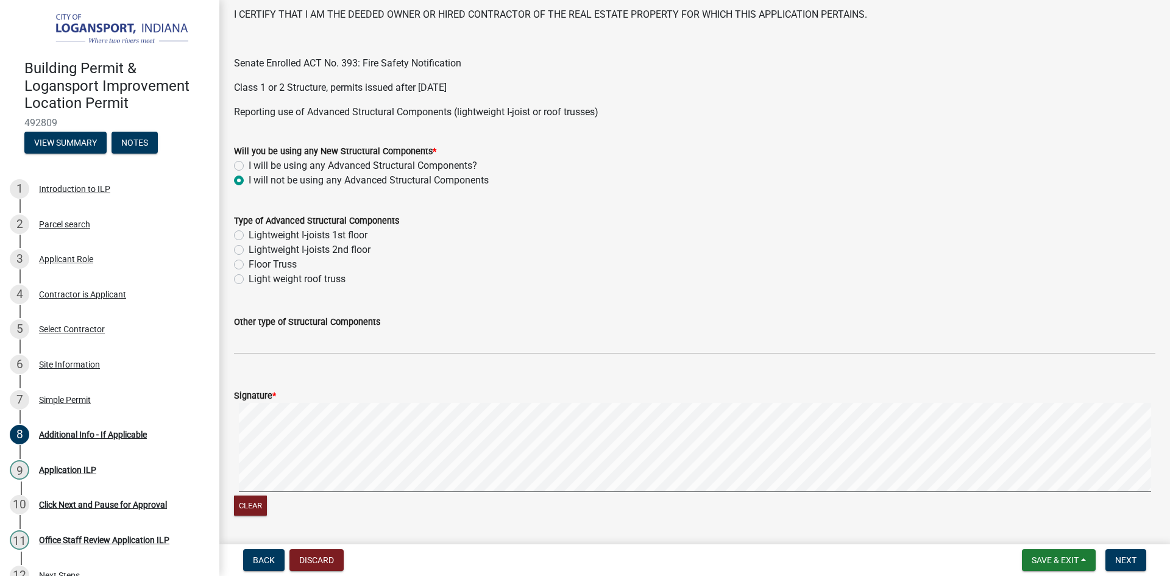
scroll to position [427, 0]
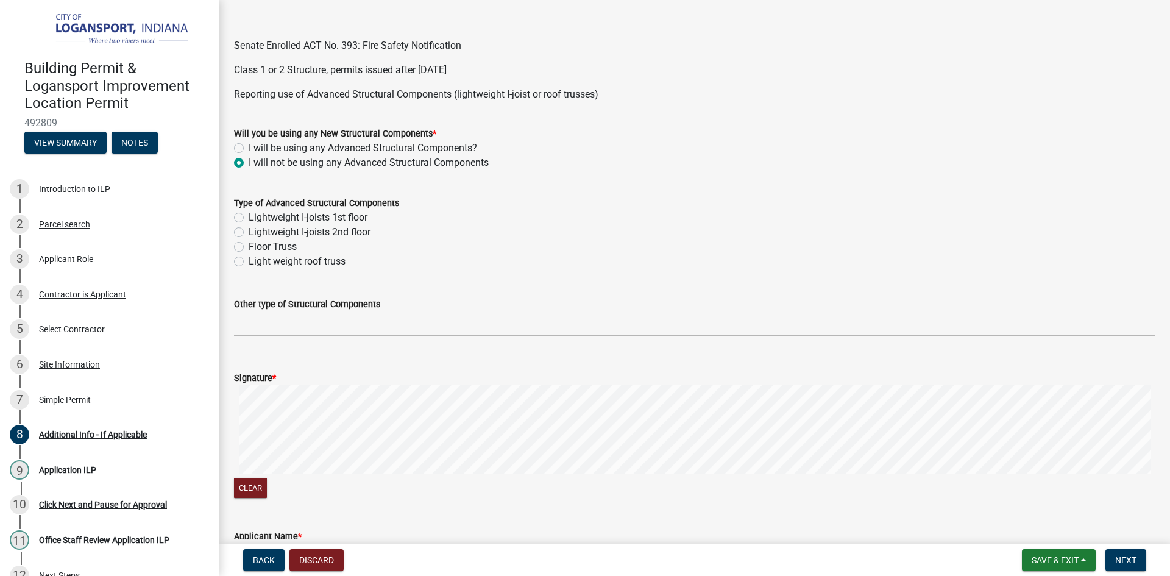
click at [1042, 366] on form "Signature * Clear" at bounding box center [695, 428] width 922 height 145
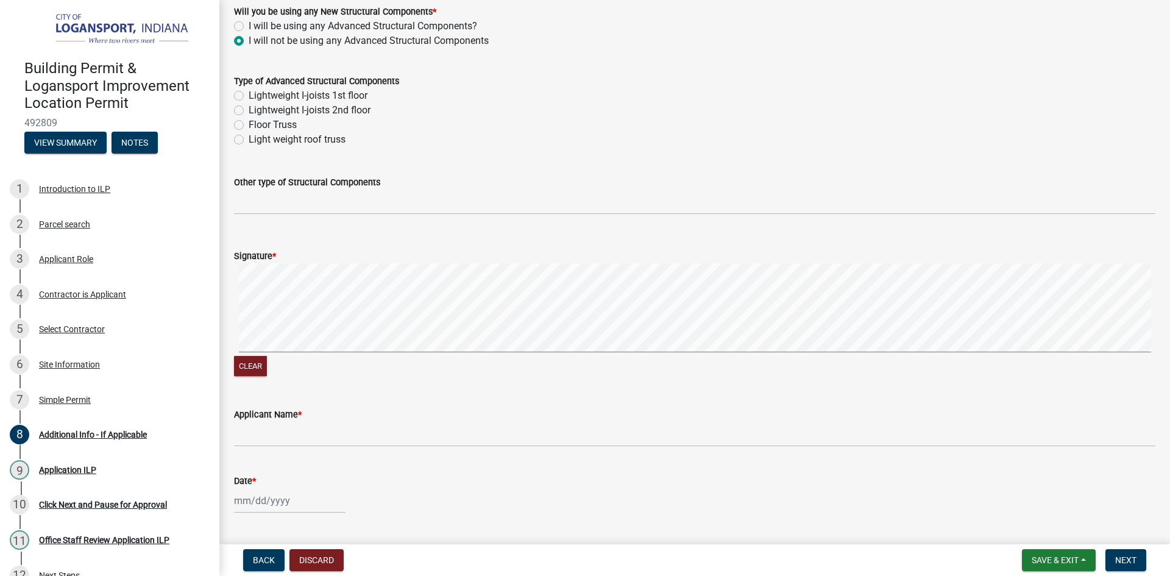
scroll to position [610, 0]
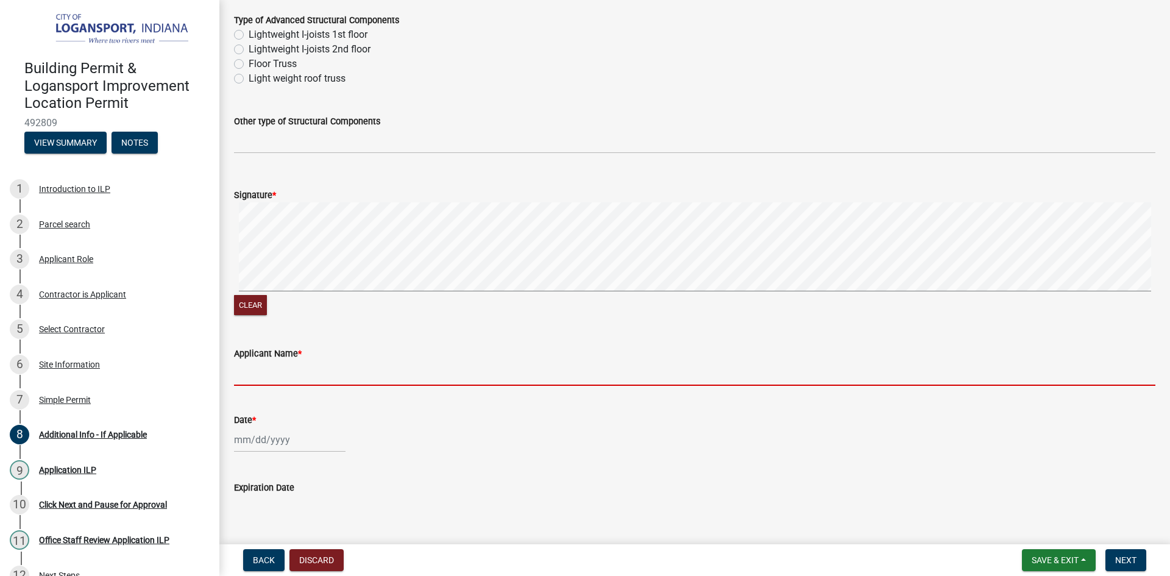
click at [281, 377] on input "Applicant Name *" at bounding box center [695, 373] width 922 height 25
type input "[PERSON_NAME]"
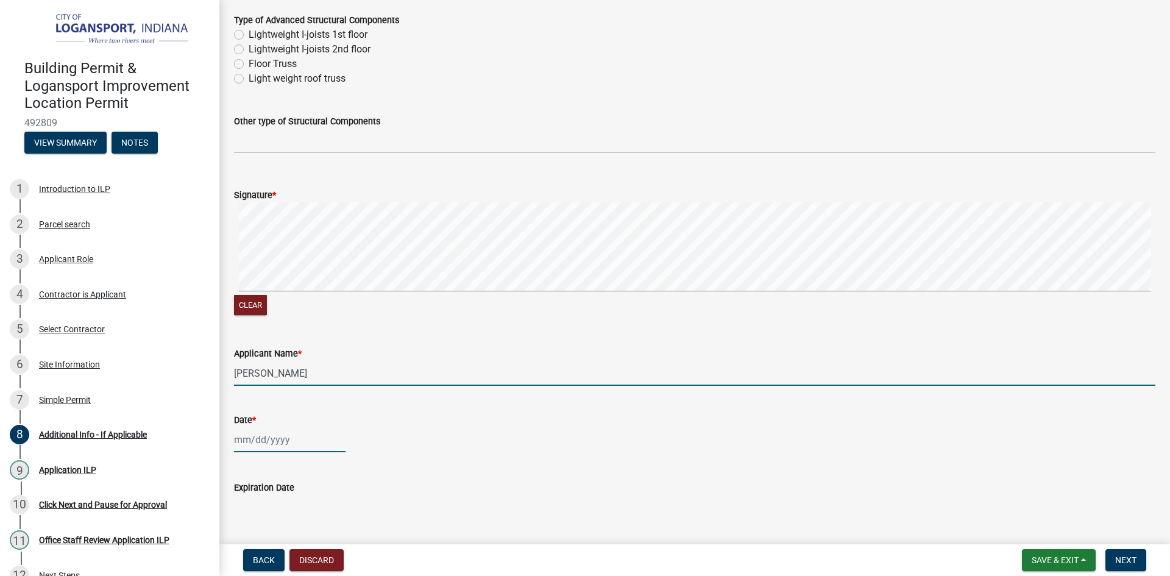
click at [255, 437] on div at bounding box center [290, 439] width 112 height 25
select select "10"
select select "2025"
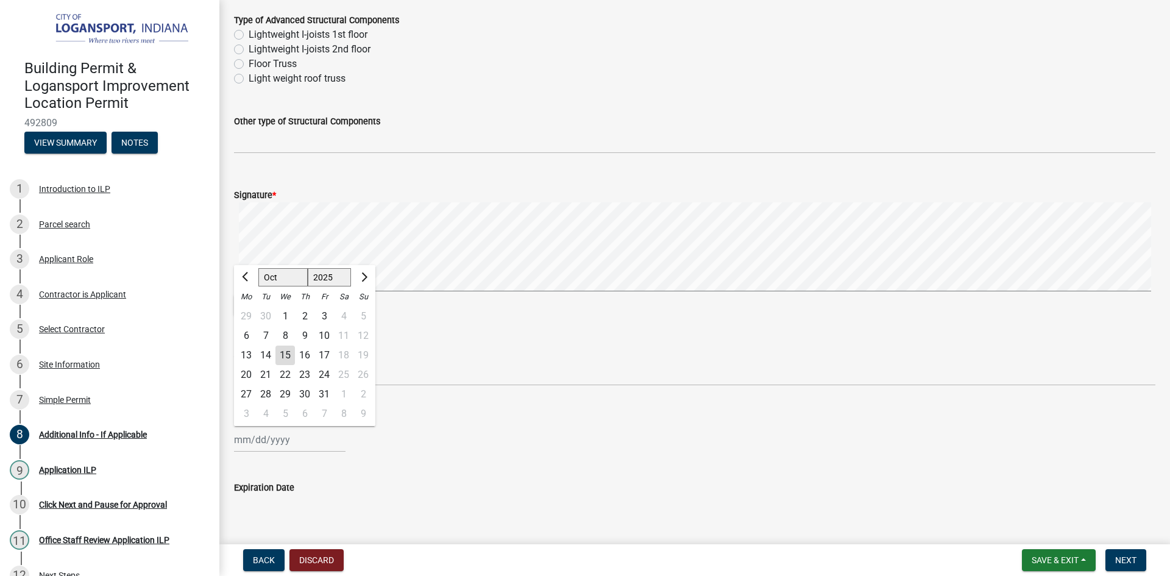
click at [285, 354] on div "15" at bounding box center [286, 356] width 20 height 20
type input "[DATE]"
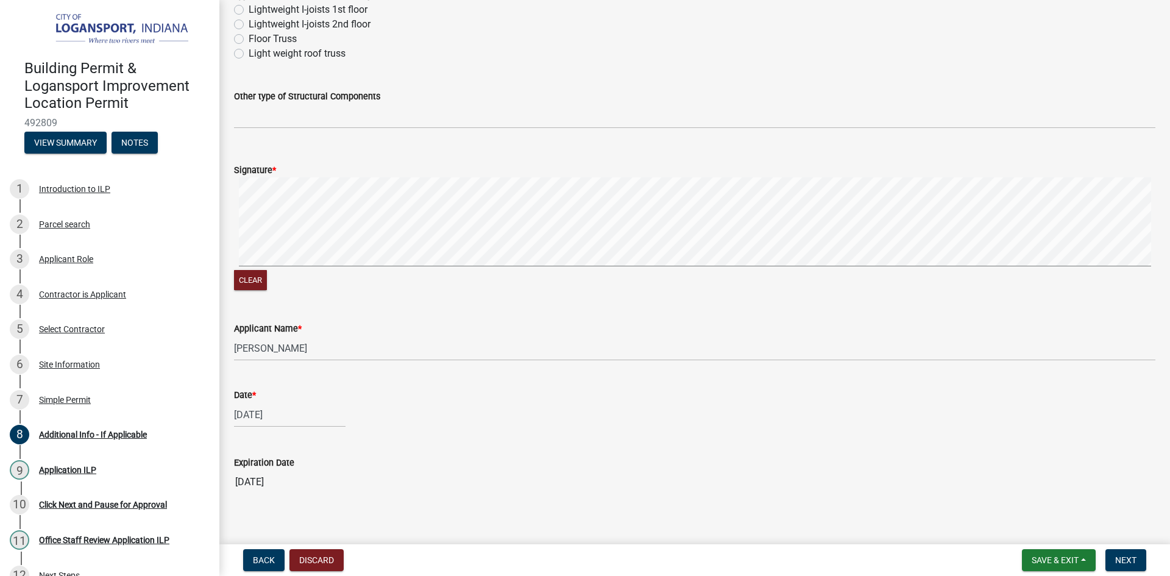
scroll to position [648, 0]
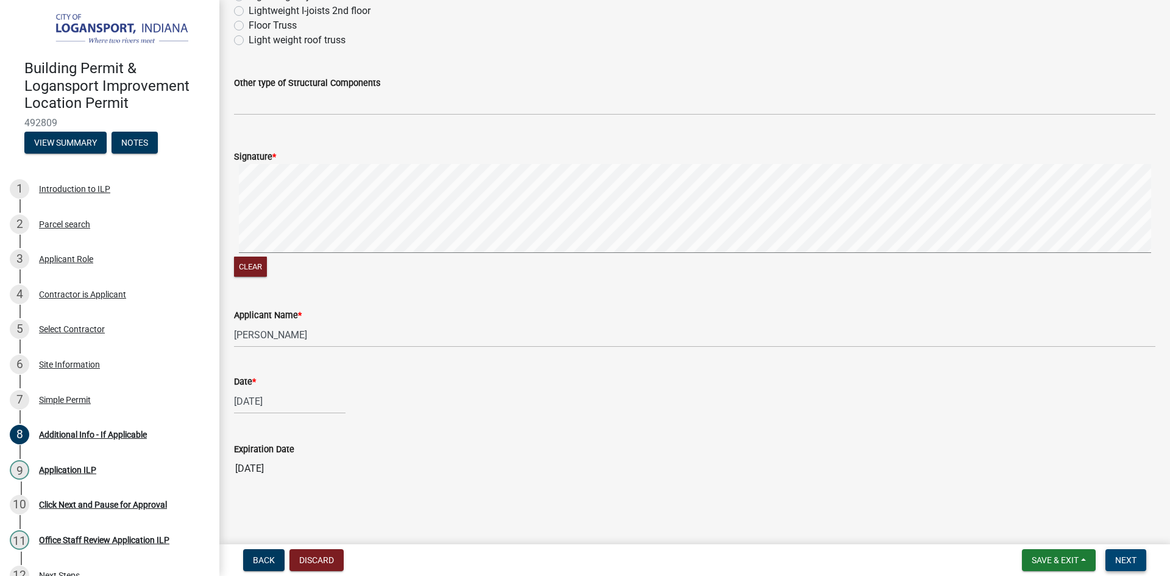
click at [1131, 557] on span "Next" at bounding box center [1125, 560] width 21 height 10
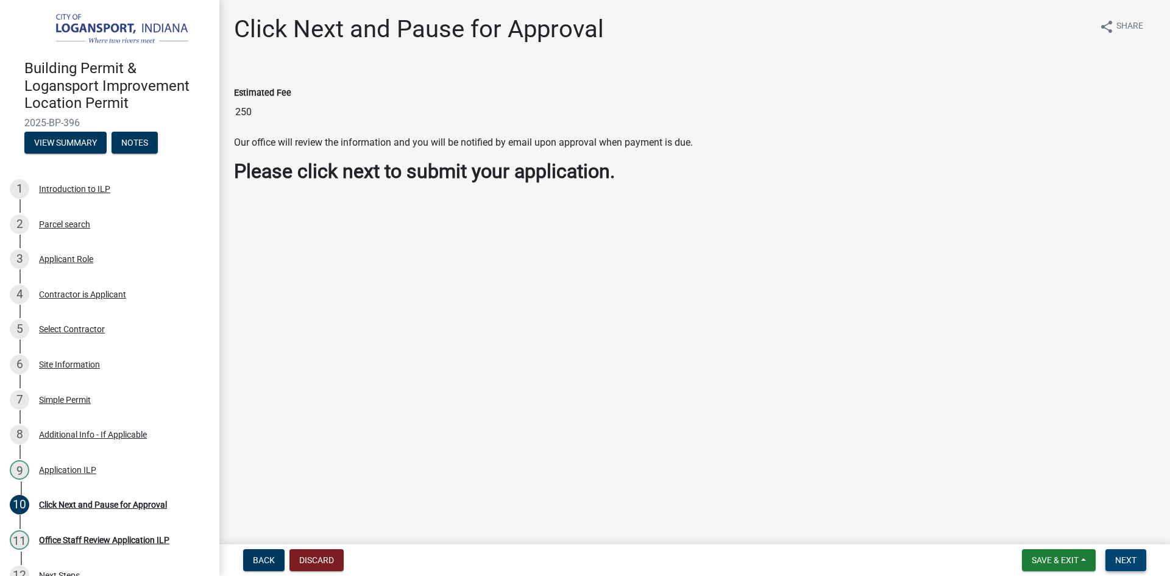
click at [1128, 557] on span "Next" at bounding box center [1125, 560] width 21 height 10
